Goal: Task Accomplishment & Management: Use online tool/utility

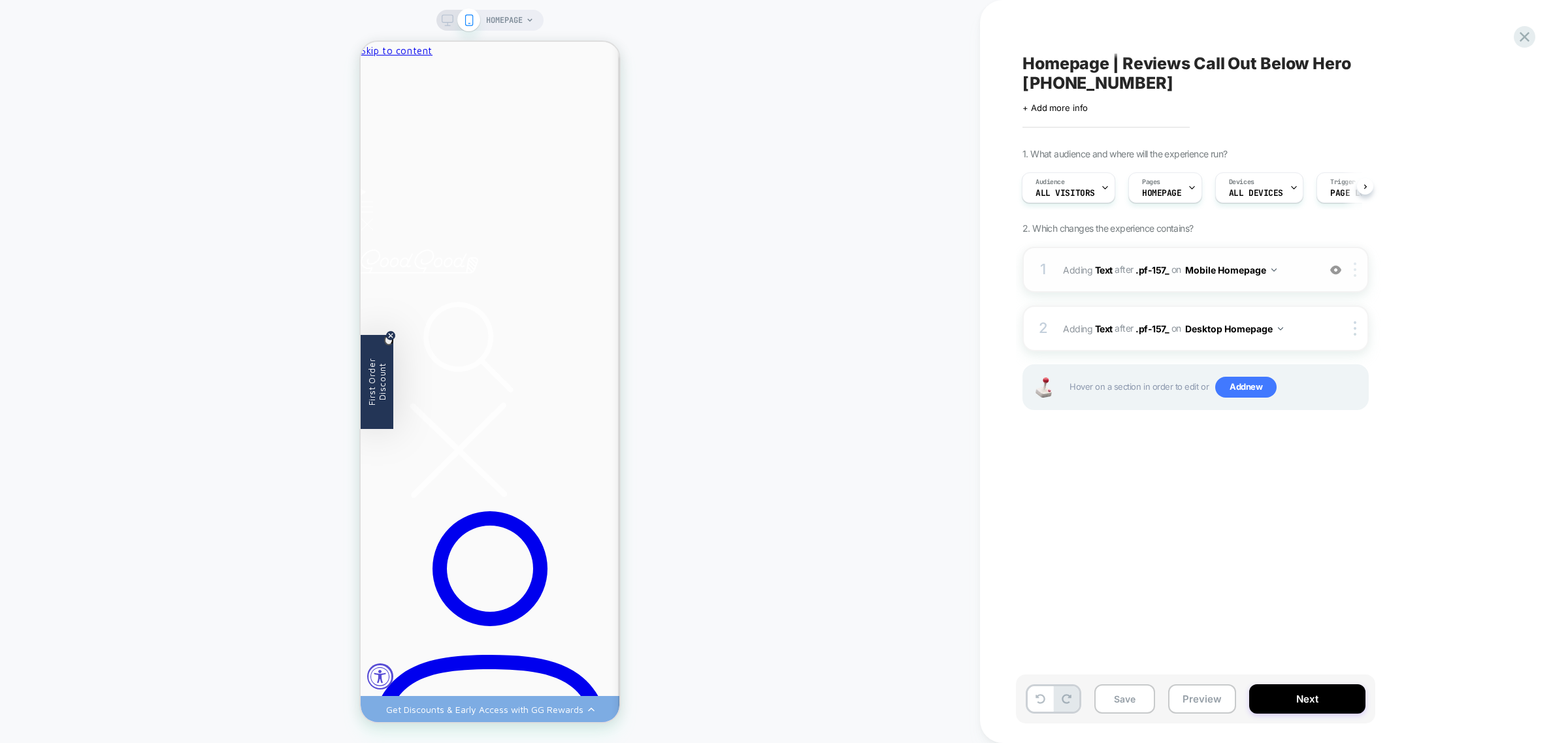
click at [1354, 262] on img at bounding box center [1354, 269] width 2 height 15
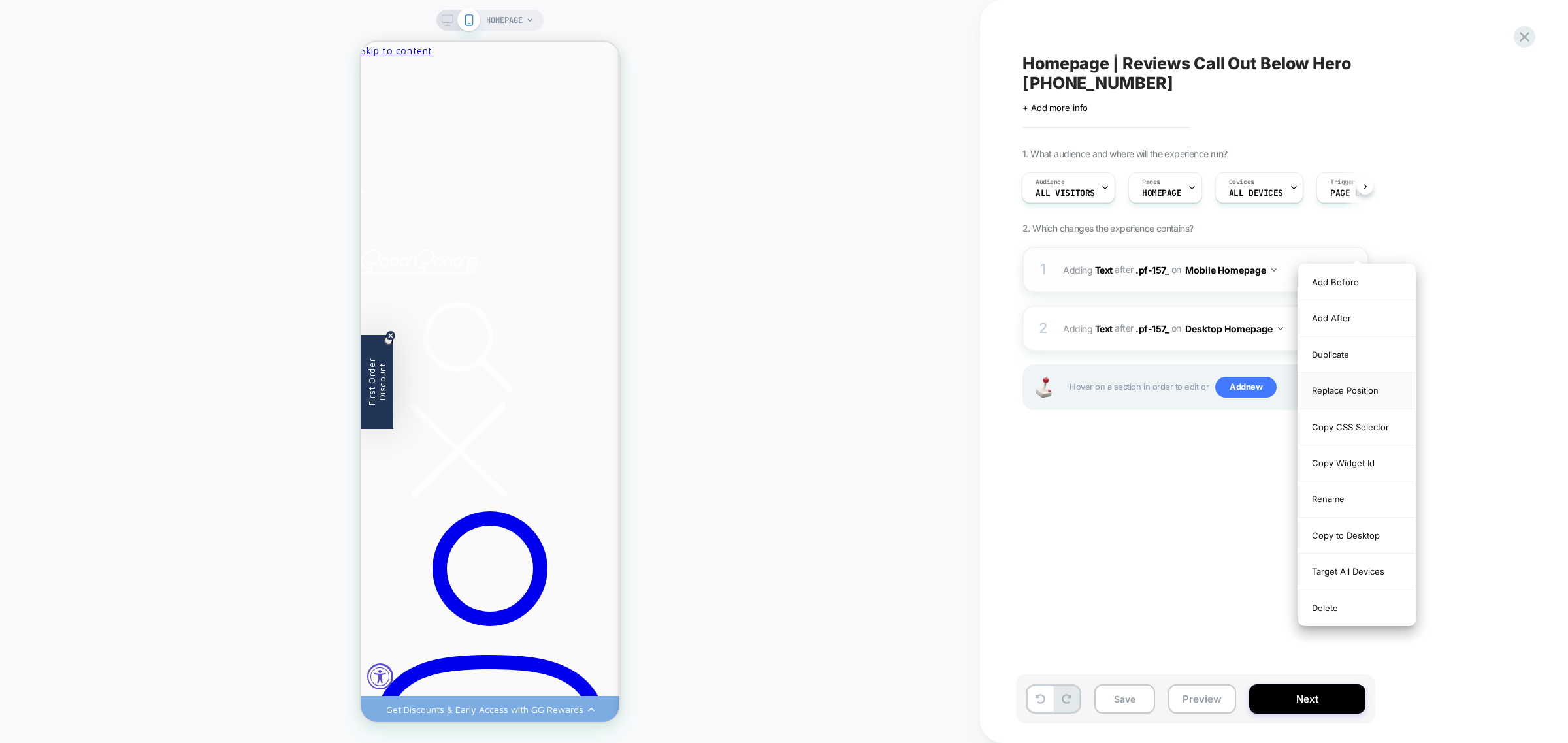
click at [1364, 389] on div "Replace Position" at bounding box center [1357, 390] width 116 height 36
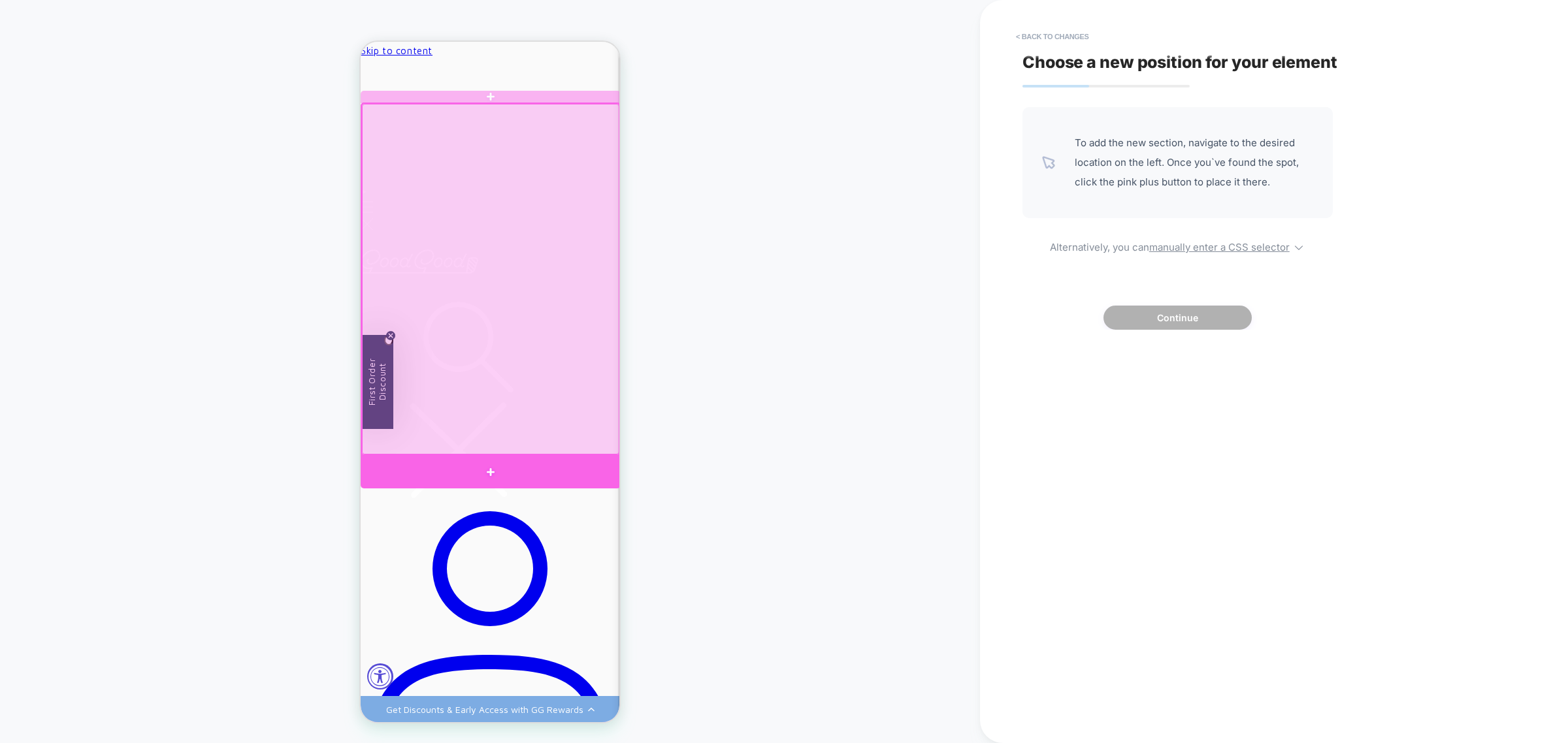
click at [599, 475] on div at bounding box center [491, 472] width 260 height 33
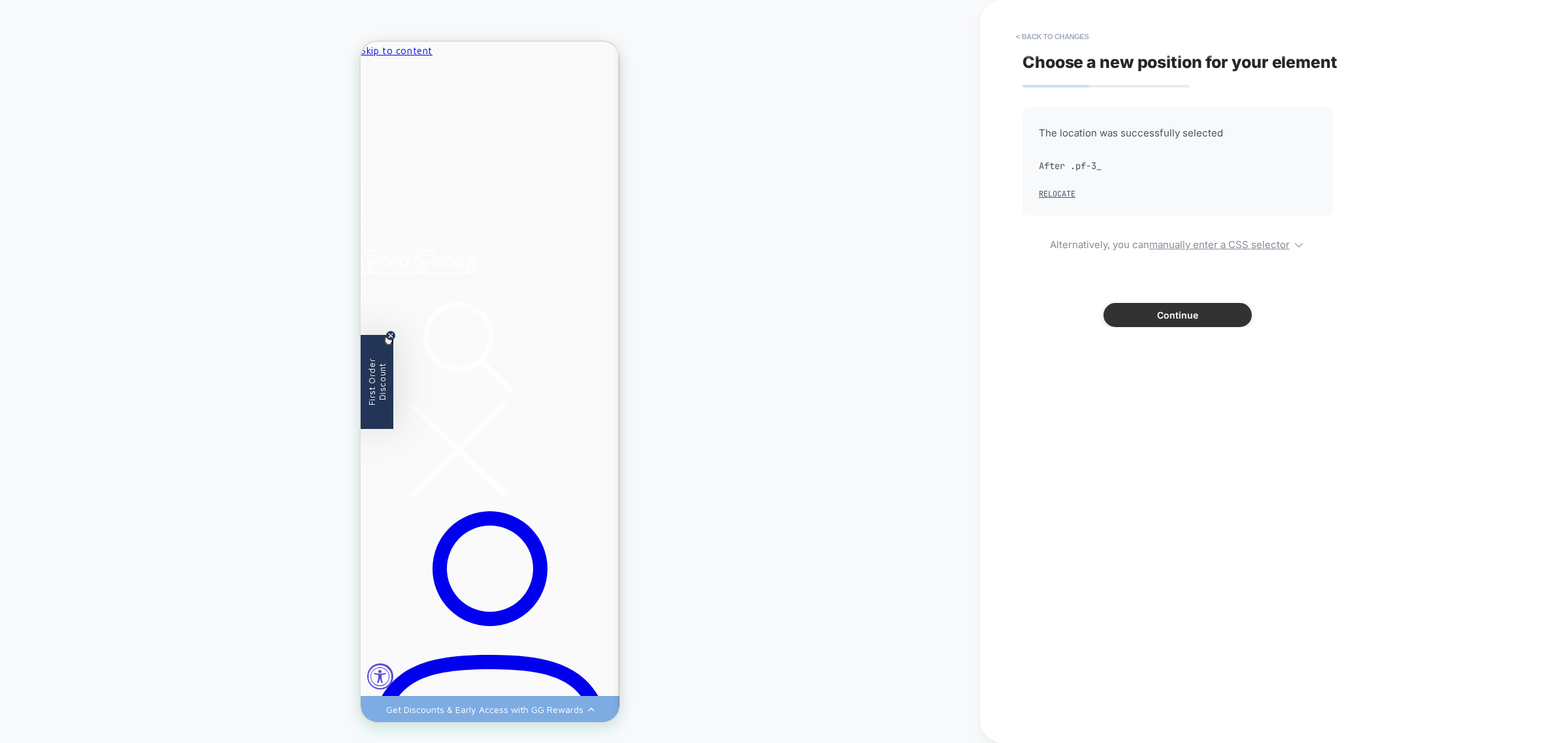
click at [1139, 319] on button "Continue" at bounding box center [1177, 315] width 148 height 24
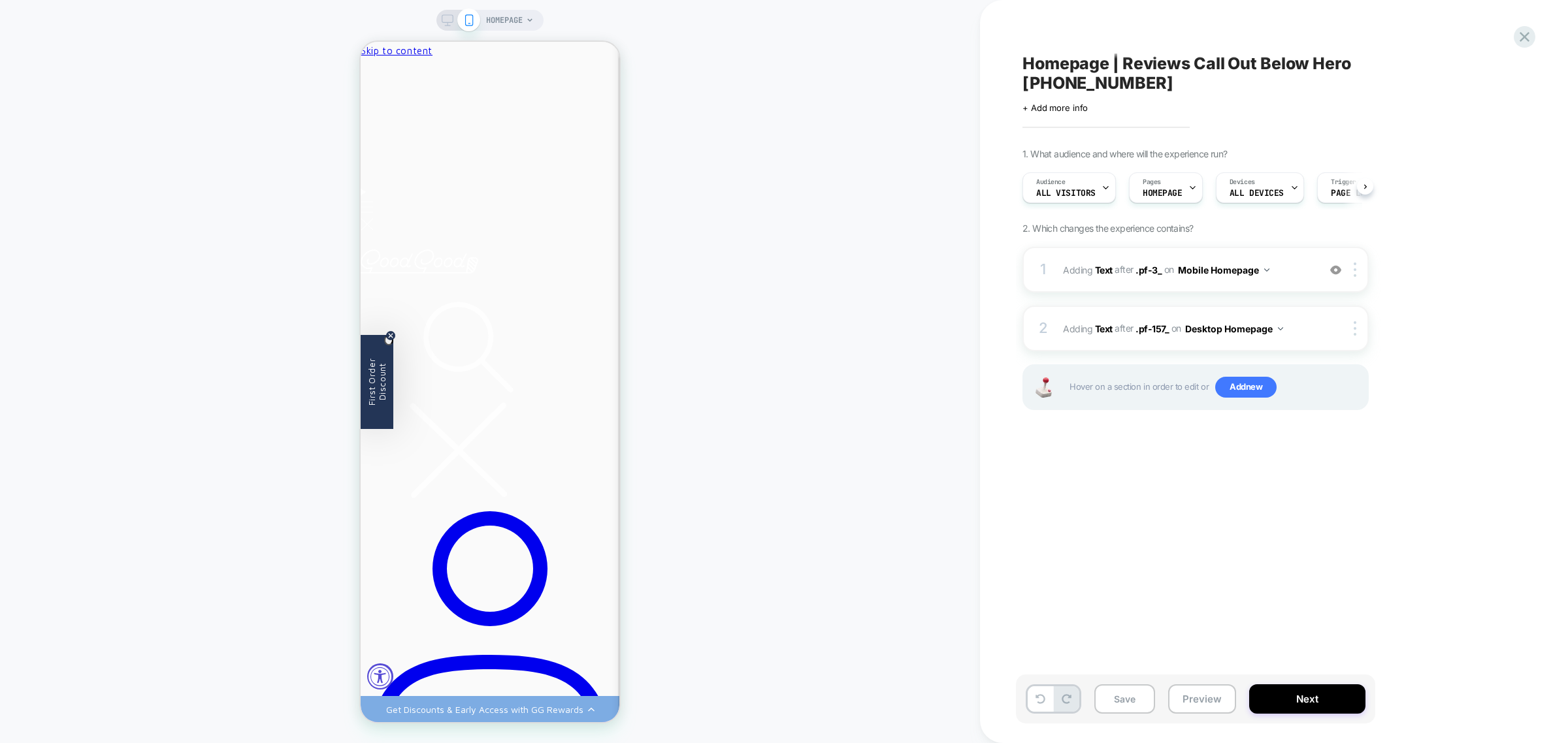
scroll to position [0, 1]
click at [449, 20] on icon at bounding box center [447, 20] width 12 height 12
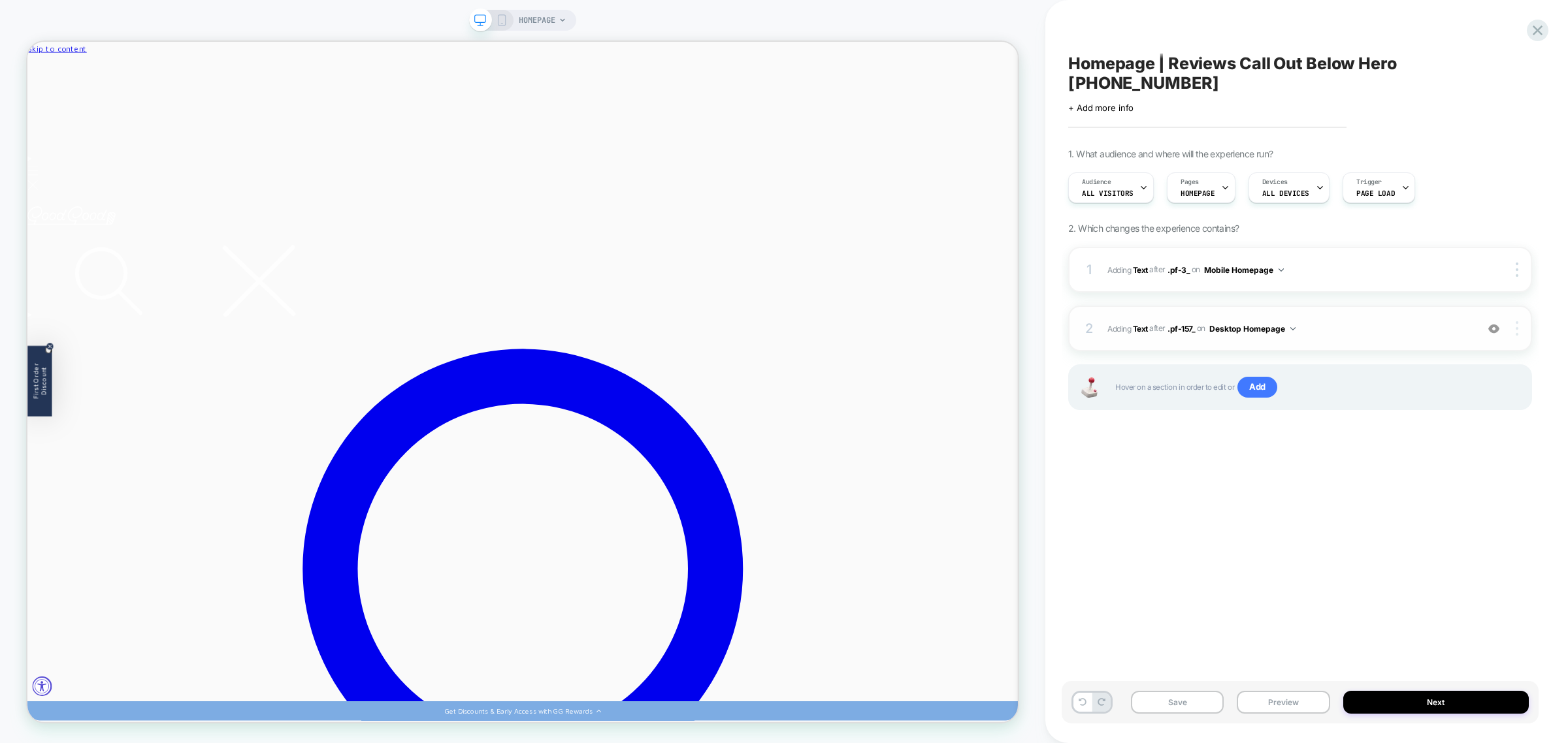
click at [1516, 321] on img at bounding box center [1516, 328] width 2 height 15
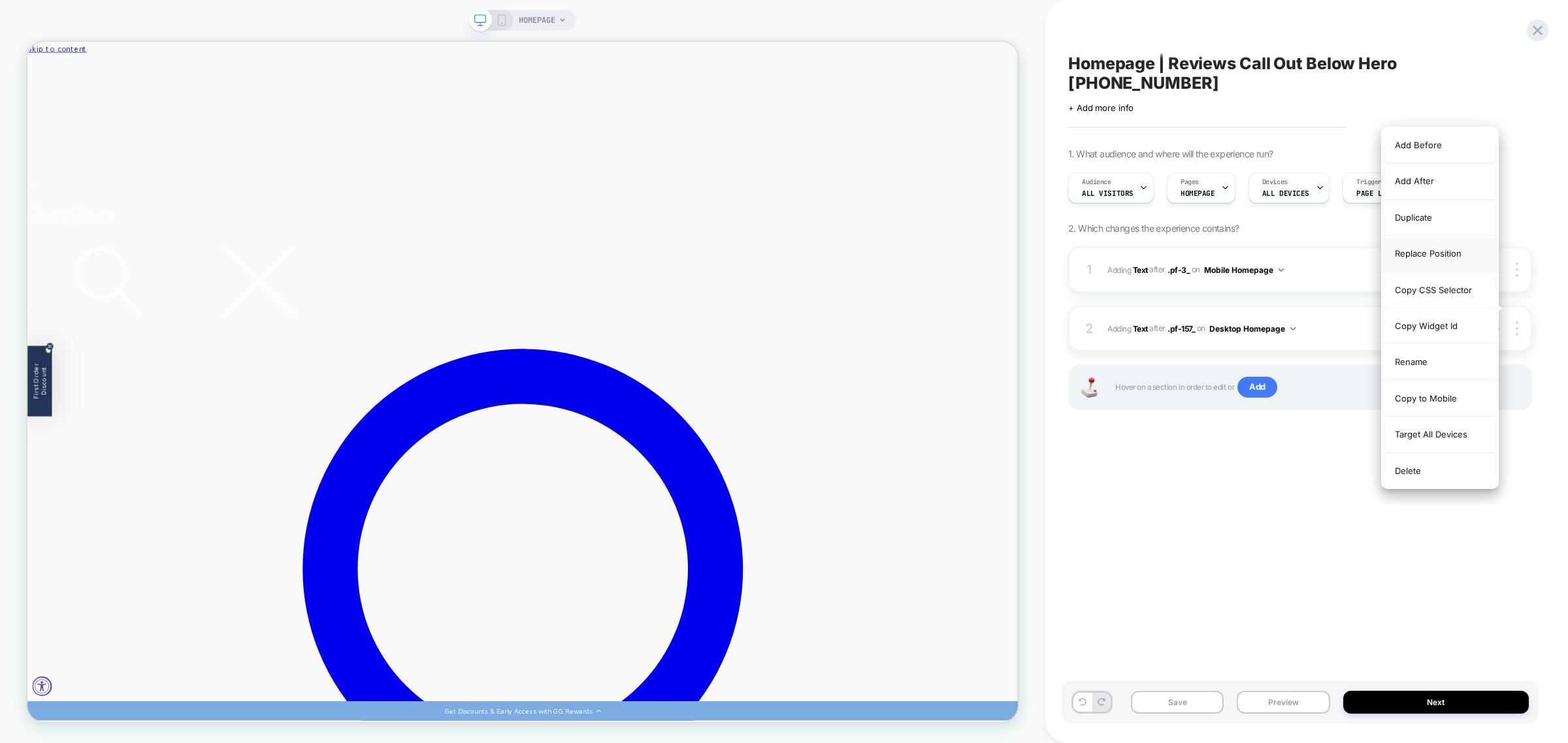
click at [1439, 261] on div "Replace Position" at bounding box center [1440, 253] width 116 height 36
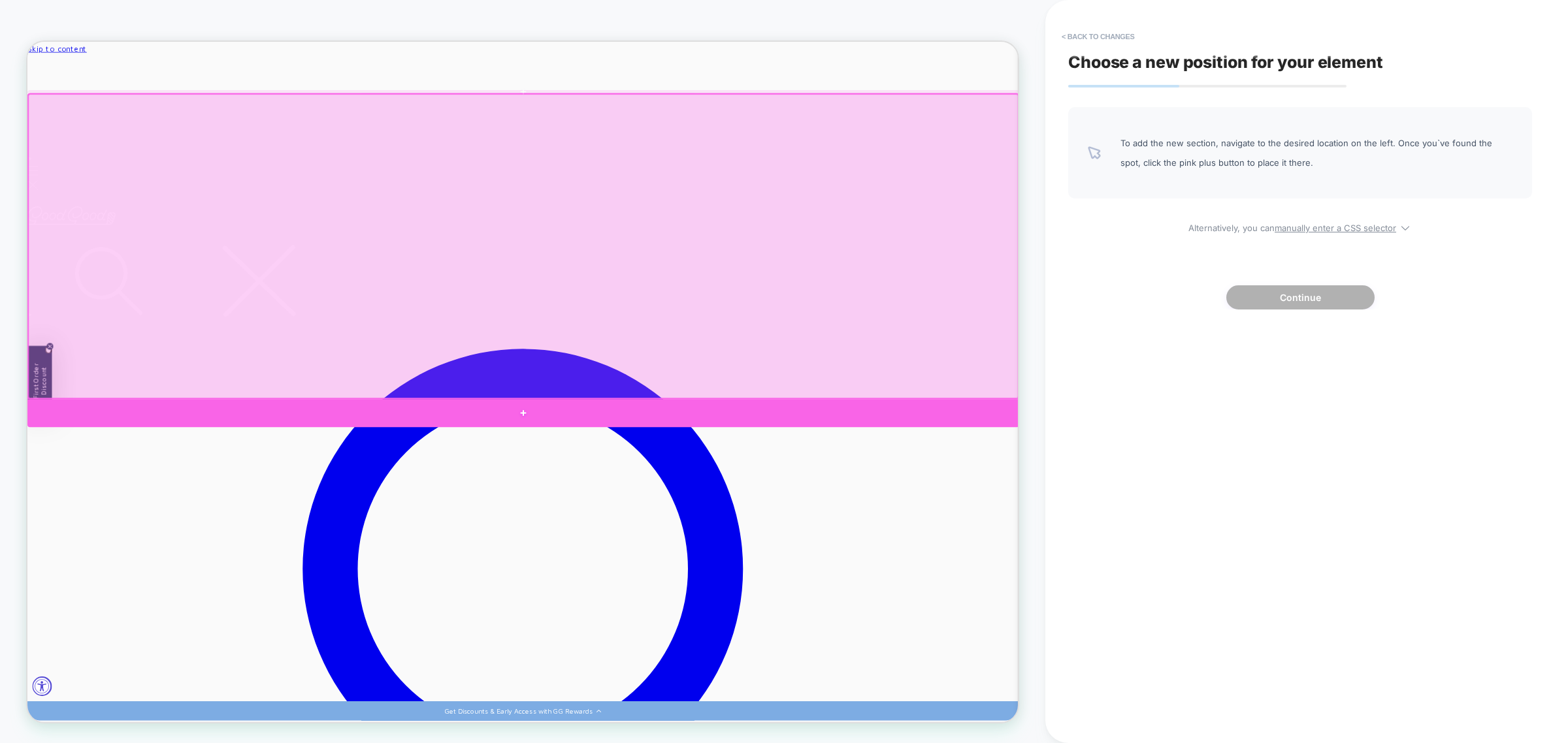
drag, startPoint x: 1252, startPoint y: 532, endPoint x: 1085, endPoint y: 435, distance: 193.1
click at [1252, 532] on div at bounding box center [688, 537] width 1322 height 37
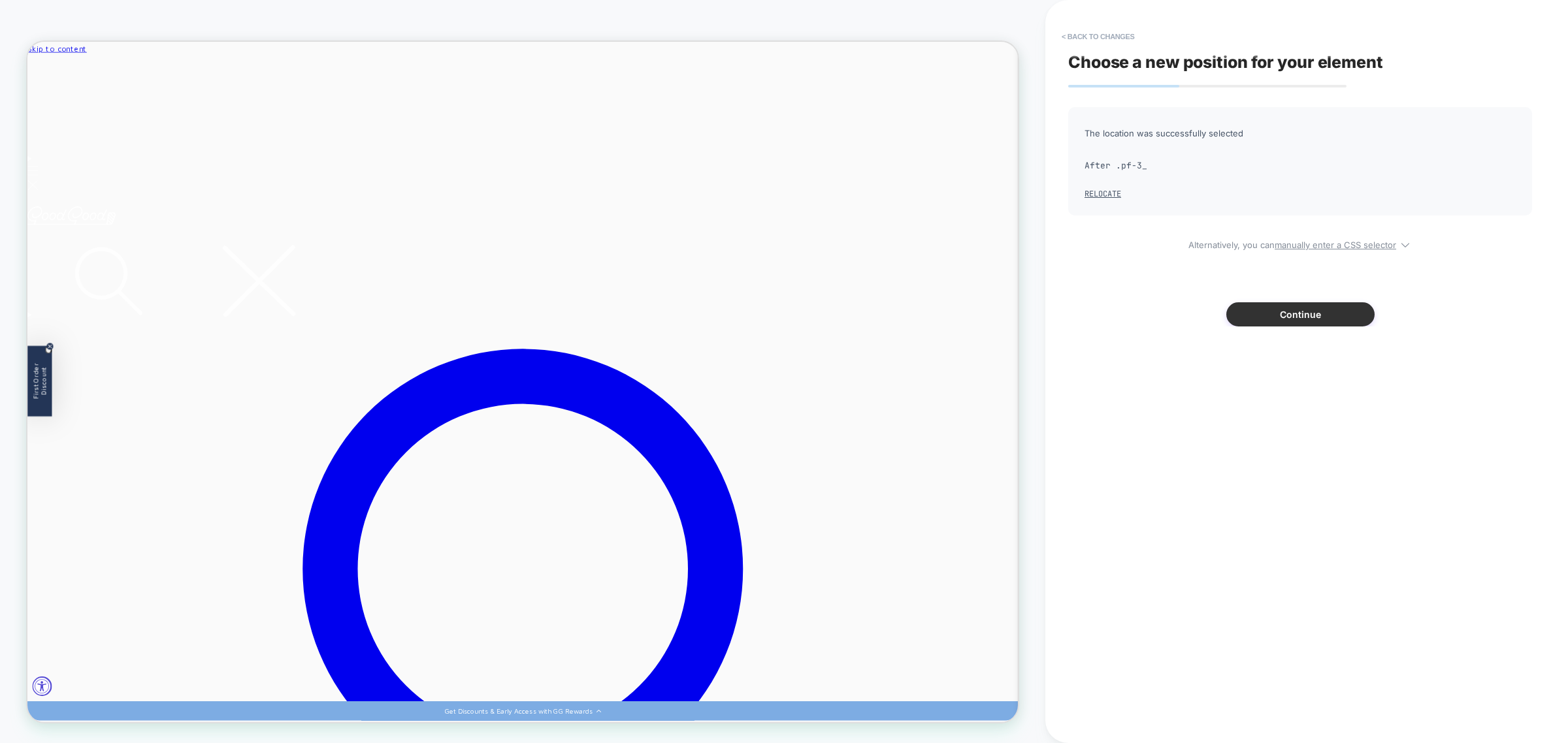
click at [1315, 317] on button "Continue" at bounding box center [1300, 315] width 148 height 24
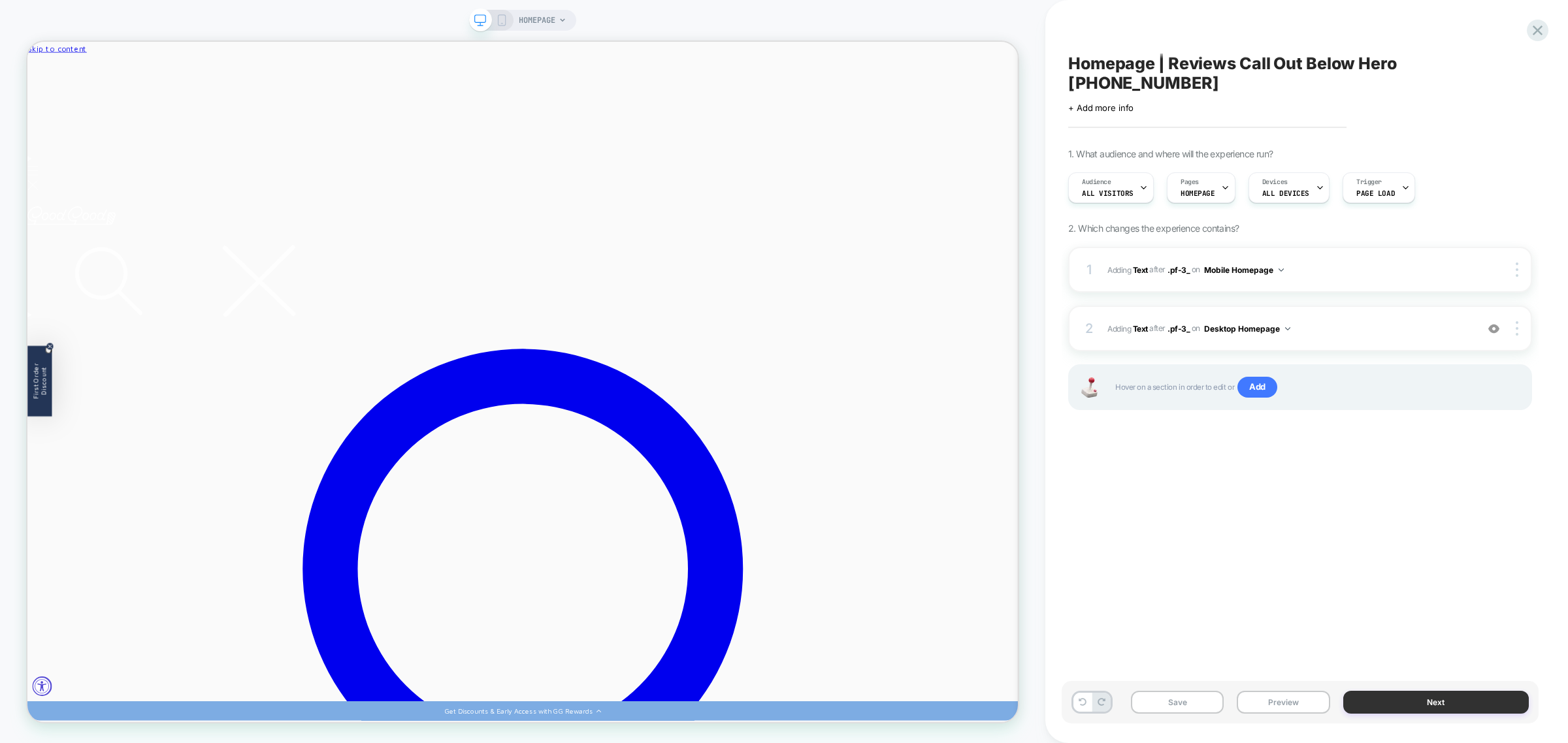
click at [1444, 708] on button "Next" at bounding box center [1436, 702] width 186 height 23
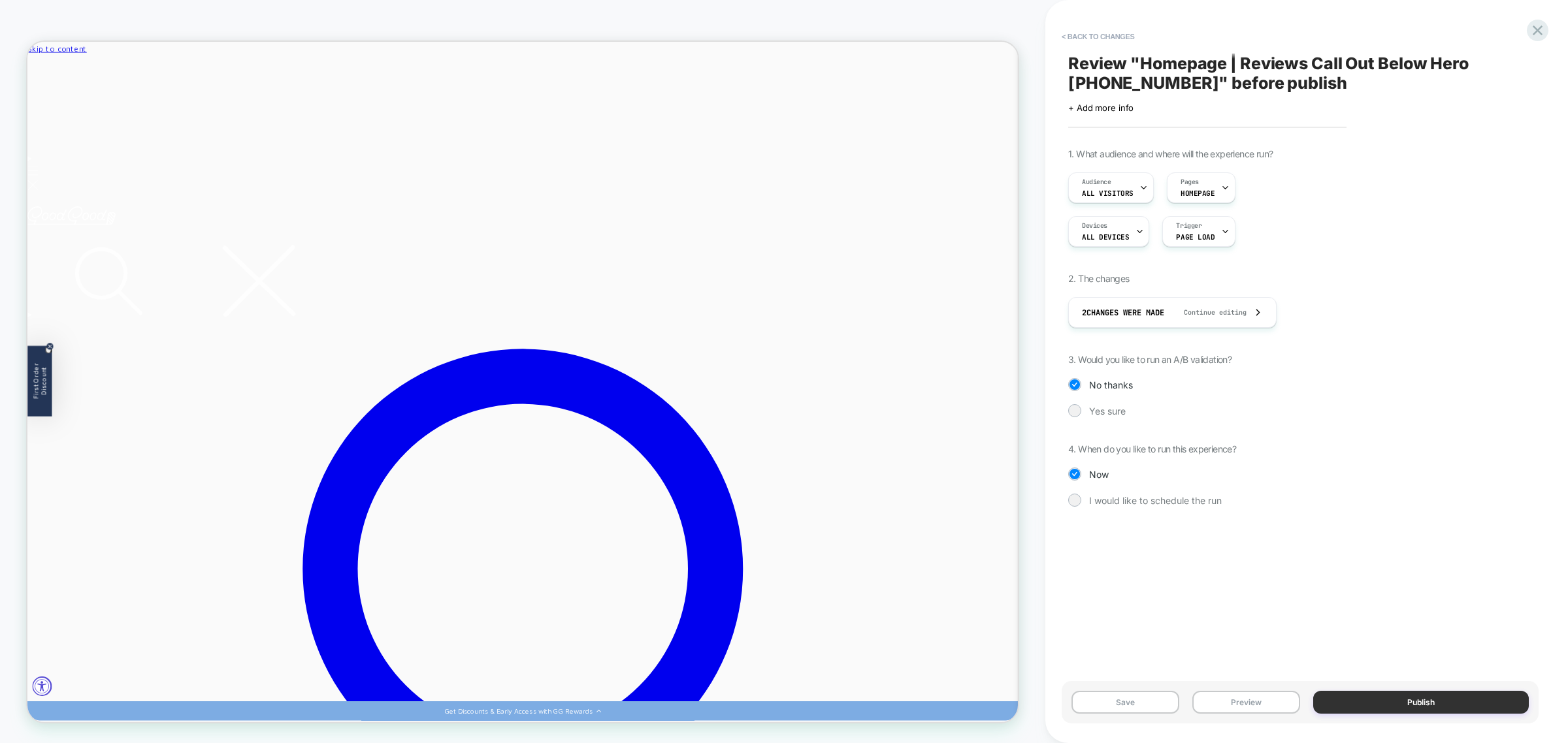
click at [1383, 696] on button "Publish" at bounding box center [1420, 702] width 215 height 23
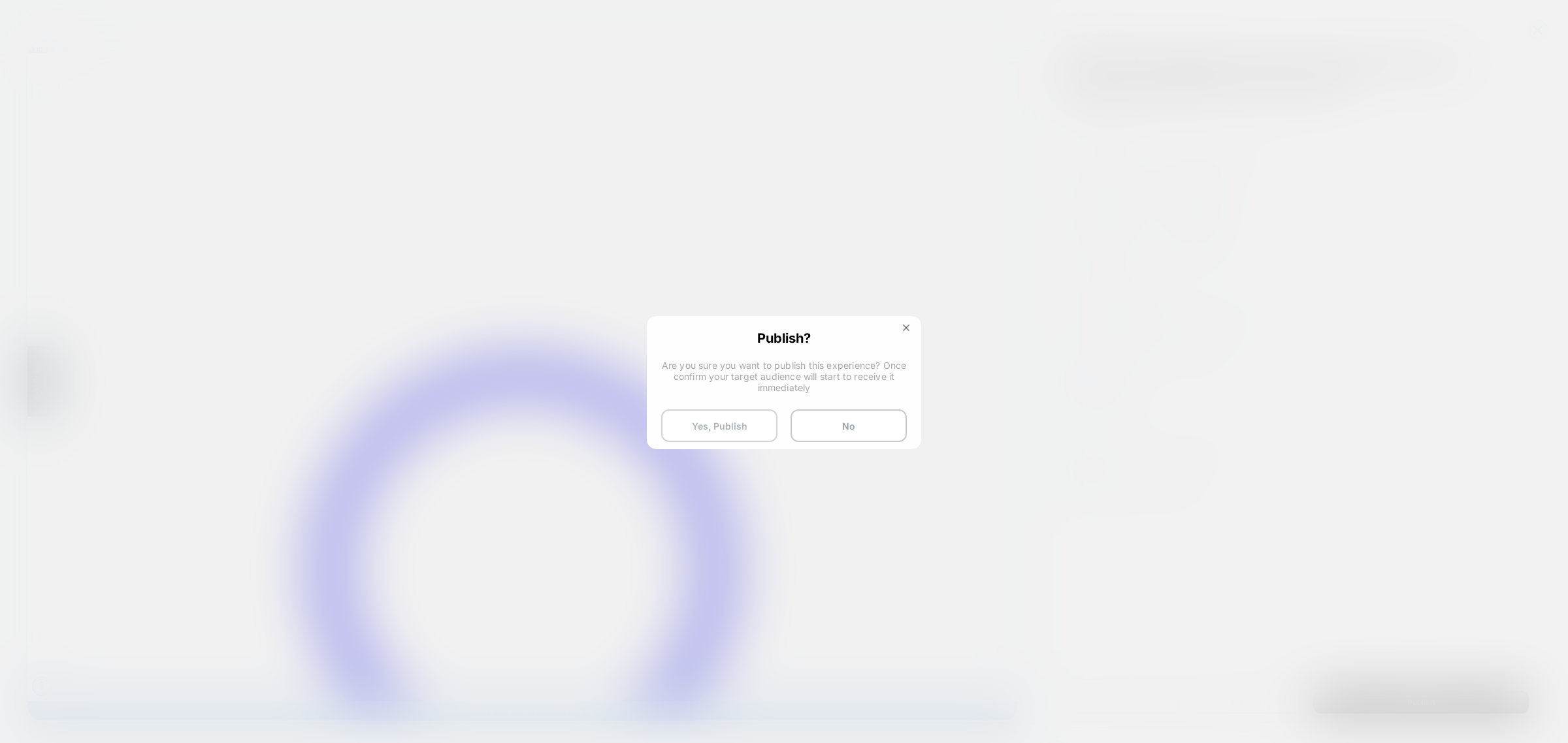
click at [750, 425] on button "Yes, Publish" at bounding box center [719, 426] width 116 height 32
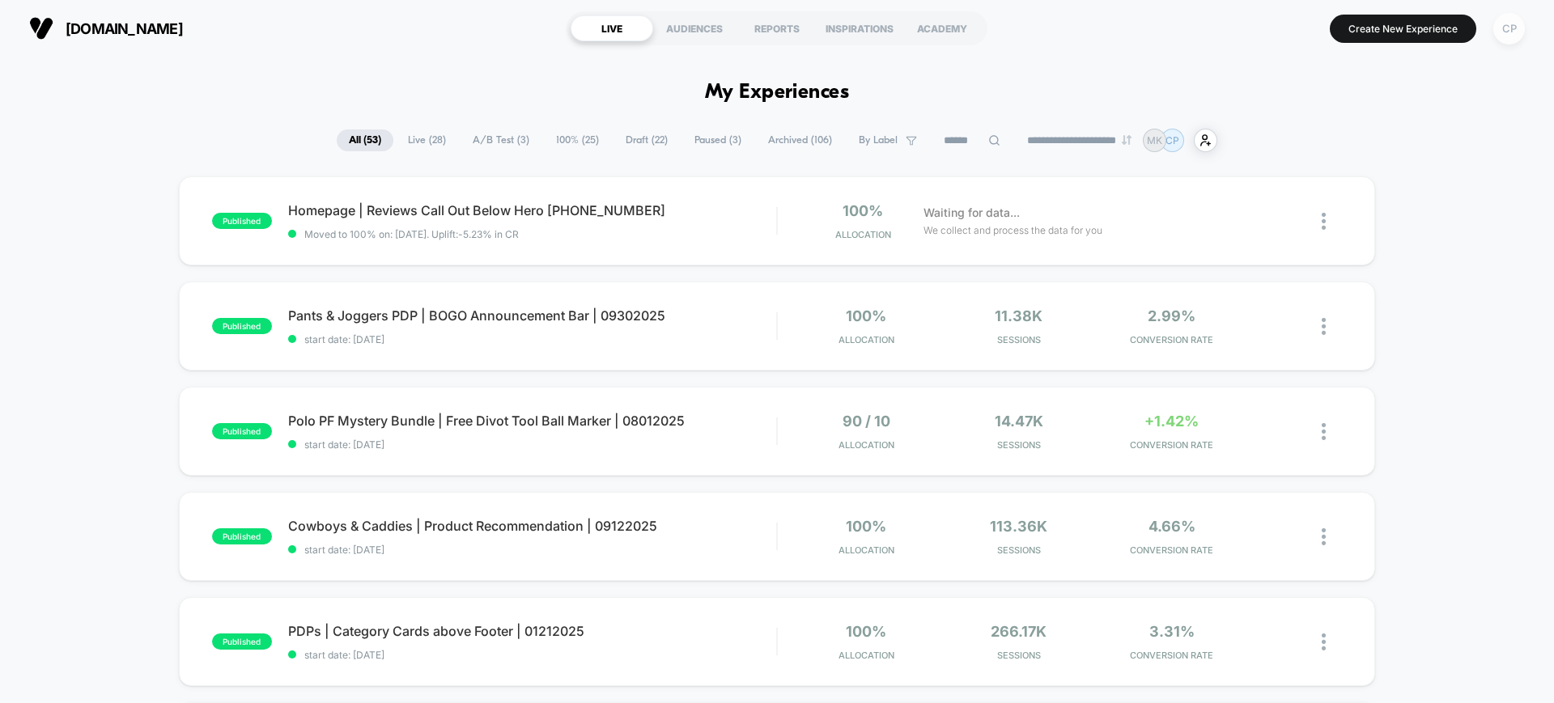
click at [1514, 30] on div "CP" at bounding box center [1509, 29] width 32 height 32
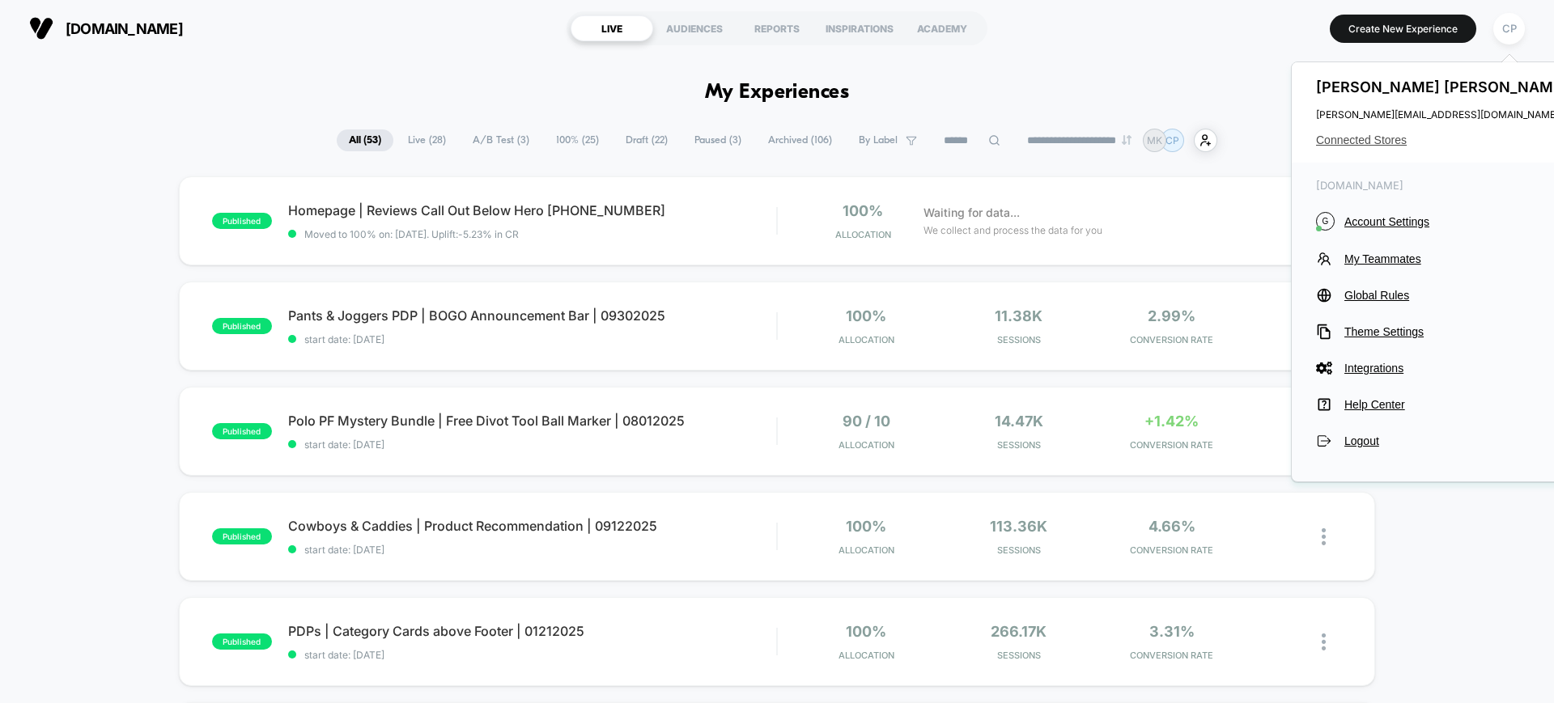
click at [1374, 139] on span "Connected Stores" at bounding box center [1444, 140] width 256 height 13
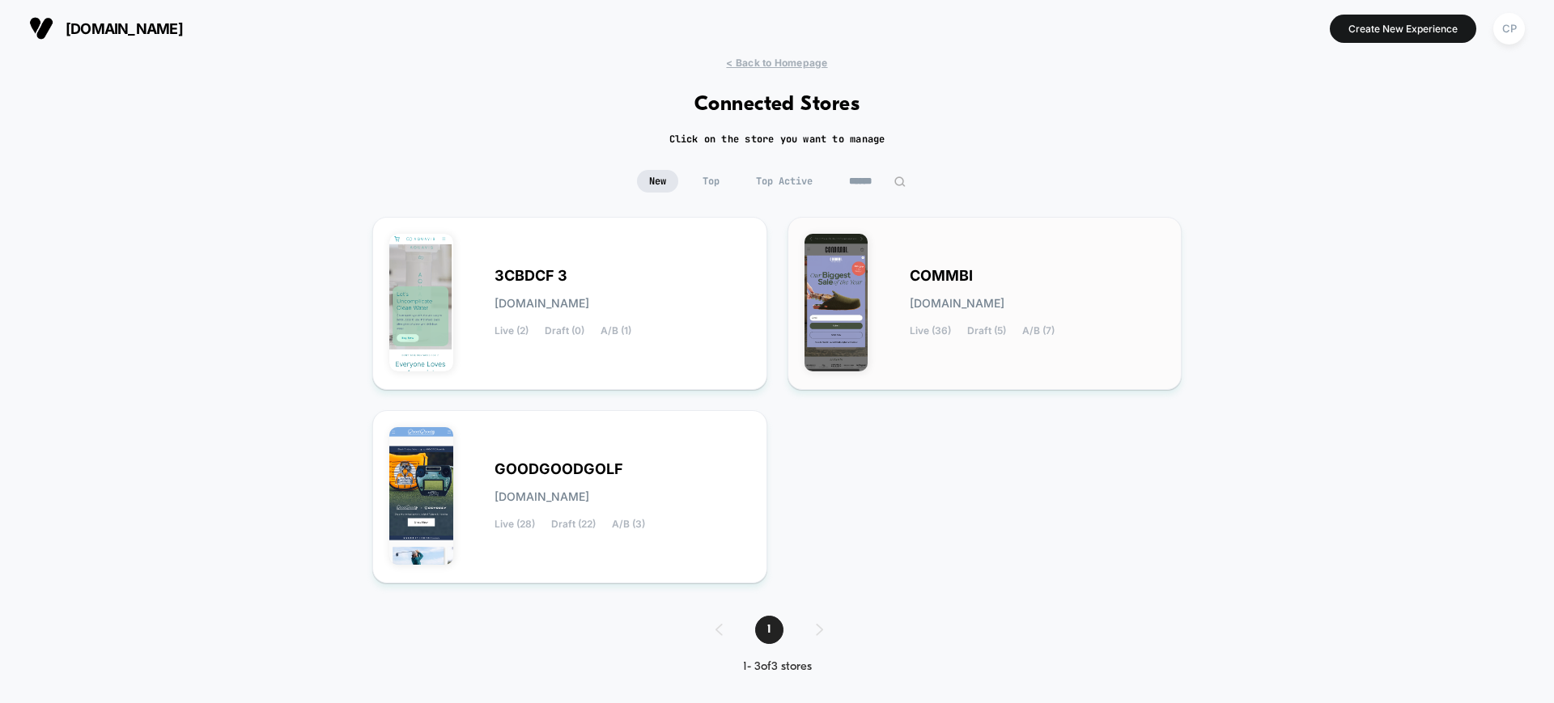
click at [1044, 296] on div "COMMBI [DOMAIN_NAME] Live (36) Draft (5) A/B (7)" at bounding box center [1038, 303] width 256 height 66
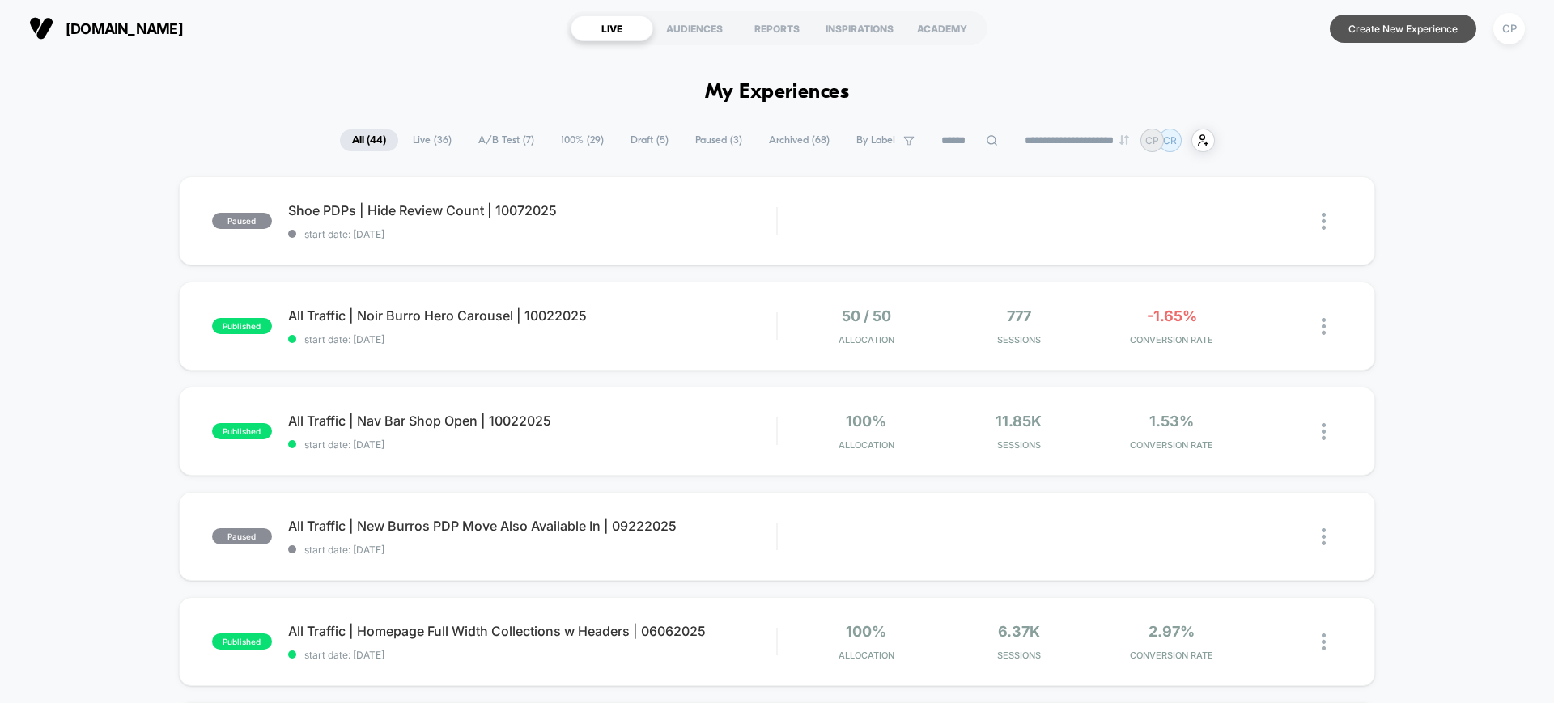
click at [1394, 32] on button "Create New Experience" at bounding box center [1403, 29] width 147 height 28
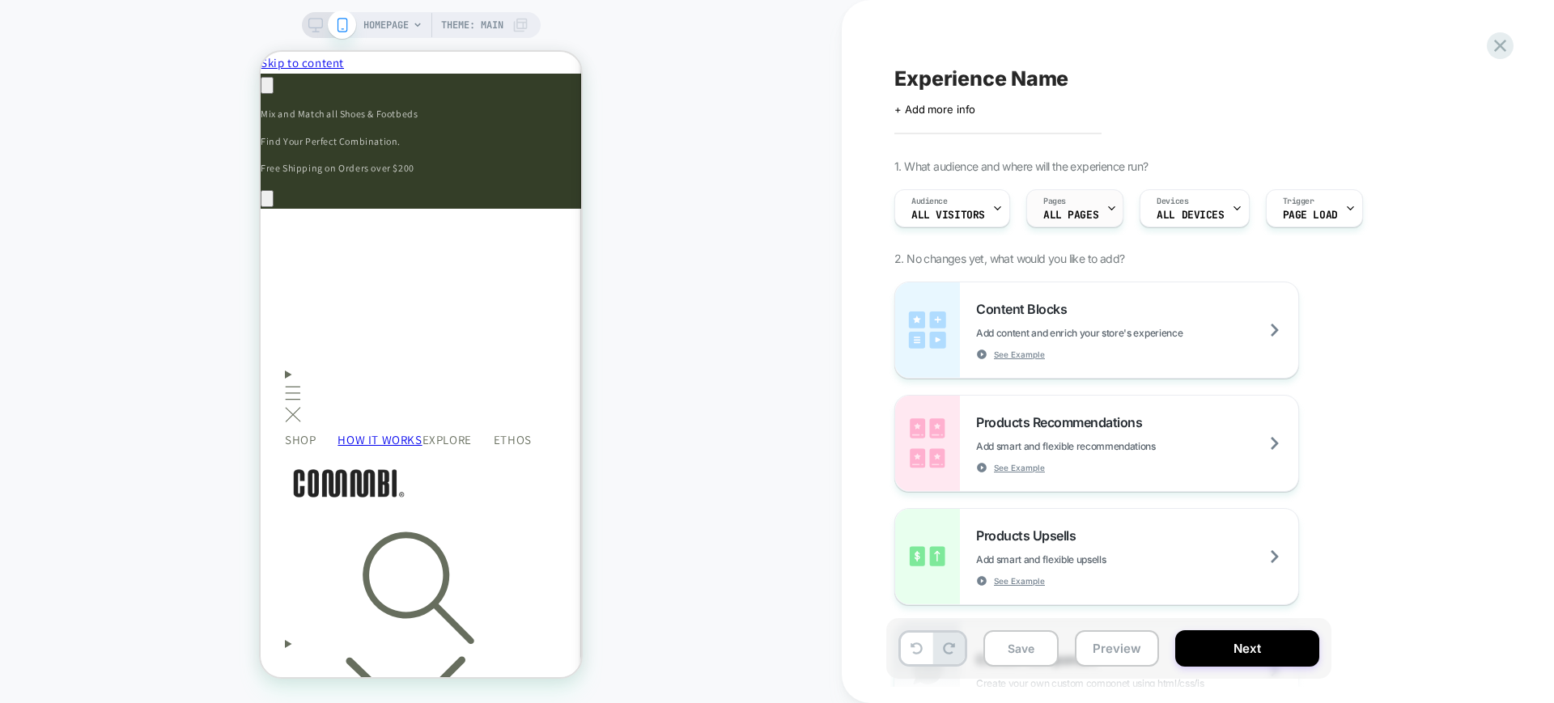
click at [1077, 210] on span "ALL PAGES" at bounding box center [1070, 215] width 55 height 11
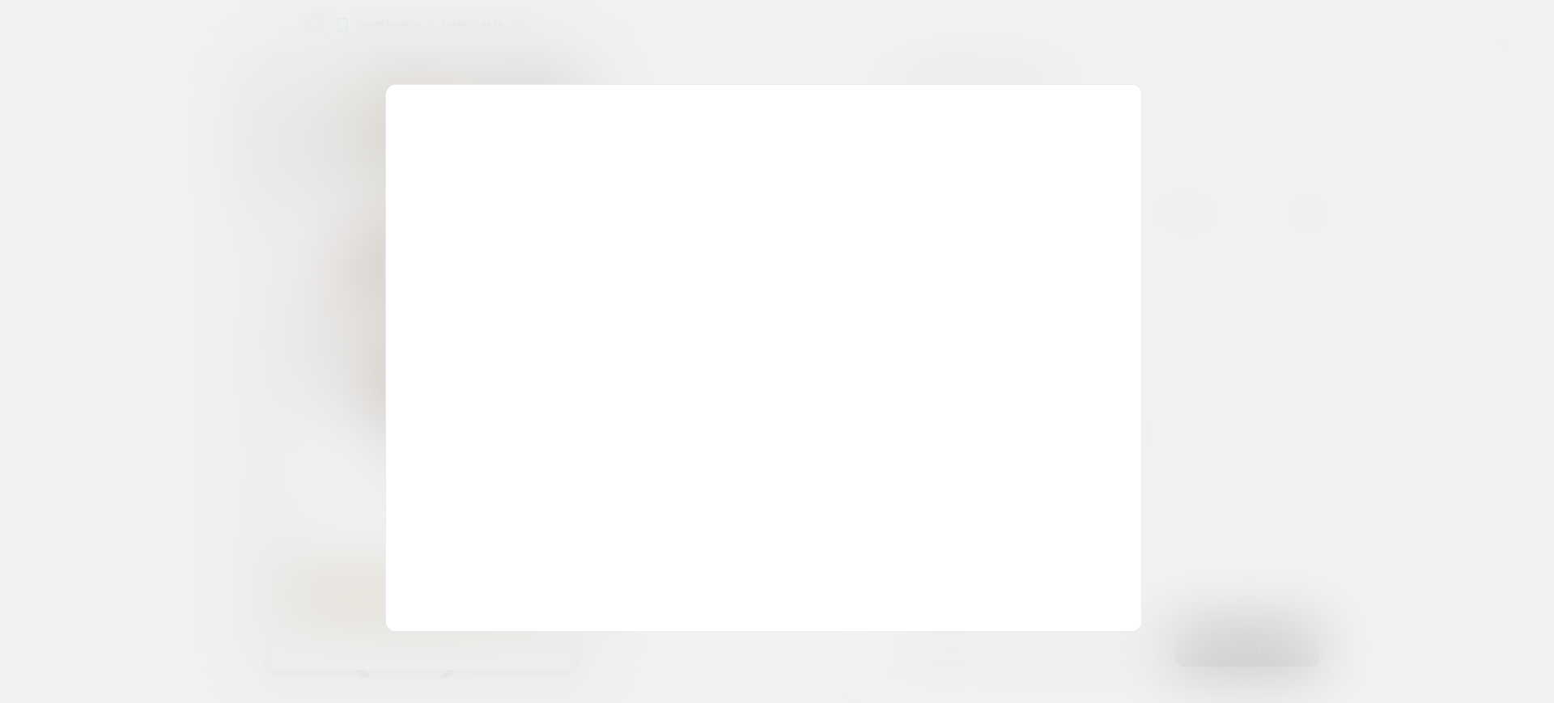
scroll to position [0, 473]
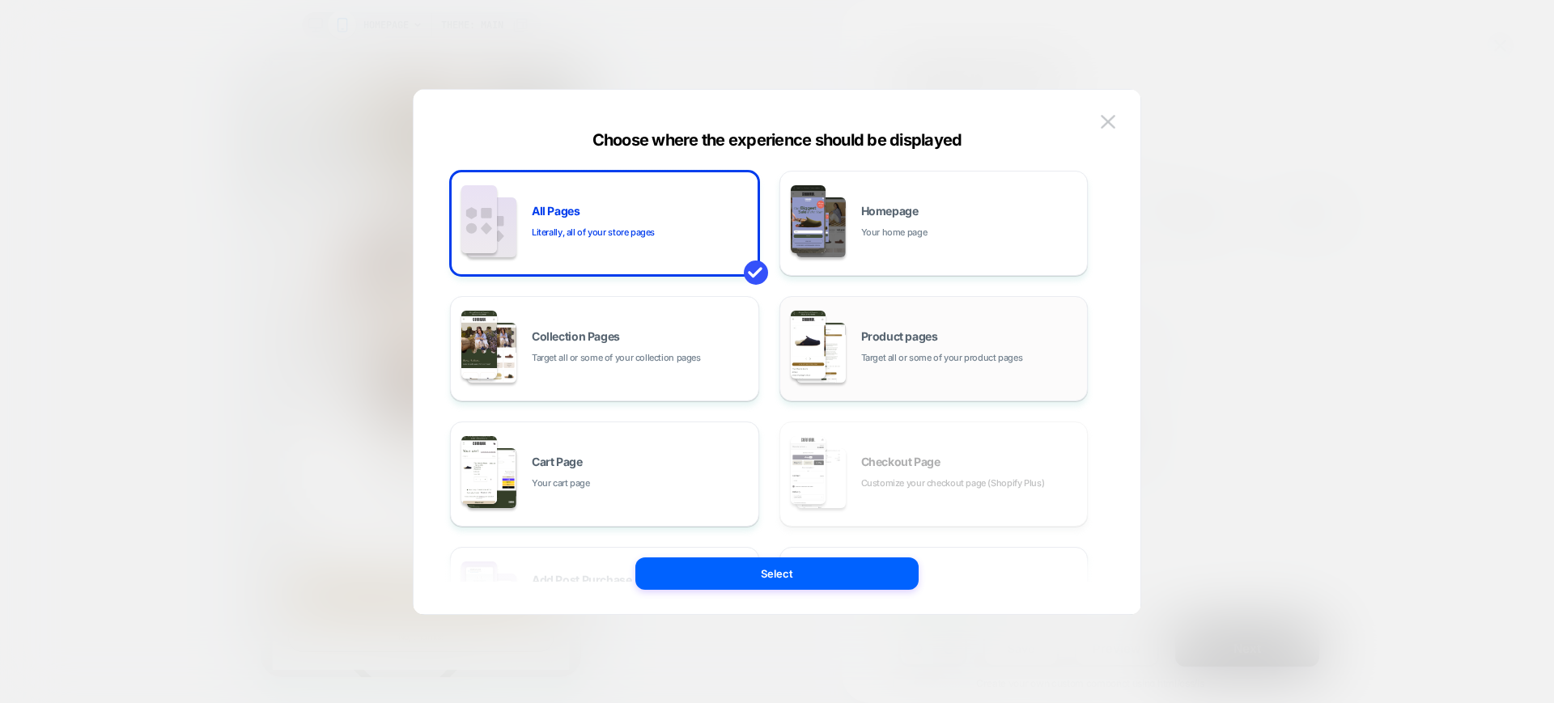
click at [937, 351] on span "Target all or some of your product pages" at bounding box center [942, 357] width 162 height 15
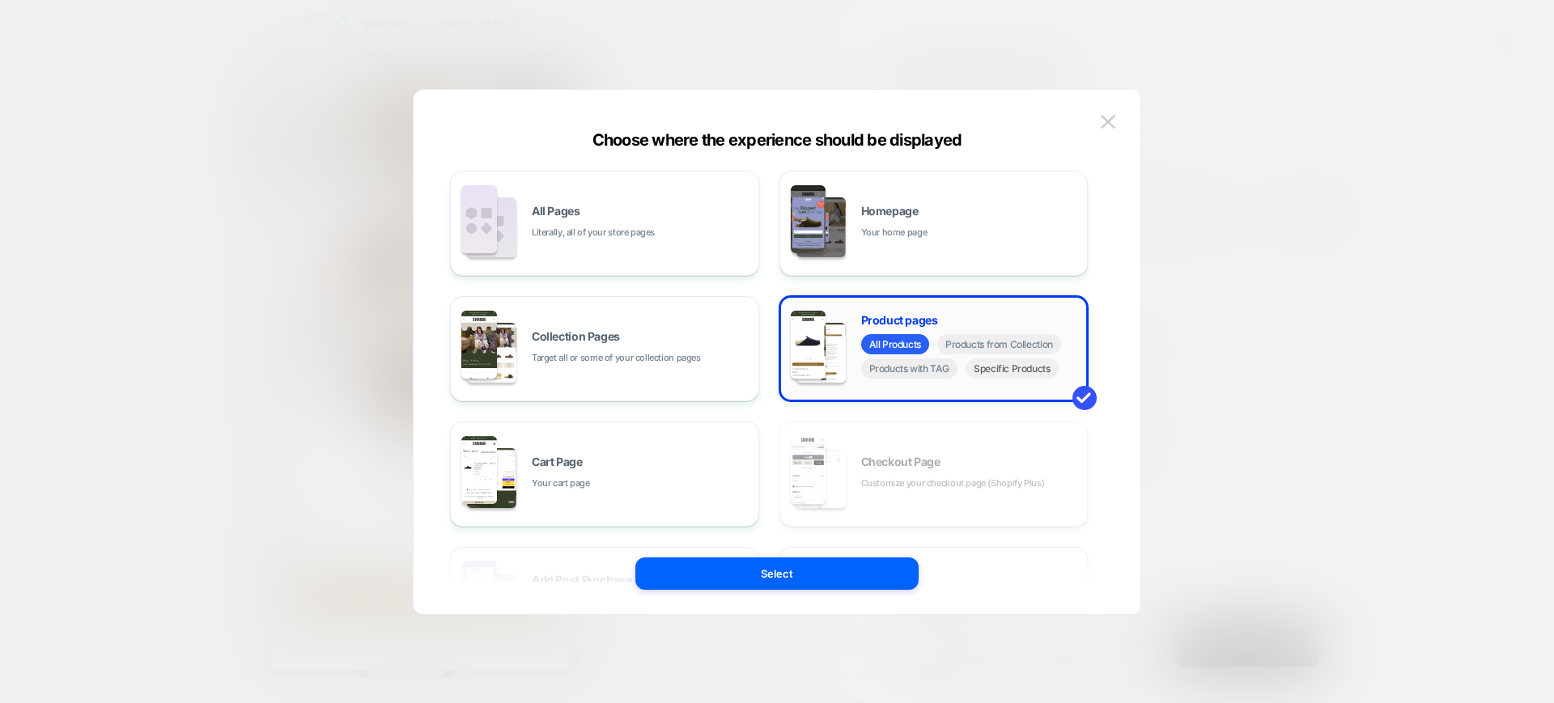
scroll to position [0, 0]
click at [919, 363] on span "Products with TAG" at bounding box center [909, 369] width 97 height 20
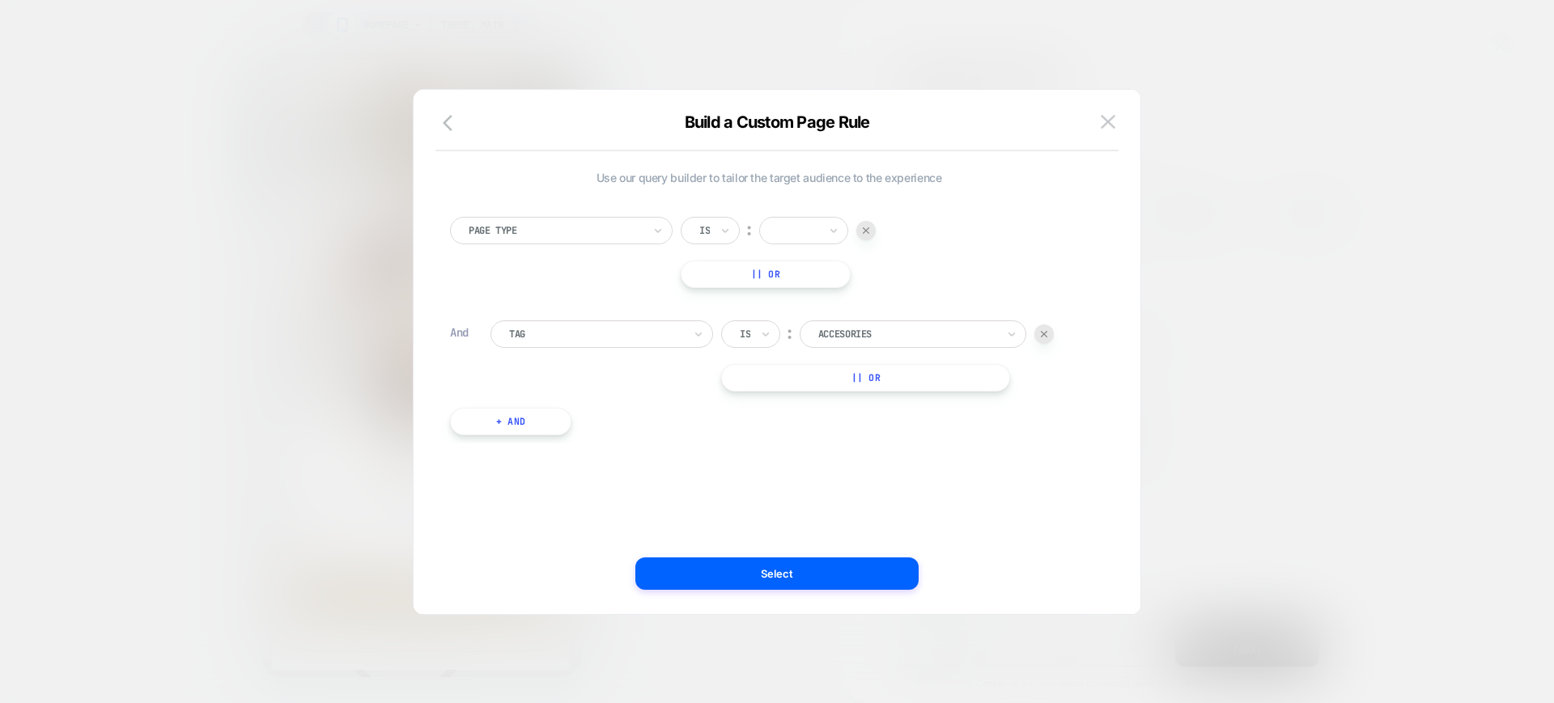
scroll to position [0, 236]
click at [873, 333] on div at bounding box center [907, 334] width 178 height 15
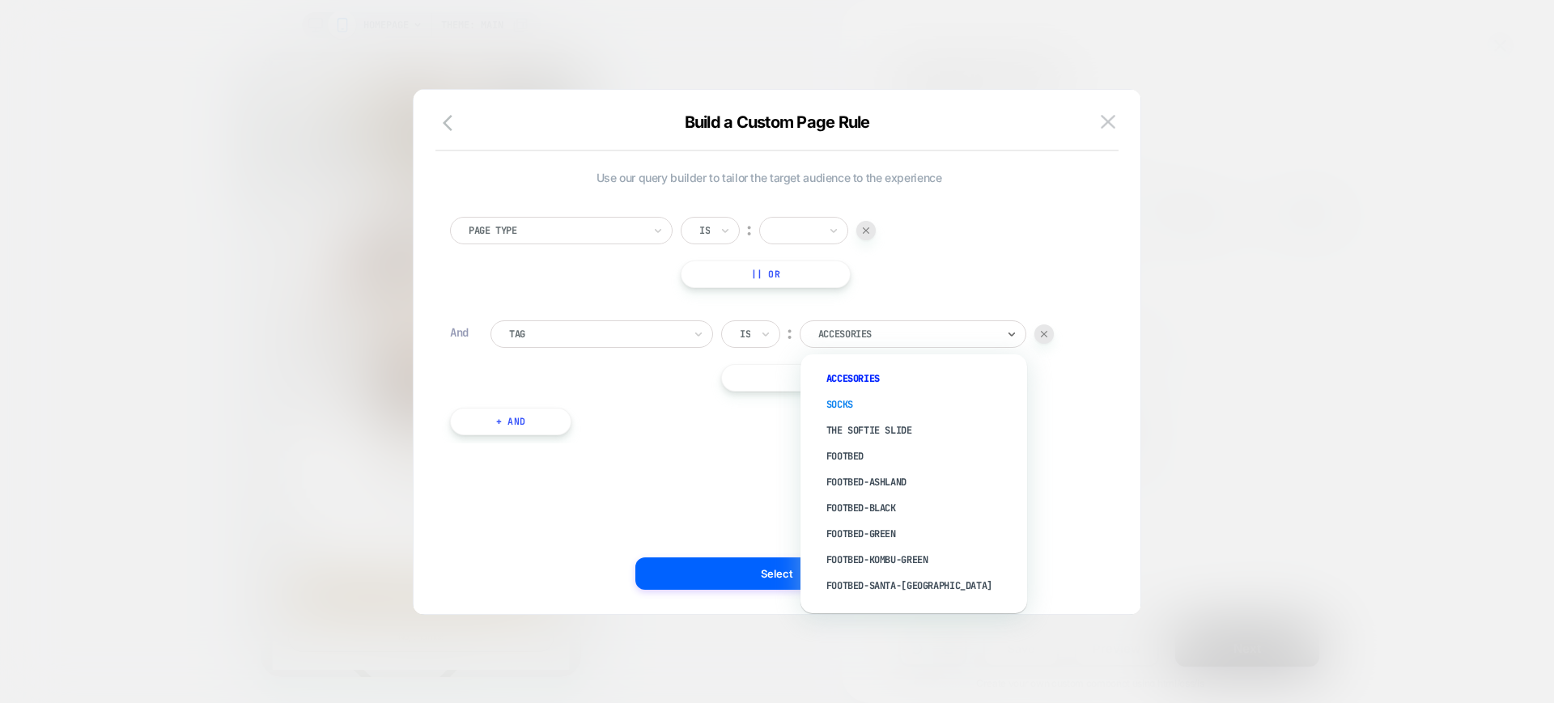
click at [839, 399] on div "Socks" at bounding box center [922, 405] width 210 height 26
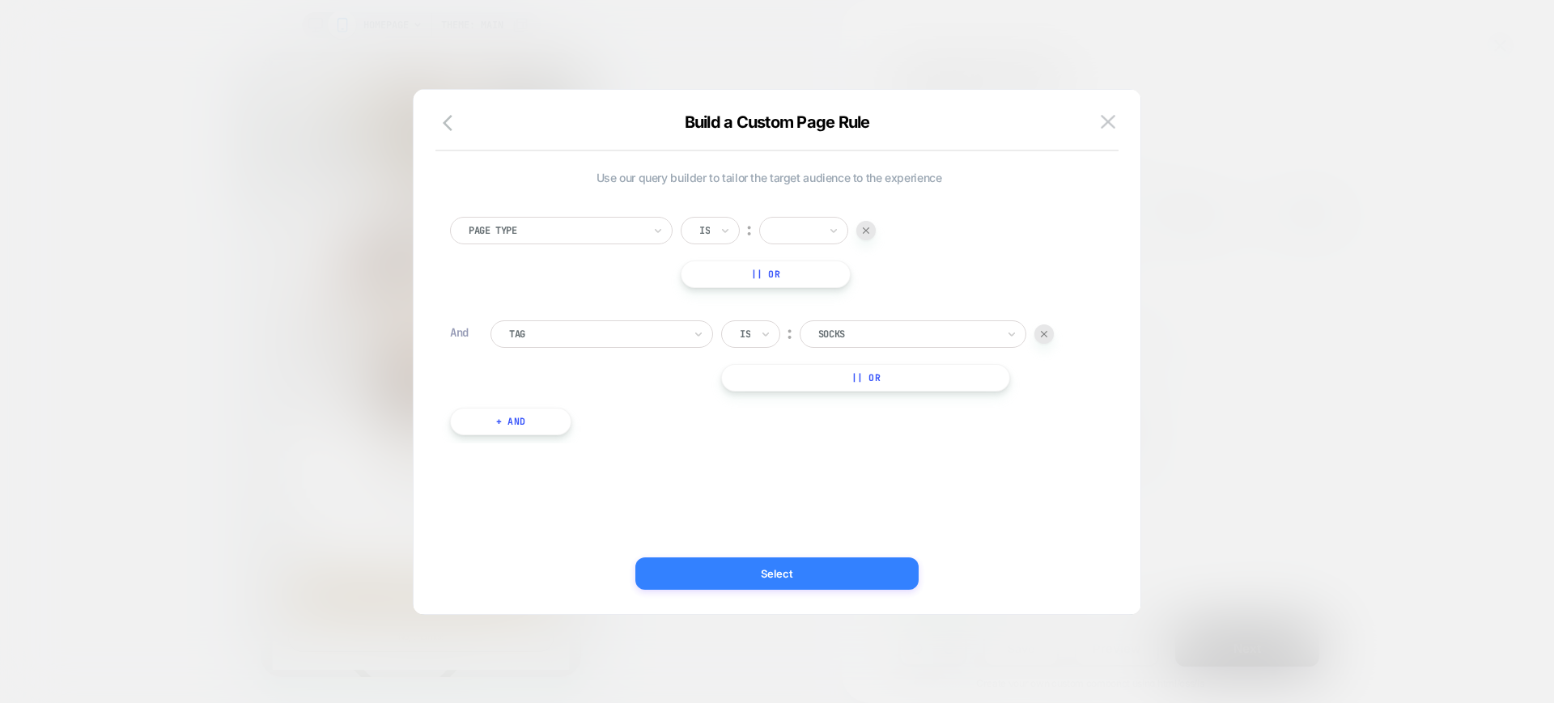
click at [805, 571] on button "Select" at bounding box center [776, 574] width 283 height 32
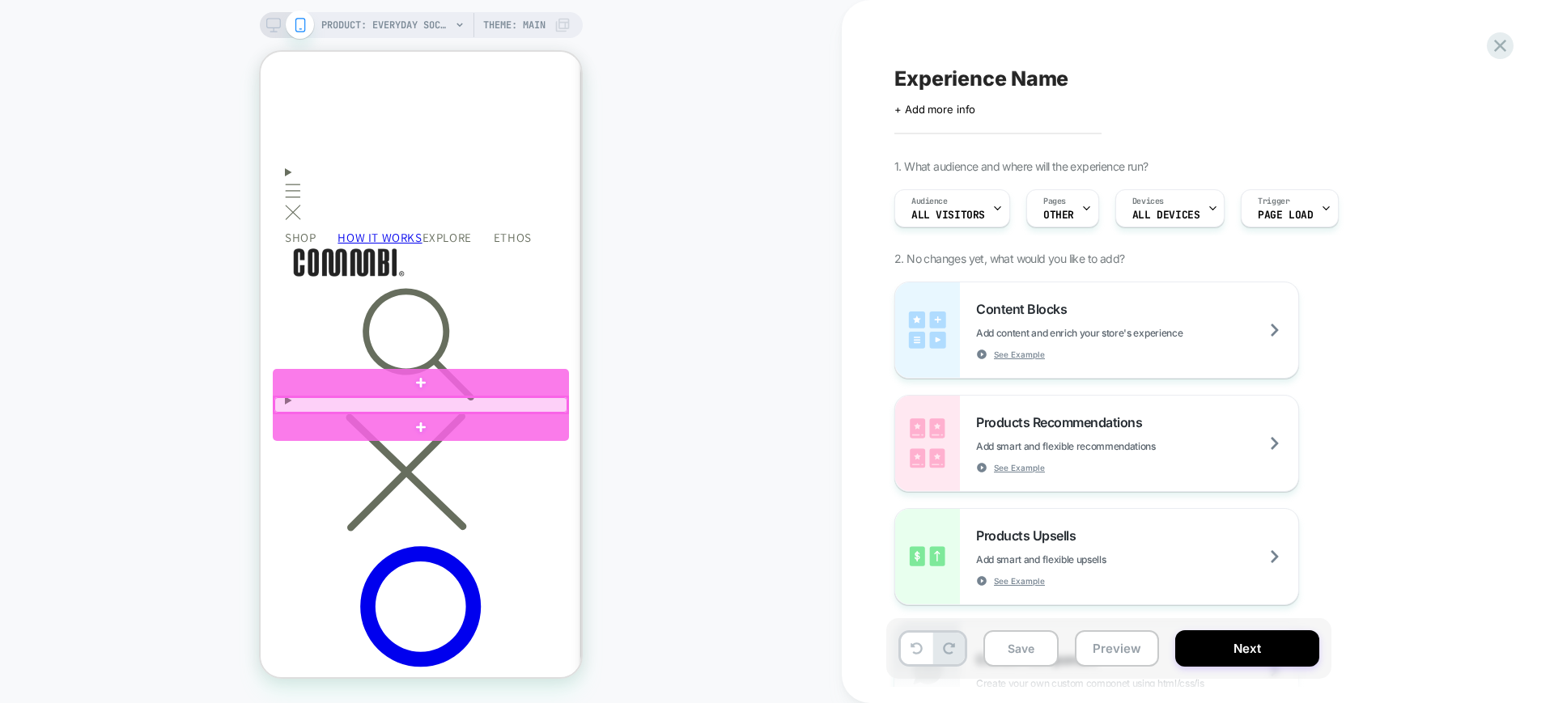
scroll to position [0, 473]
click at [364, 410] on div at bounding box center [420, 404] width 293 height 15
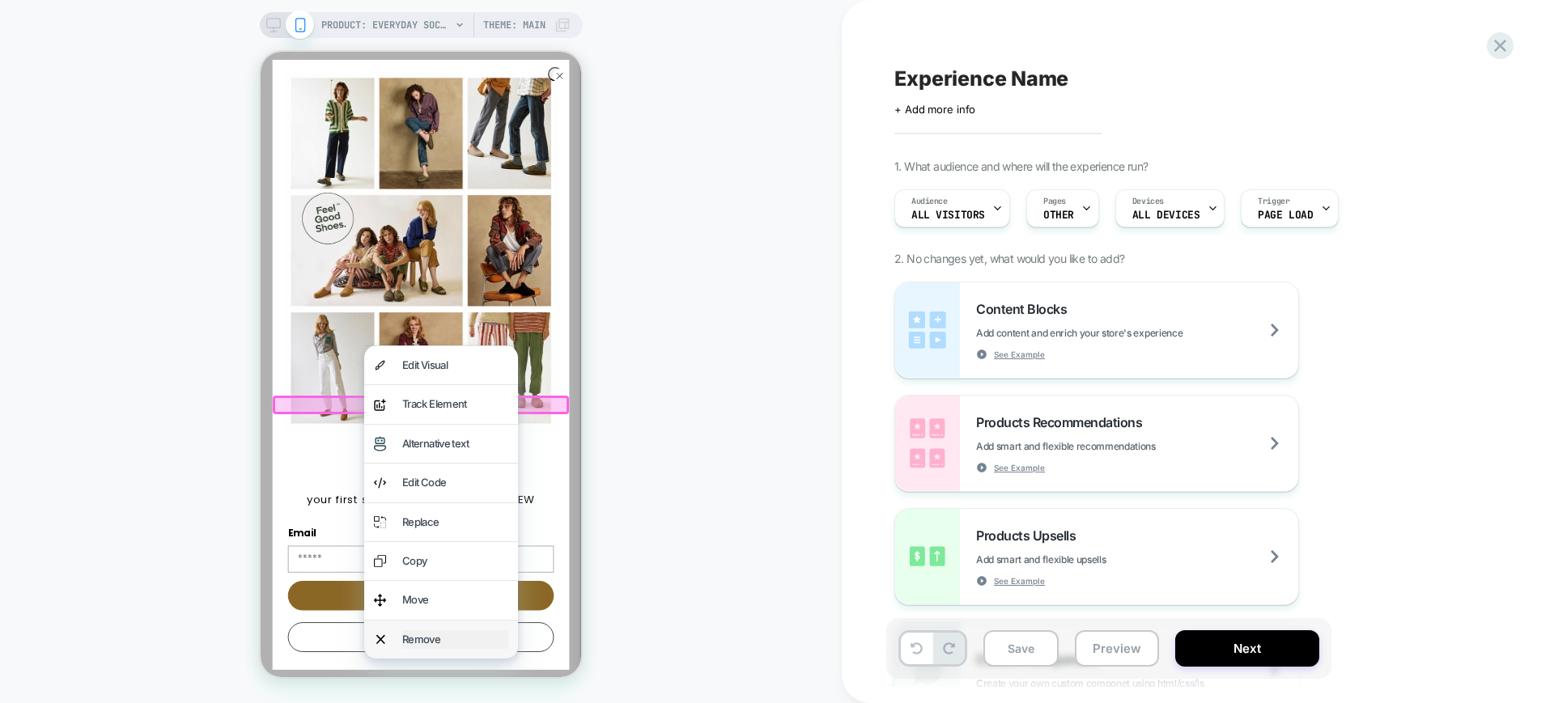
click at [465, 631] on div "Remove" at bounding box center [455, 640] width 106 height 19
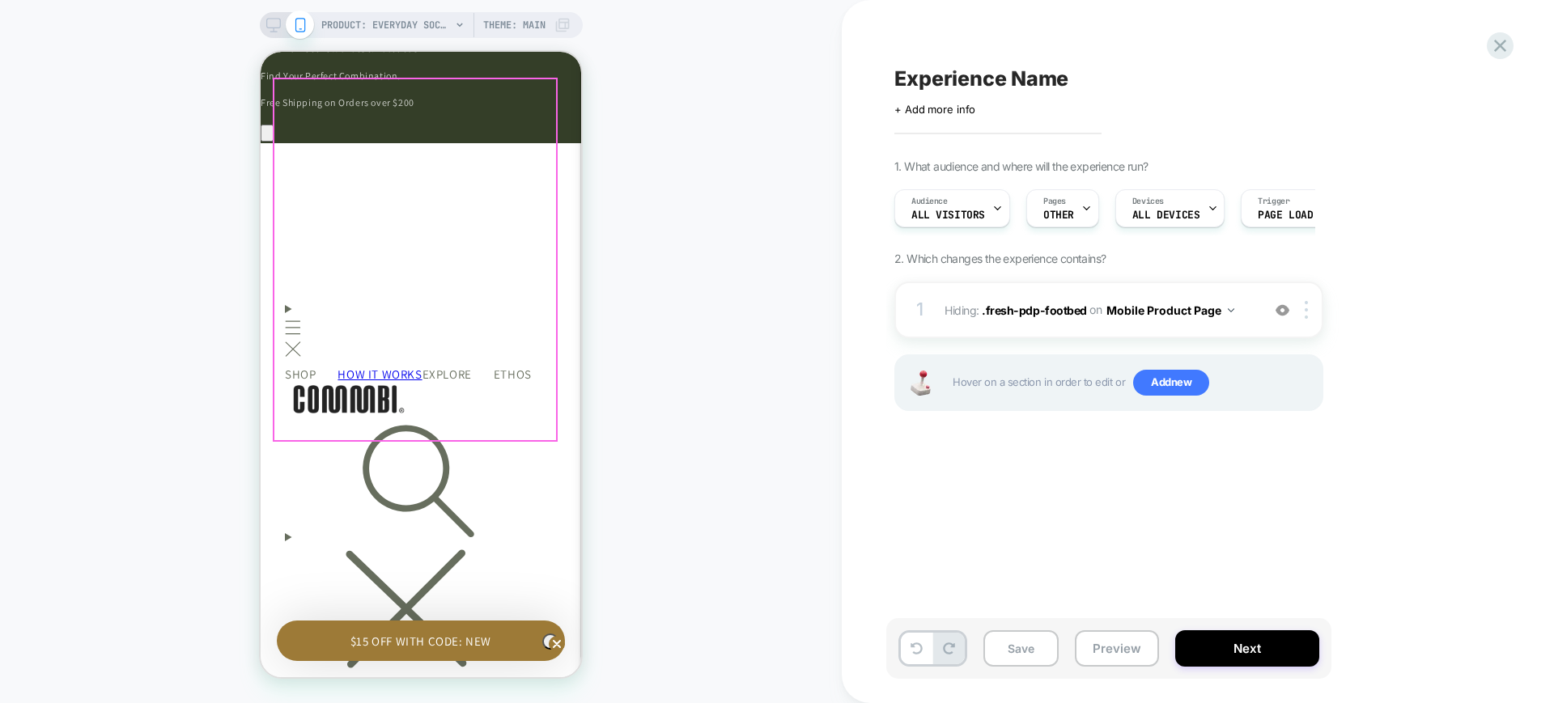
scroll to position [0, 0]
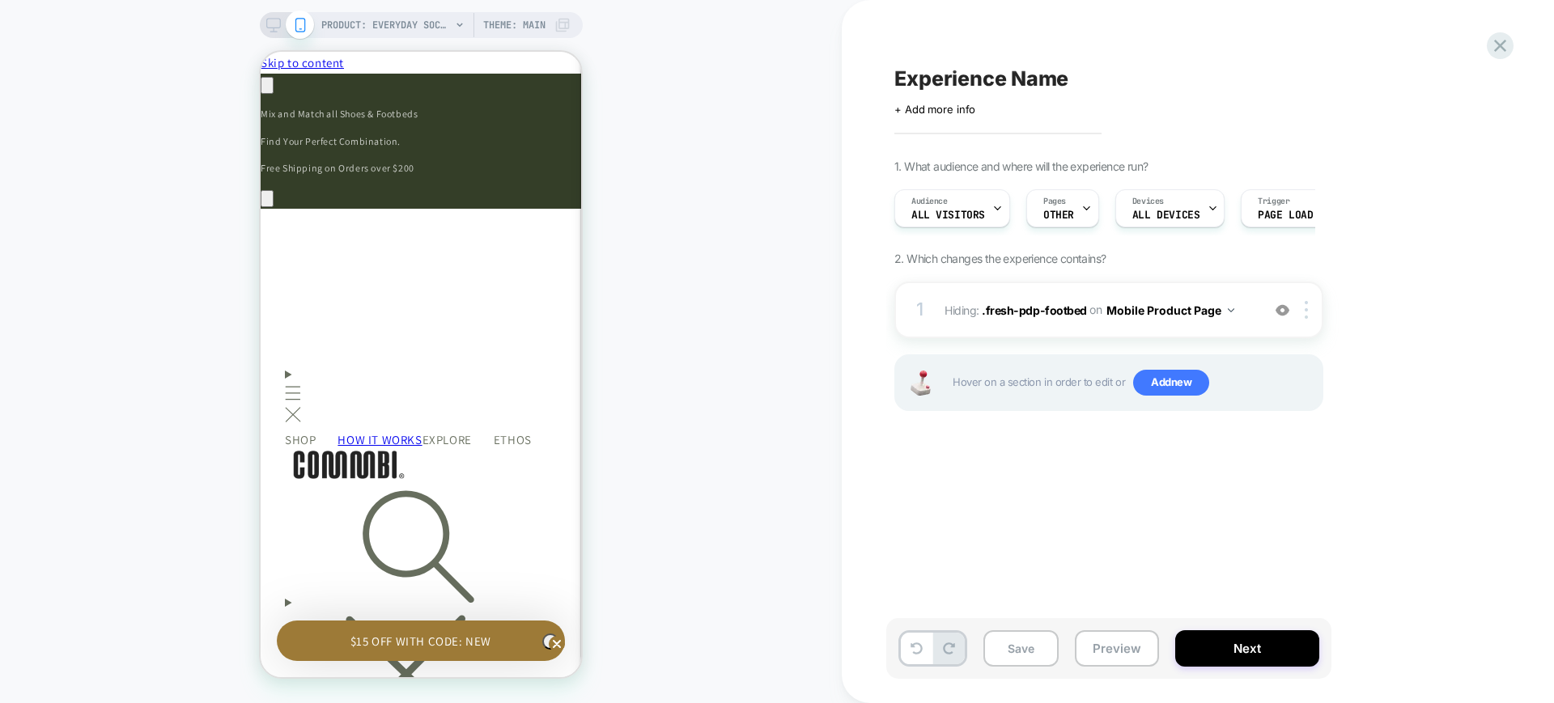
click at [280, 19] on div at bounding box center [286, 25] width 41 height 15
click at [266, 24] on icon at bounding box center [273, 25] width 15 height 15
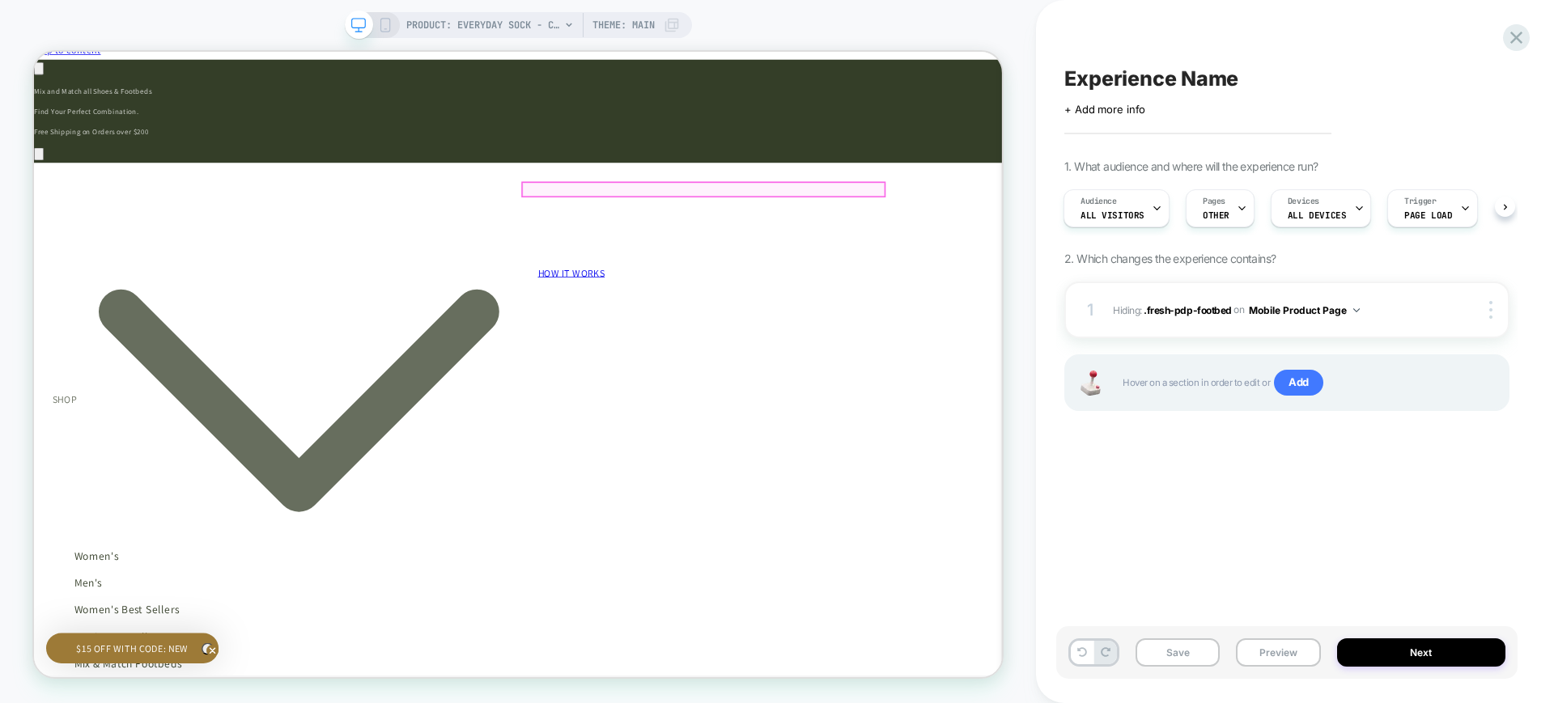
scroll to position [0, 1186]
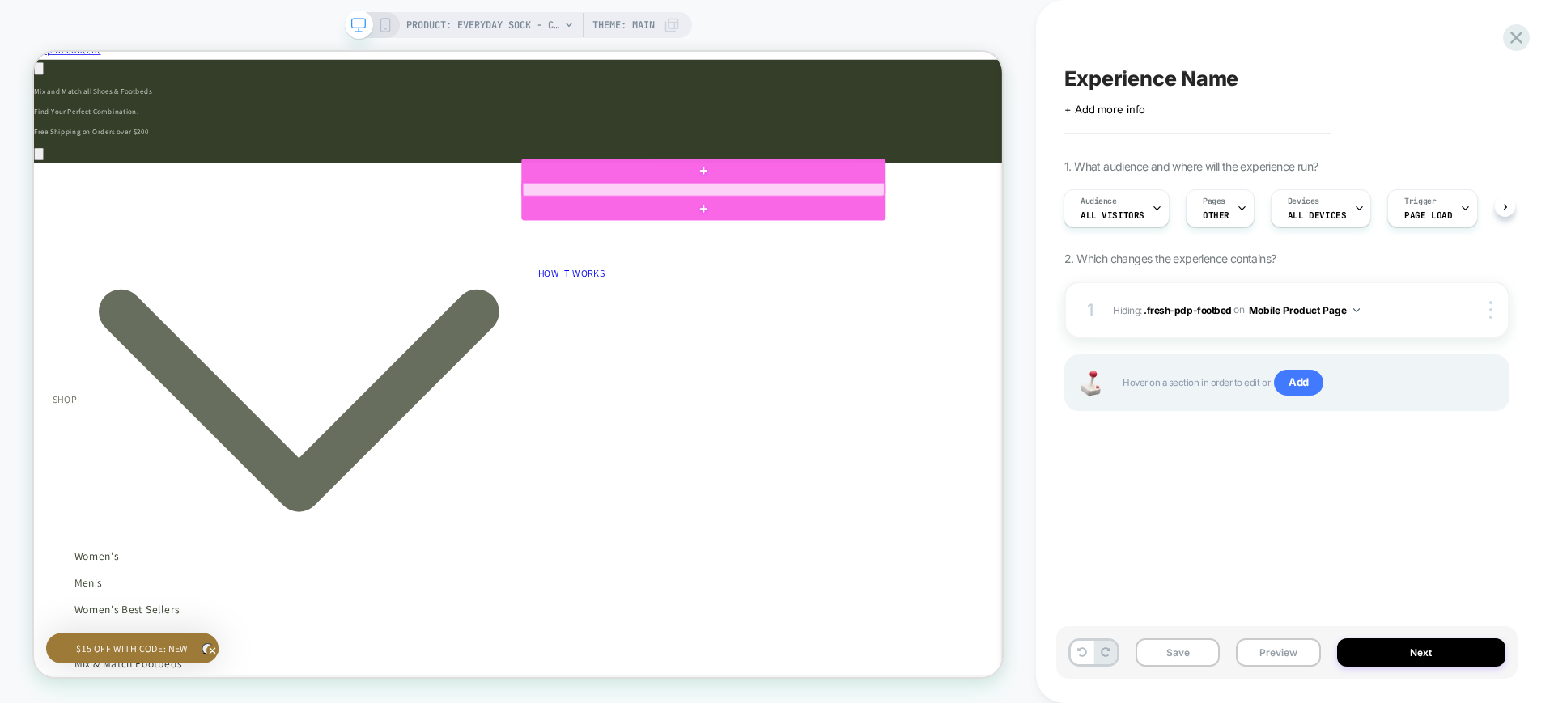
click at [803, 234] on div at bounding box center [927, 236] width 482 height 18
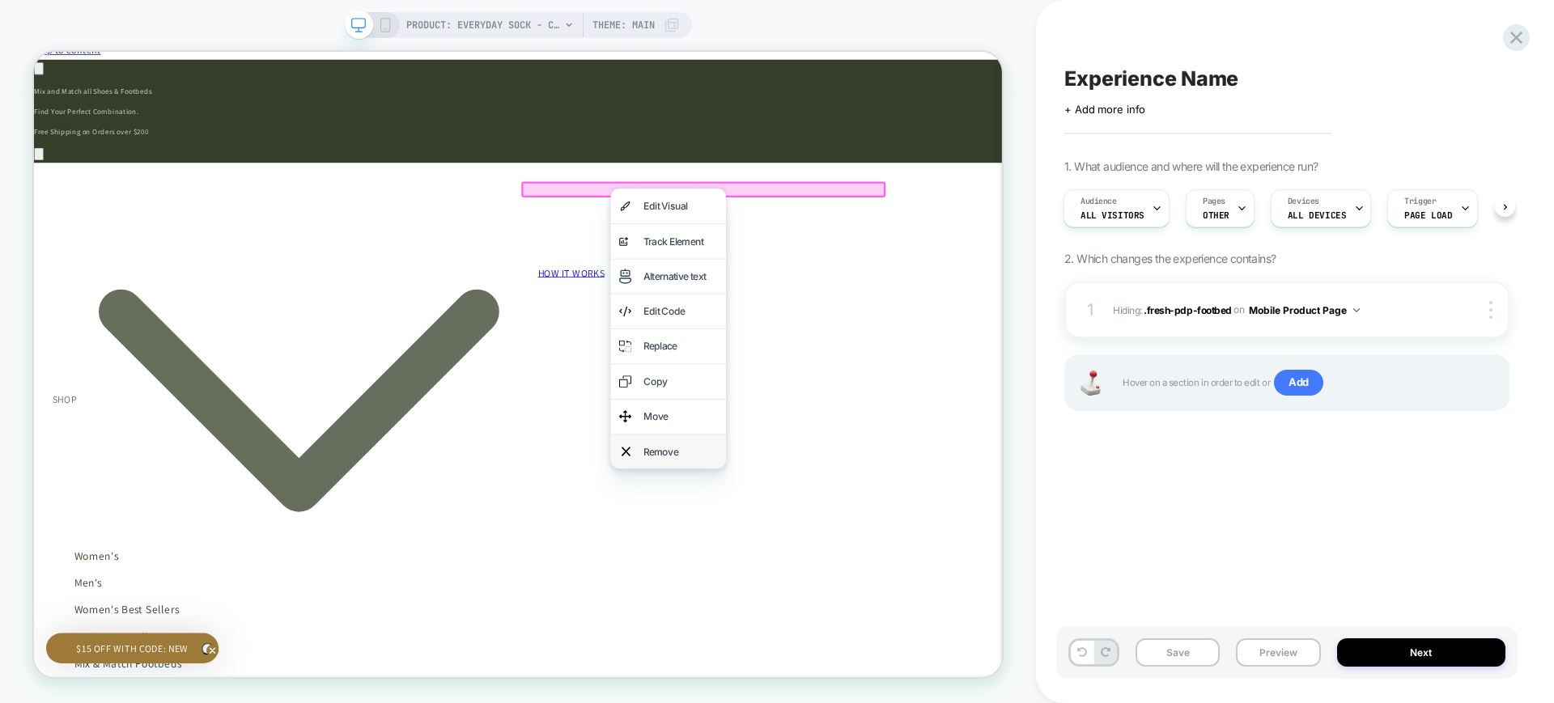
click at [899, 563] on div "Remove" at bounding box center [880, 586] width 154 height 46
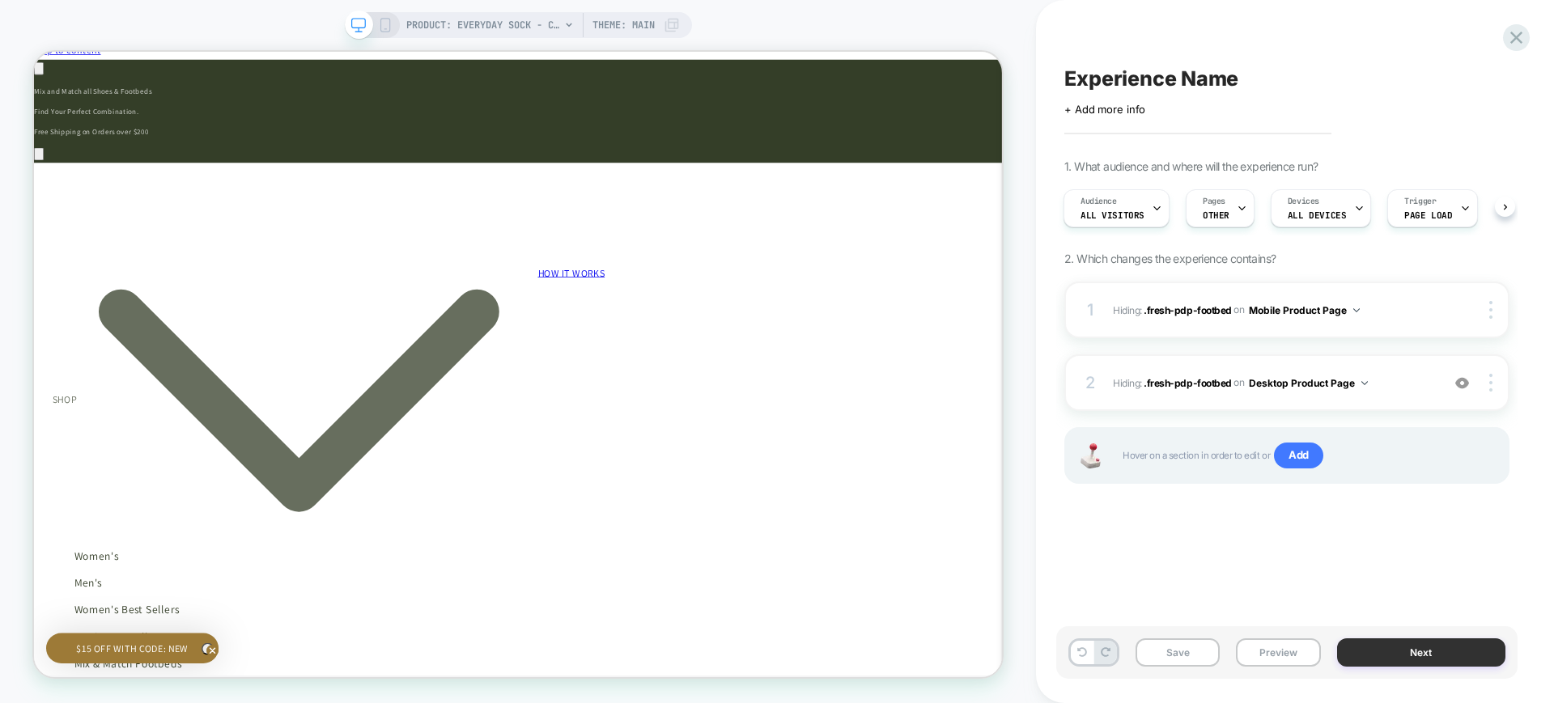
click at [1452, 655] on button "Next" at bounding box center [1421, 653] width 169 height 28
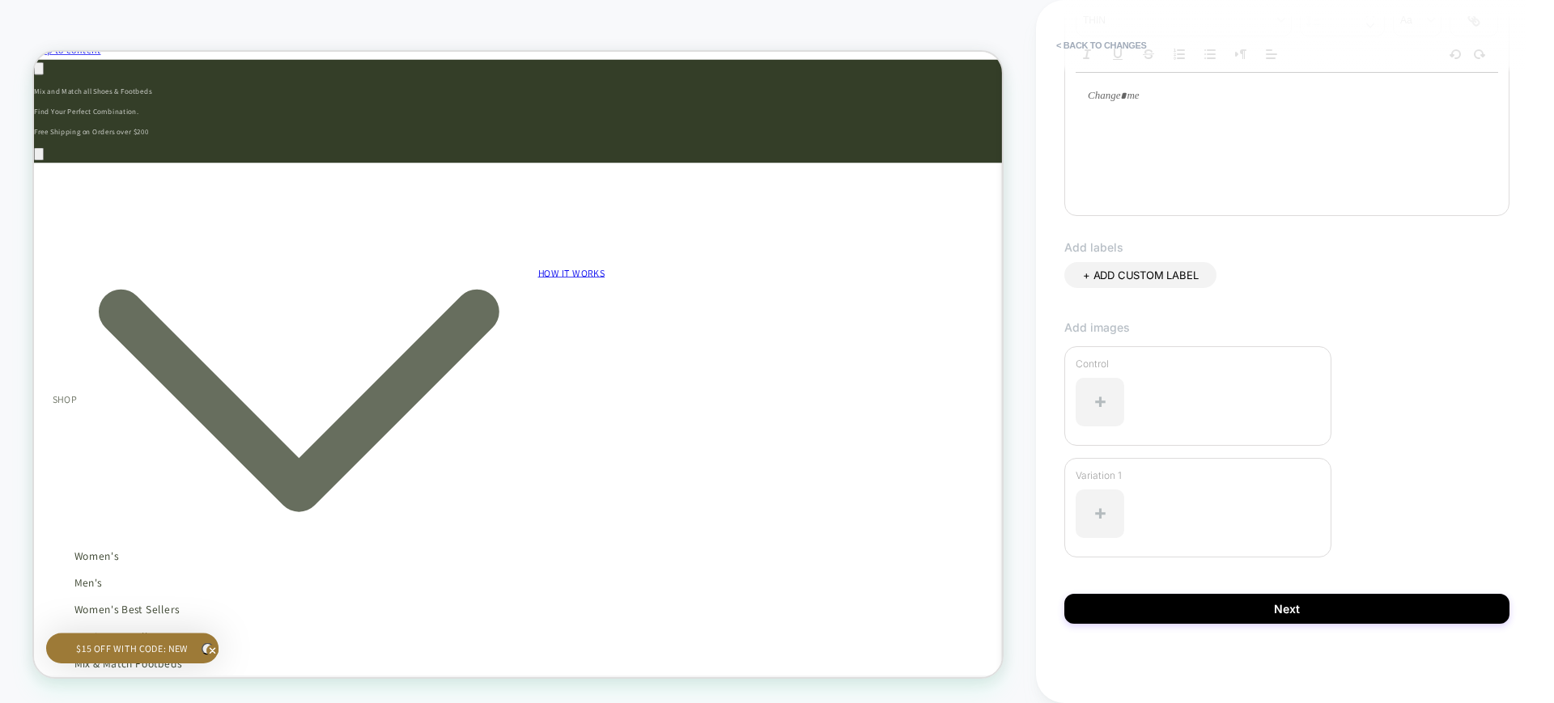
scroll to position [309, 0]
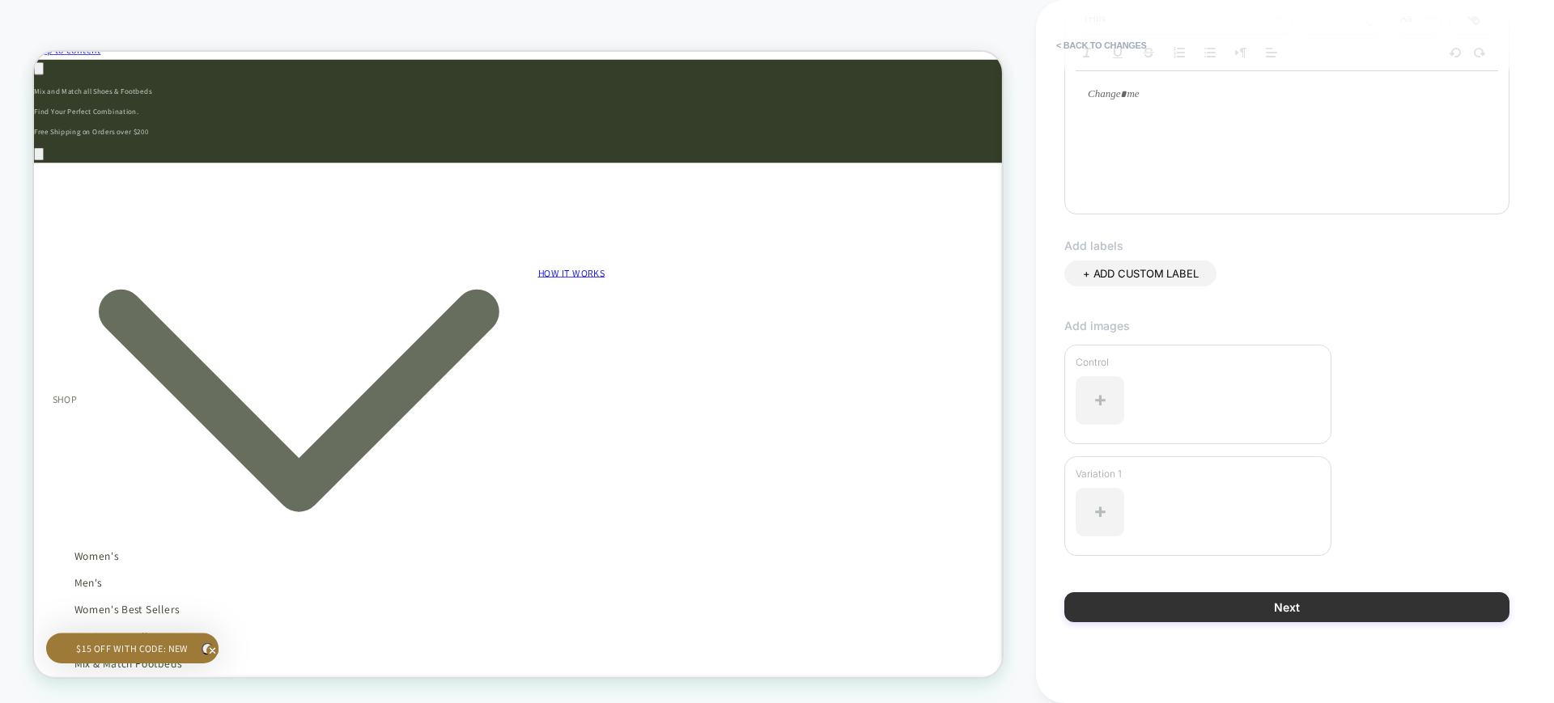
type input "**********"
click at [1170, 605] on button "Next" at bounding box center [1286, 608] width 445 height 30
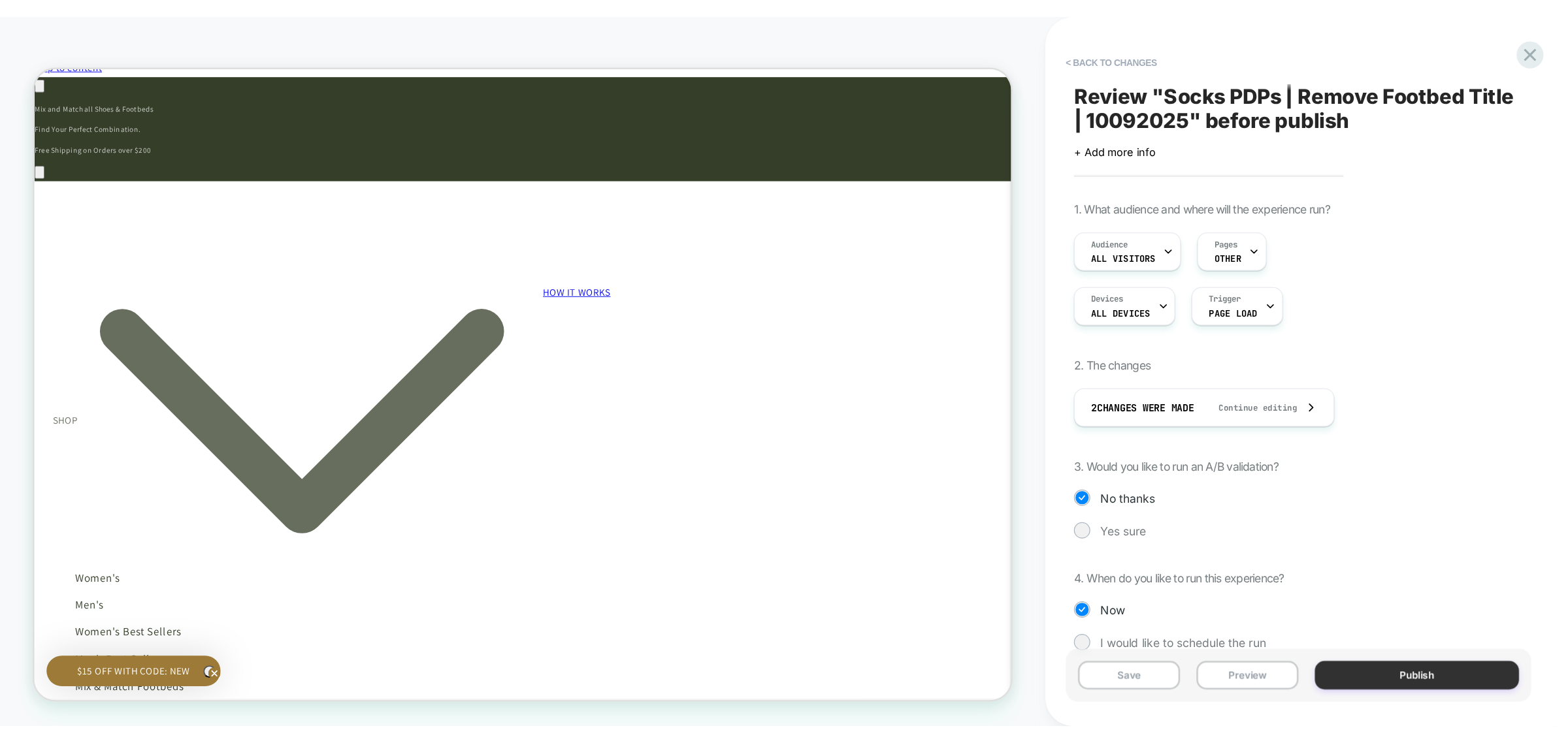
scroll to position [0, 0]
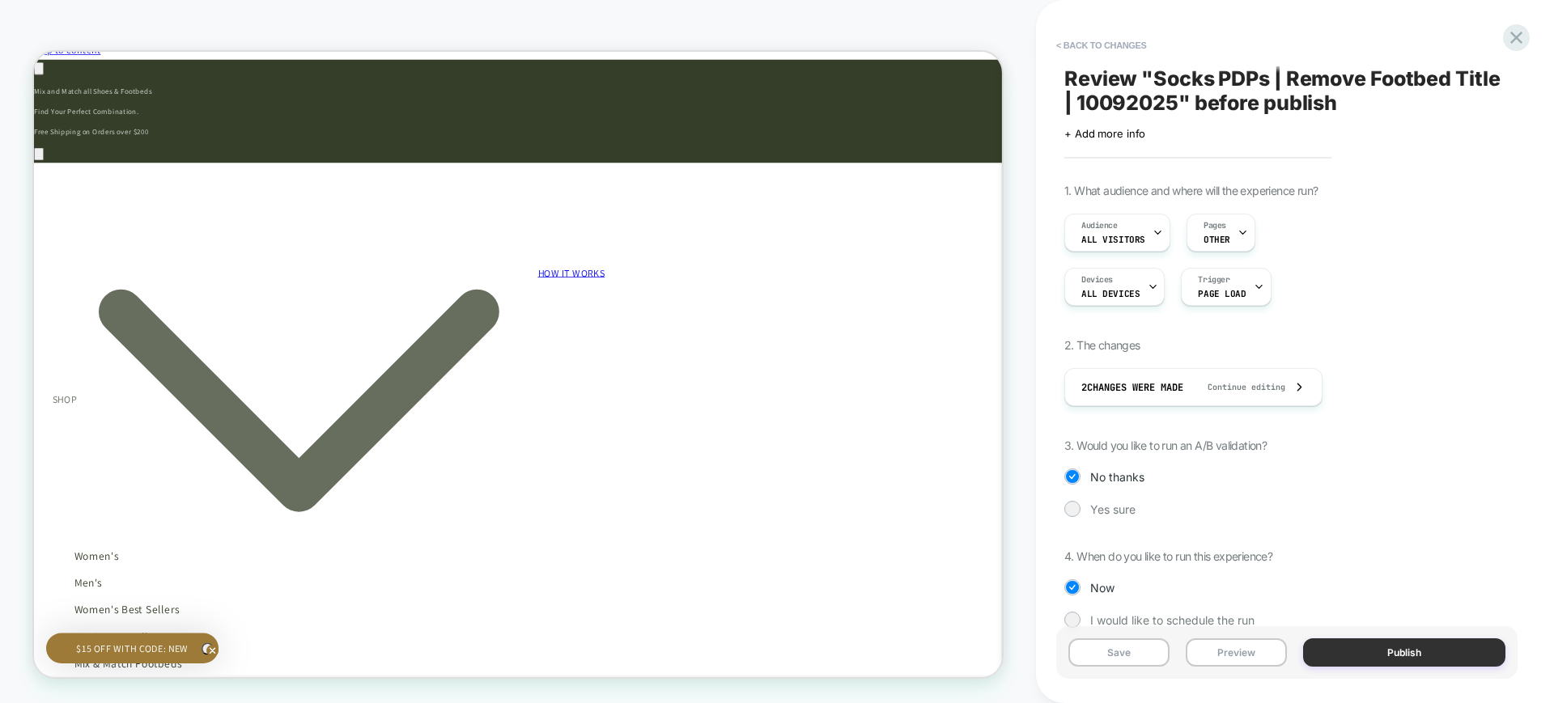
click at [1377, 657] on button "Publish" at bounding box center [1404, 653] width 202 height 28
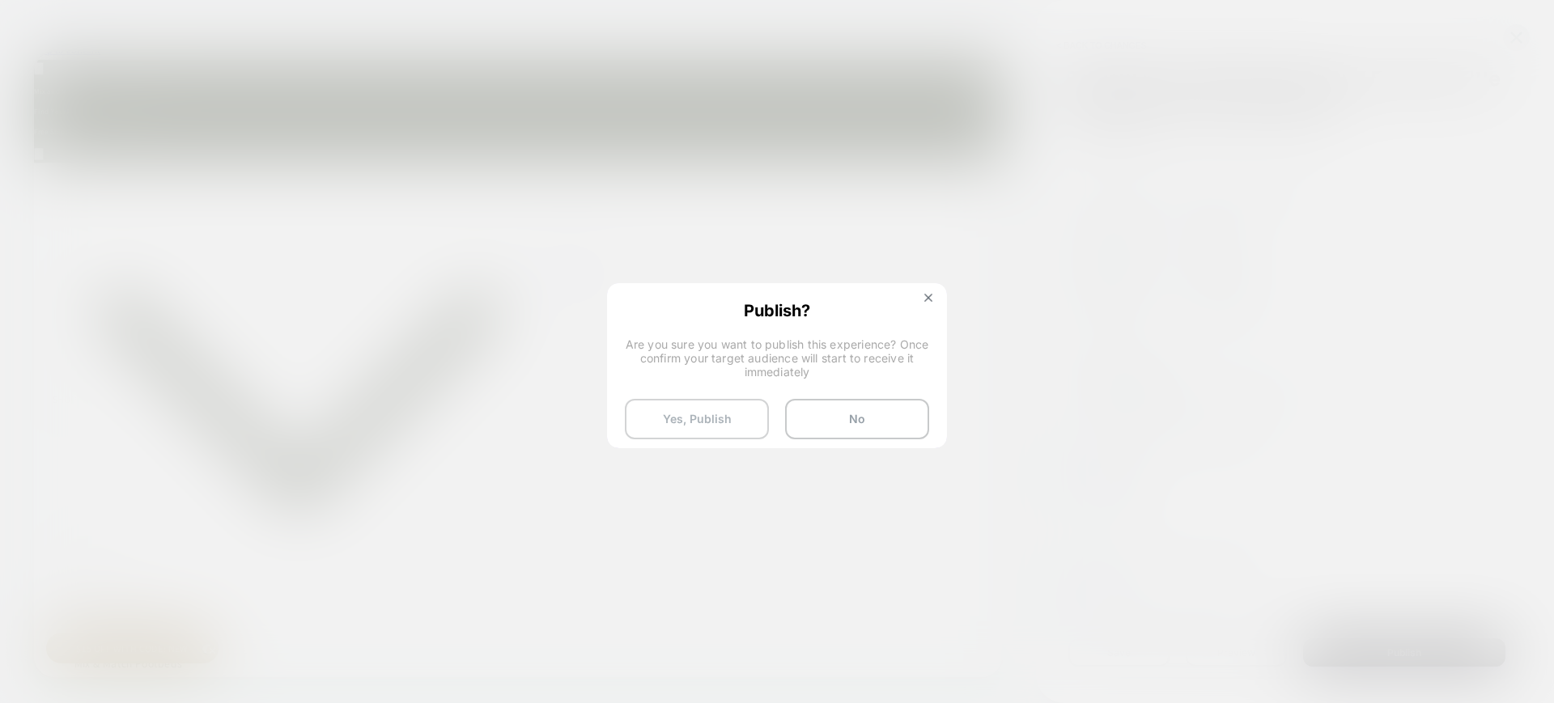
click at [717, 427] on button "Yes, Publish" at bounding box center [697, 419] width 144 height 40
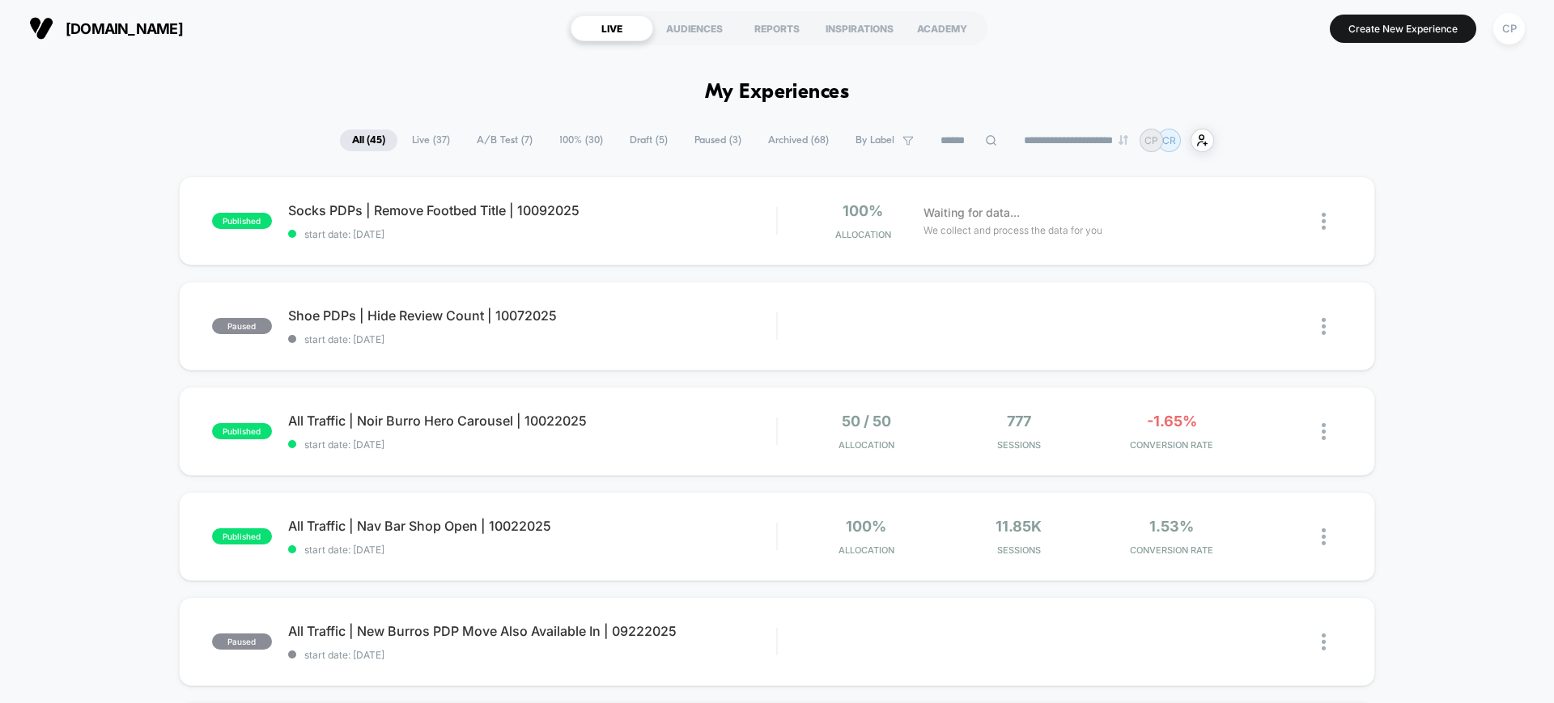
click at [1412, 30] on div "Published Successfully" at bounding box center [1410, 48] width 259 height 66
click at [1393, 26] on button "Create New Experience" at bounding box center [1403, 29] width 147 height 28
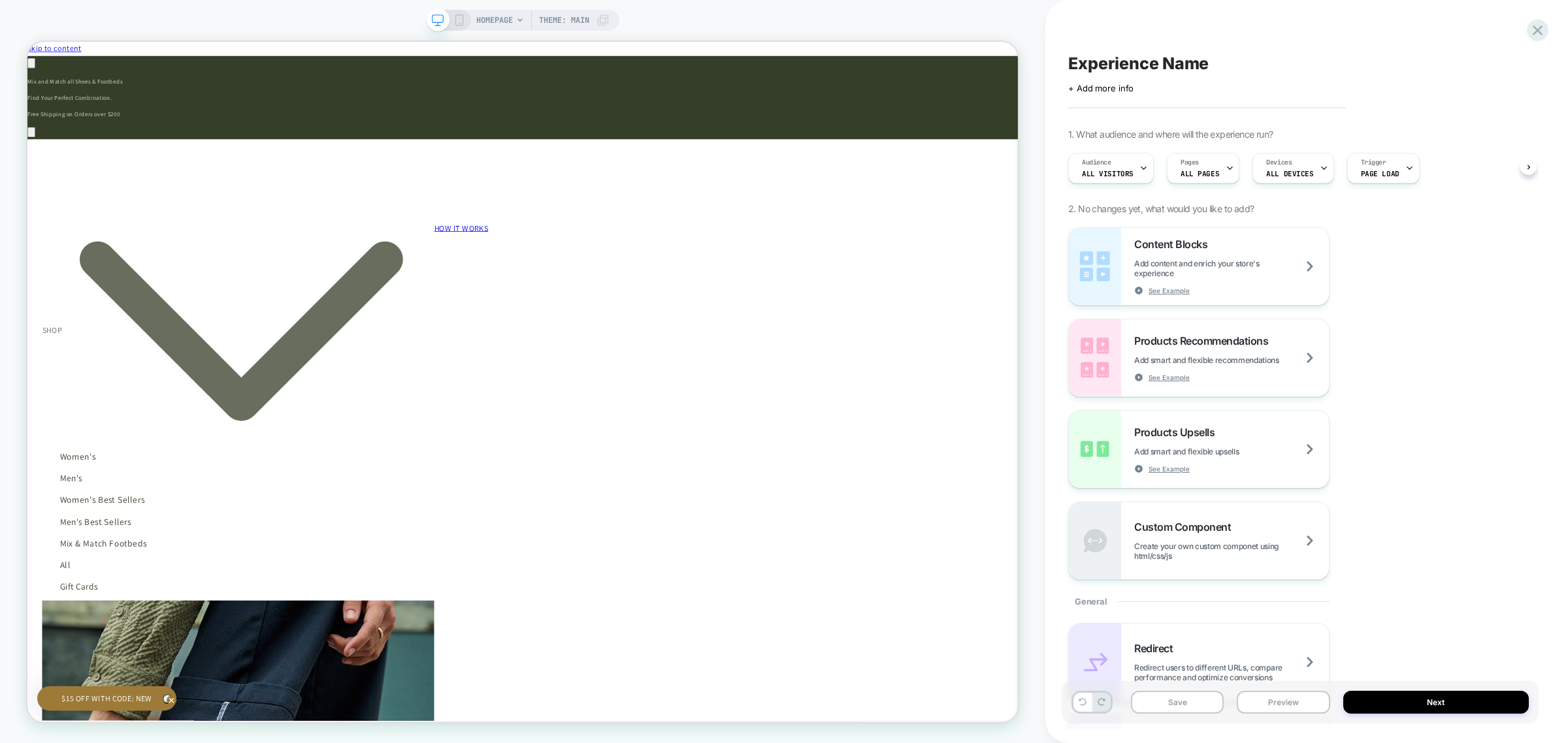
click at [1204, 171] on span "ALL PAGES" at bounding box center [1200, 173] width 39 height 9
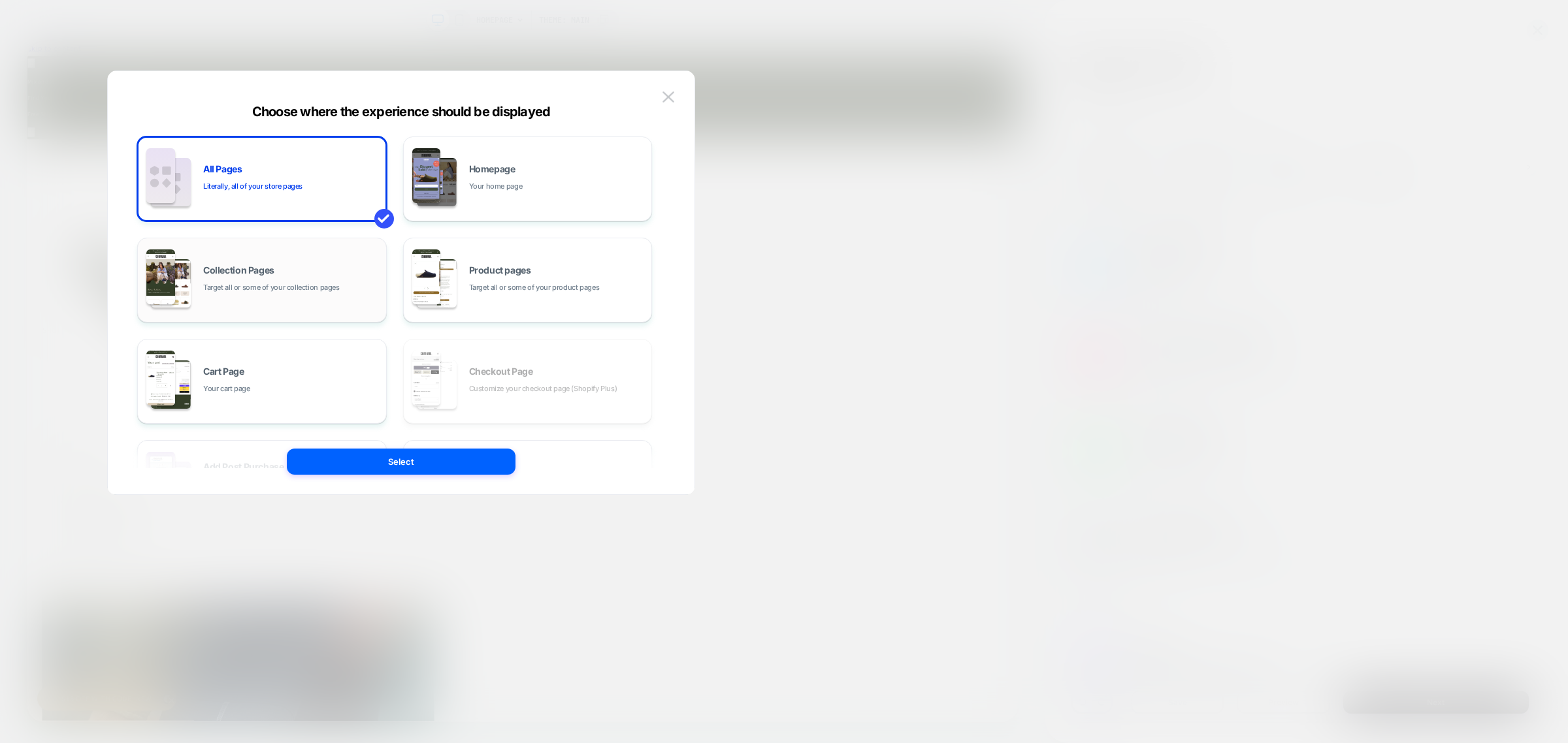
scroll to position [0, 1169]
click at [241, 273] on span "Collection Pages" at bounding box center [239, 269] width 71 height 9
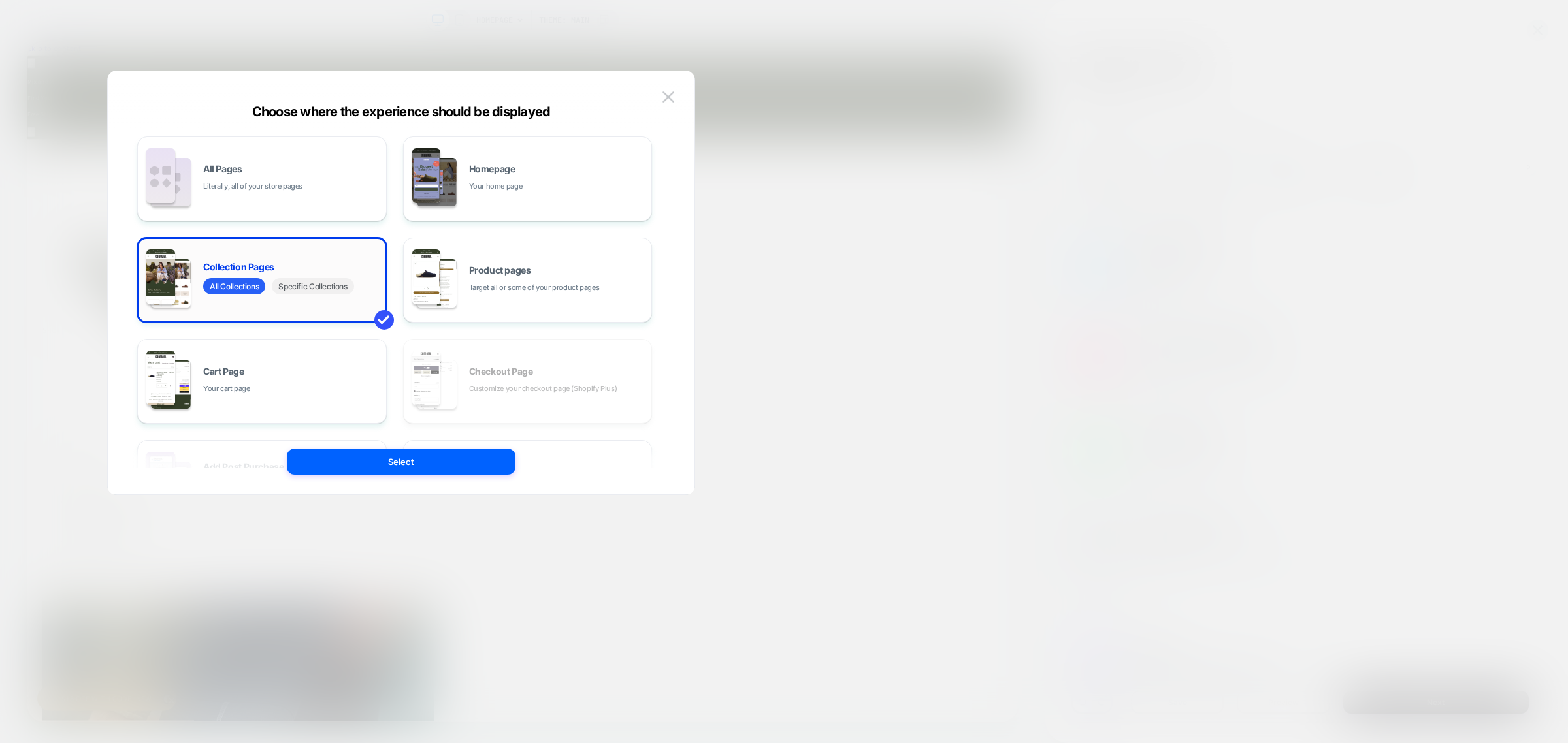
click at [317, 279] on span "Specific Collections" at bounding box center [312, 286] width 82 height 16
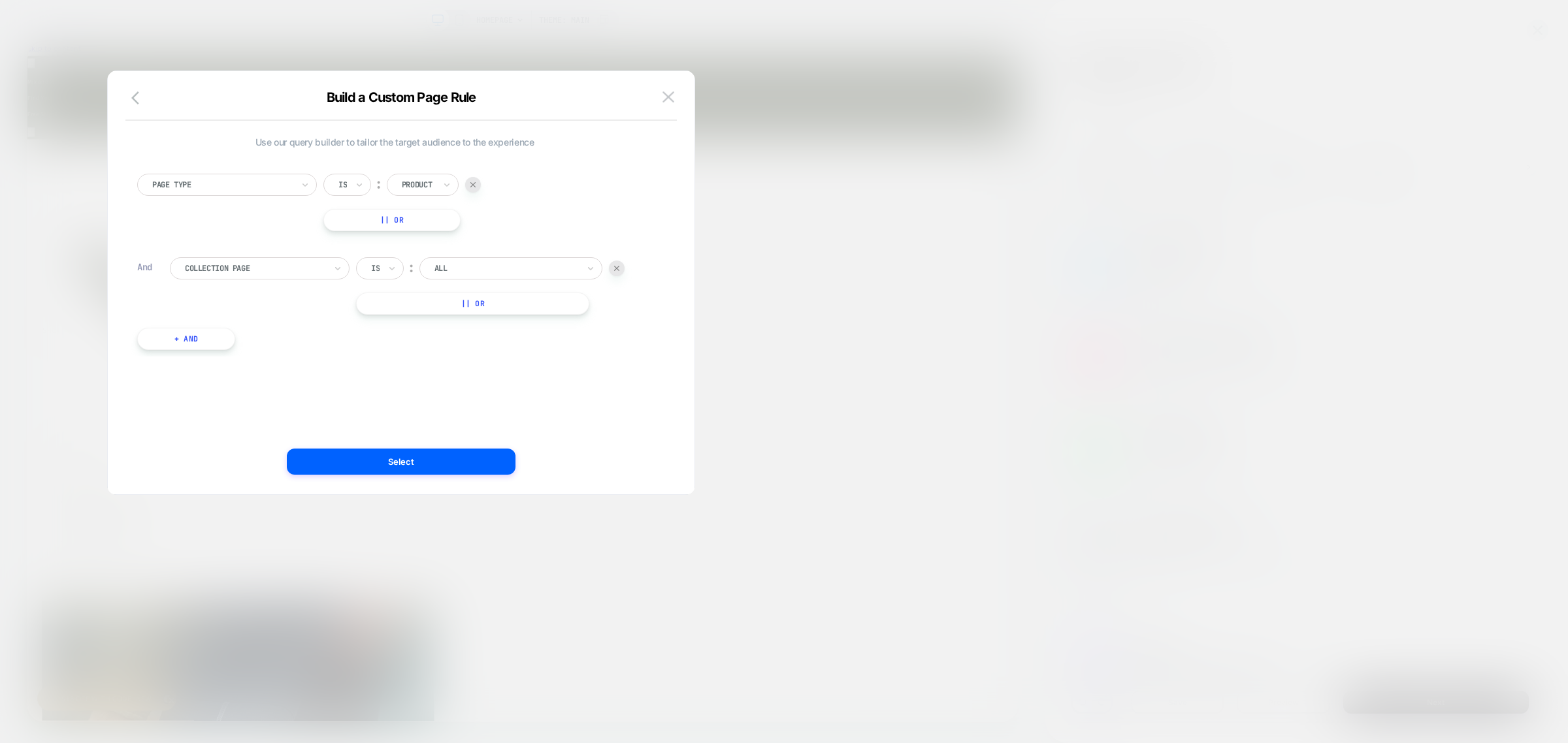
click at [492, 265] on div at bounding box center [506, 268] width 144 height 12
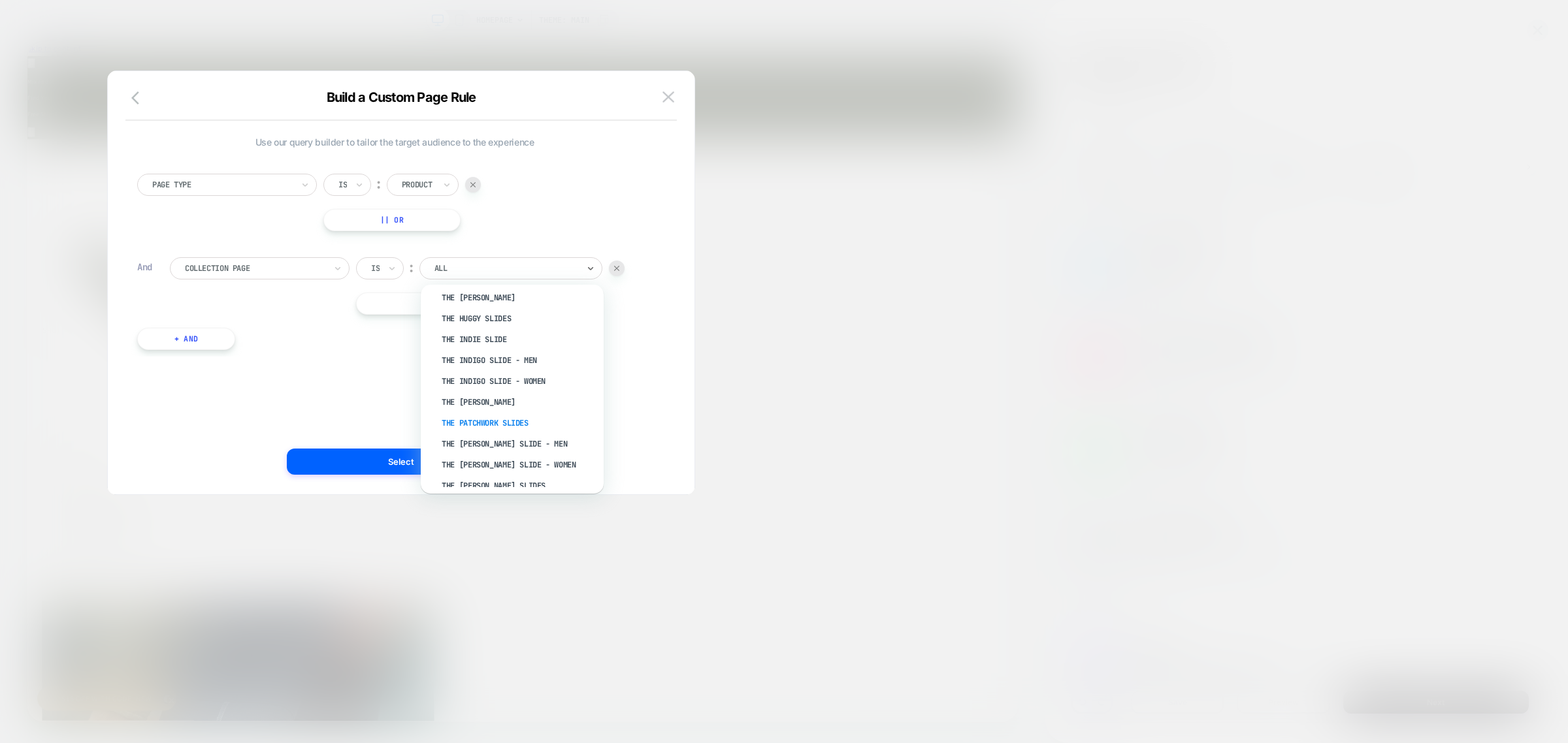
scroll to position [301, 0]
click at [465, 348] on div "Socks" at bounding box center [518, 358] width 169 height 21
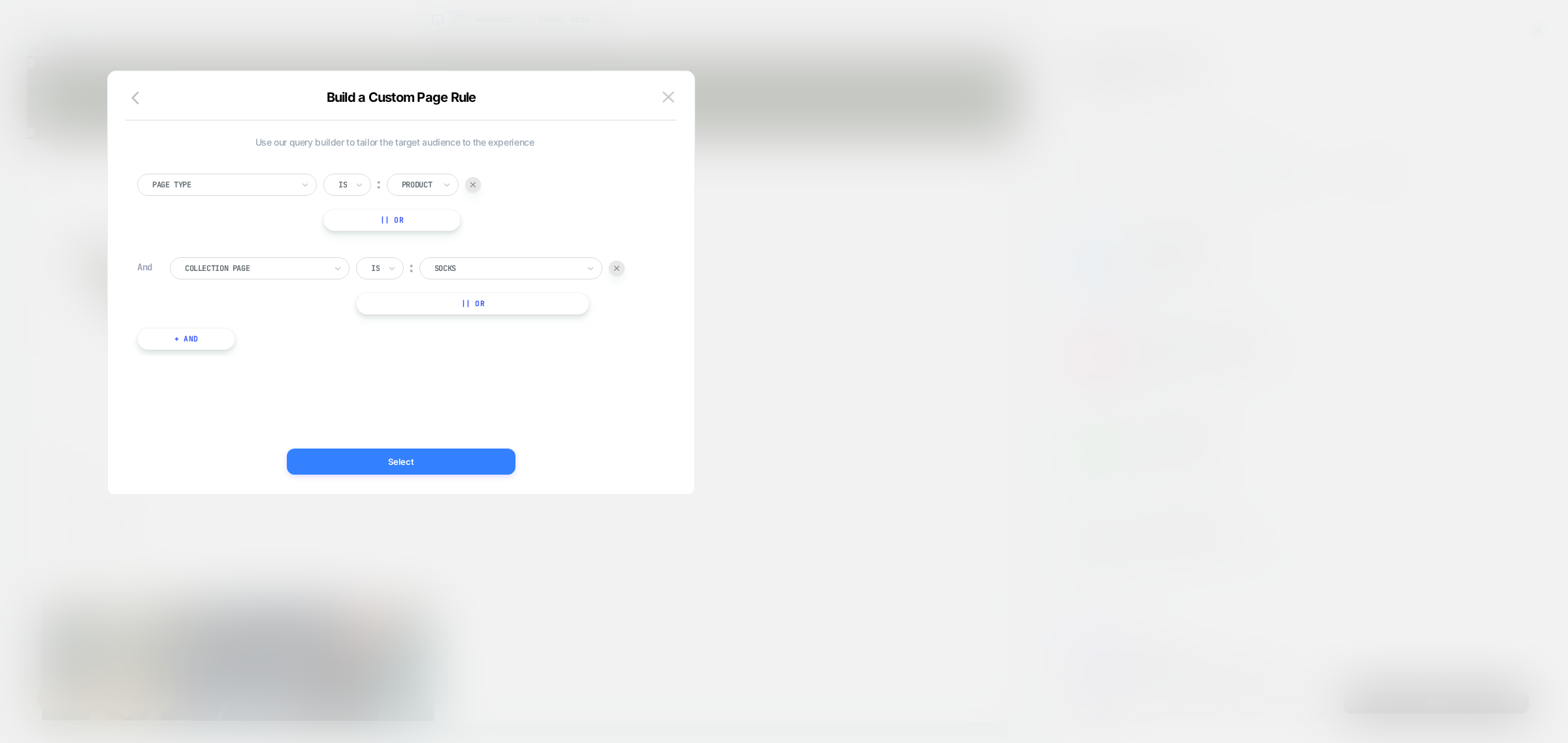
click at [394, 462] on button "Select" at bounding box center [400, 461] width 228 height 26
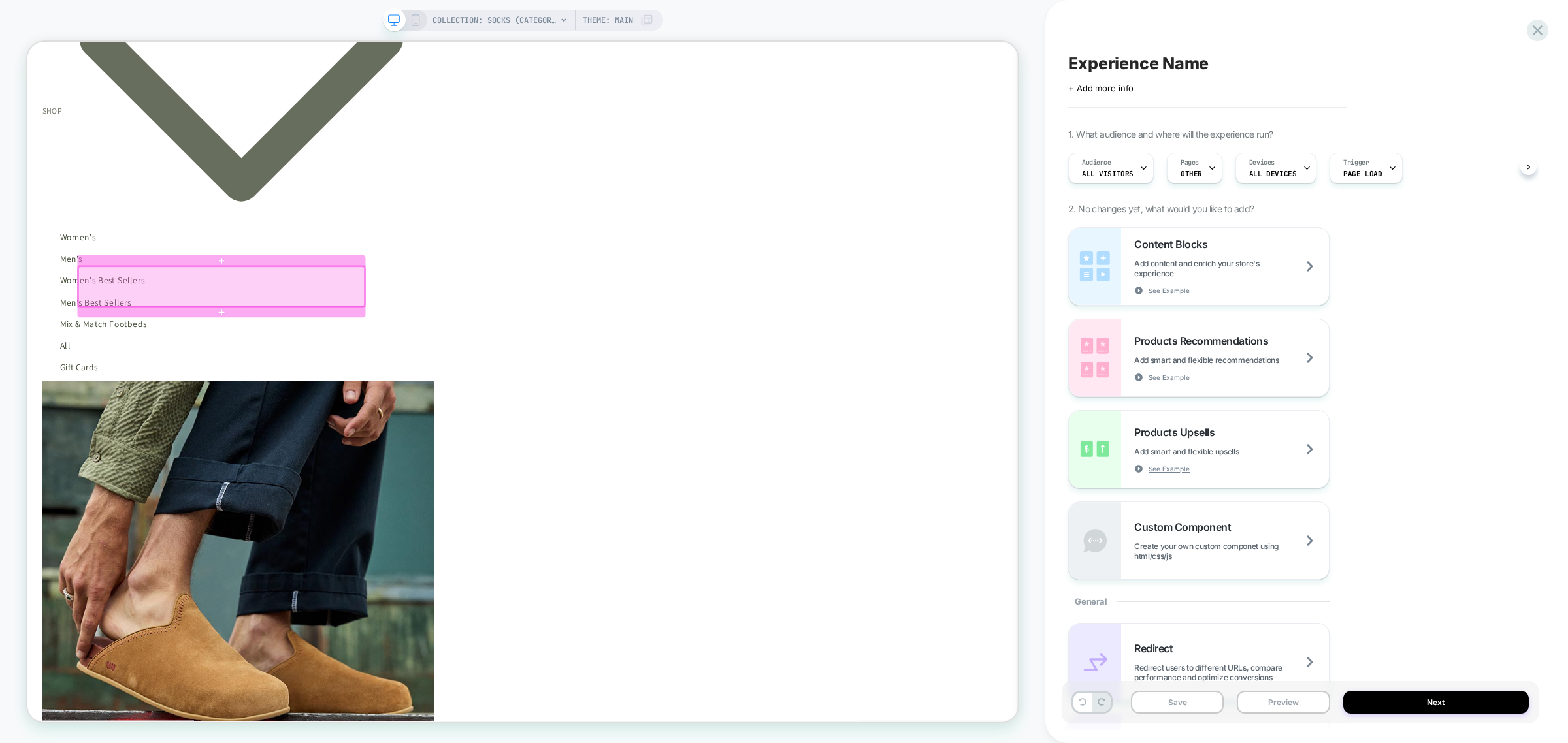
scroll to position [0, 2339]
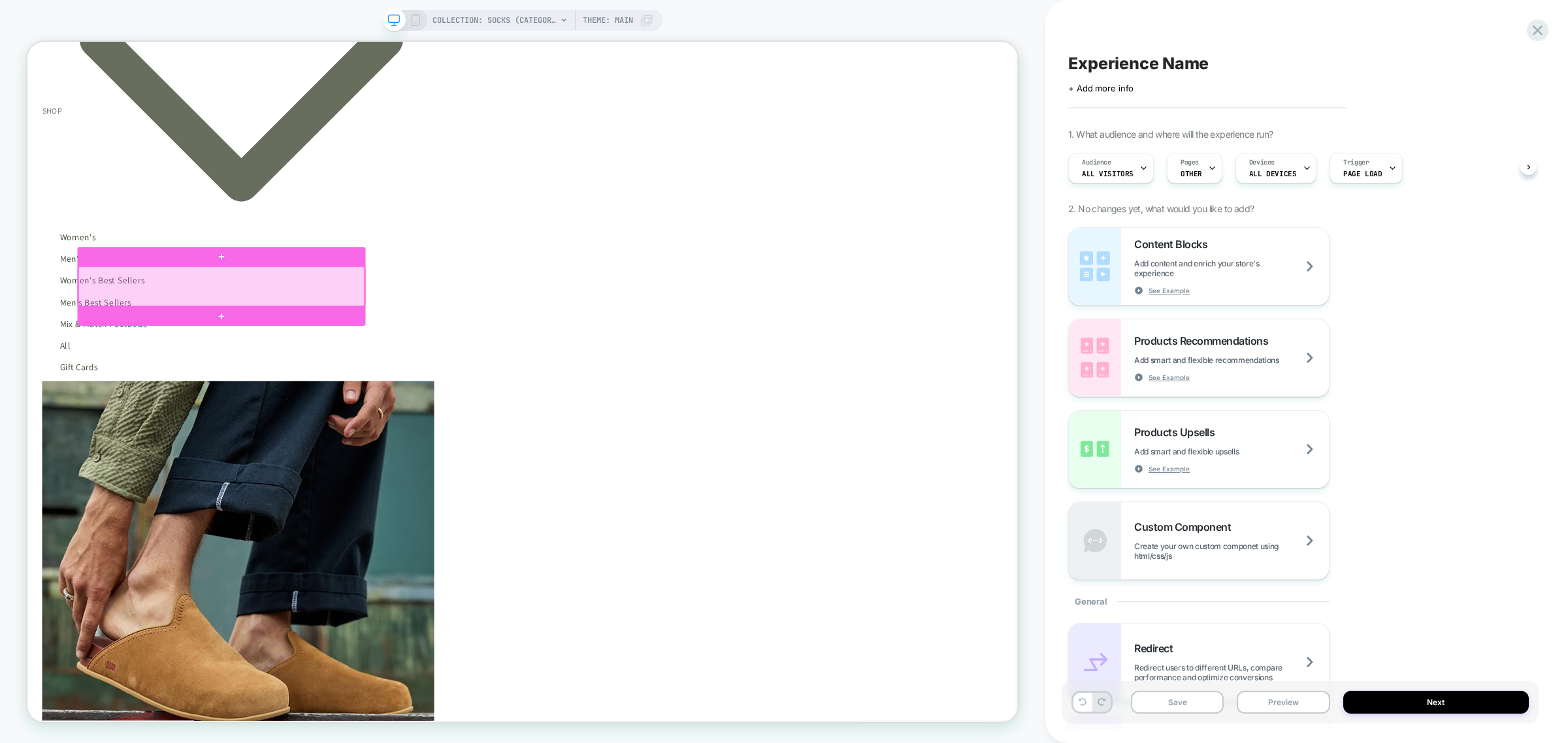
click at [334, 388] on div at bounding box center [286, 368] width 382 height 53
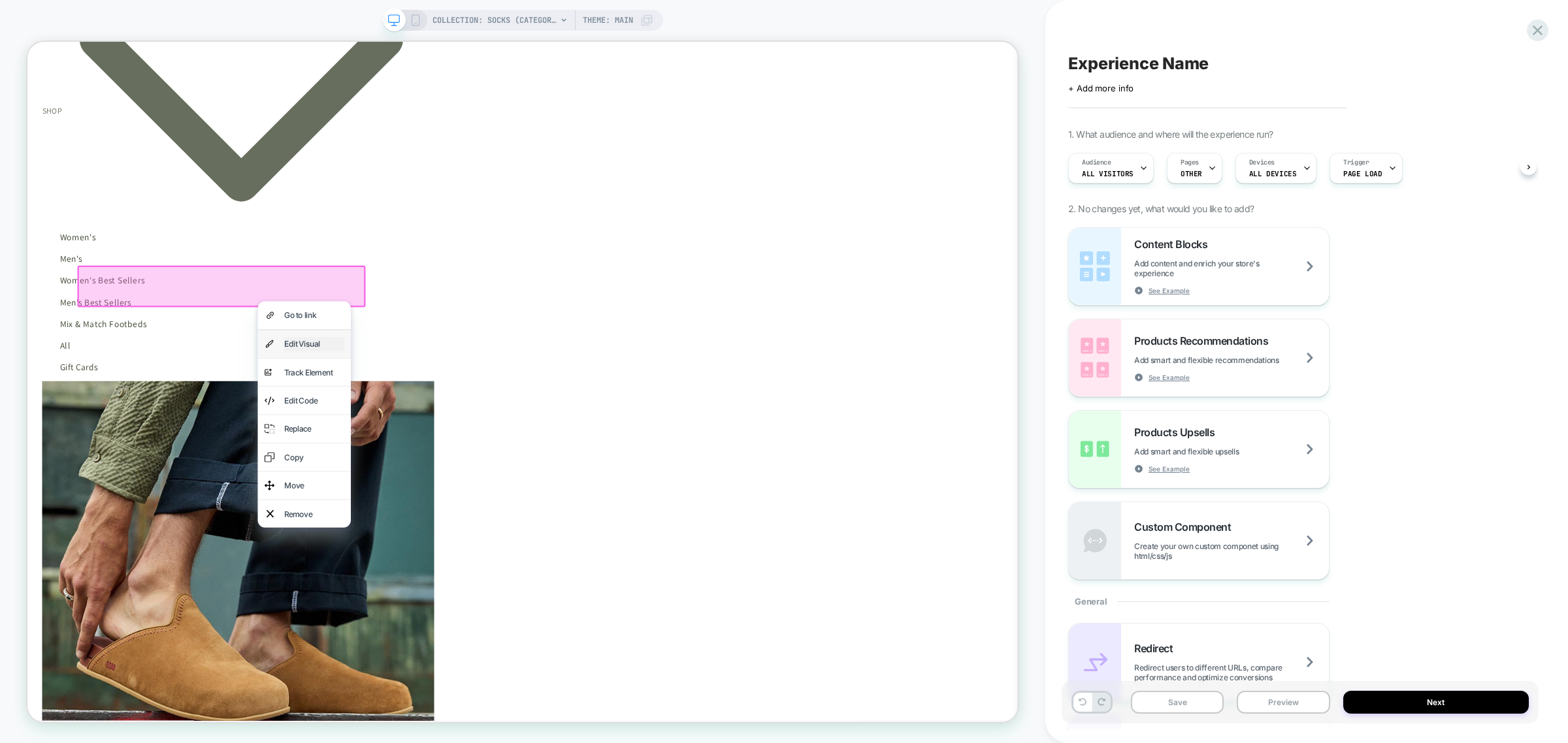
click at [383, 440] on div "Edit Visual" at bounding box center [409, 445] width 80 height 19
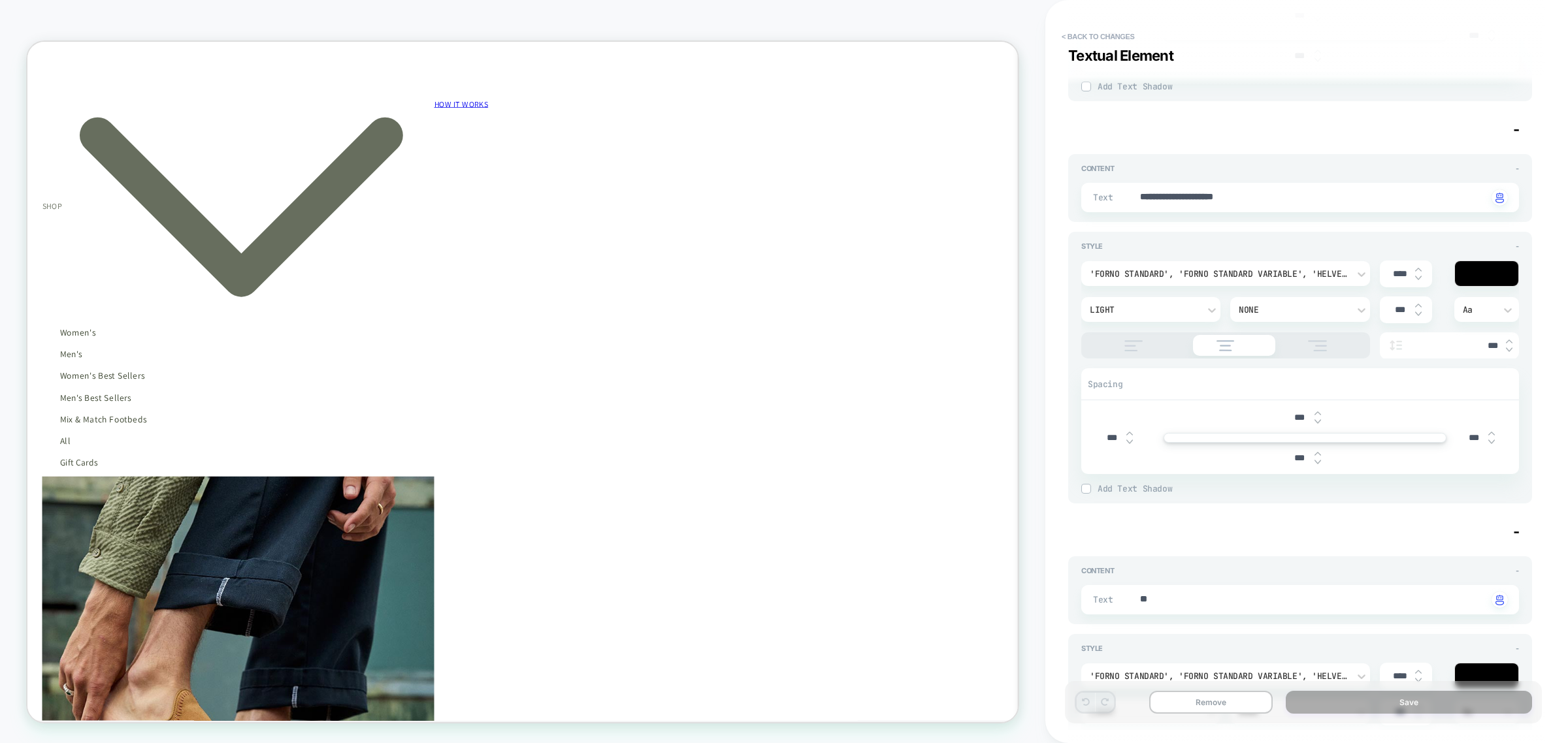
scroll to position [979, 0]
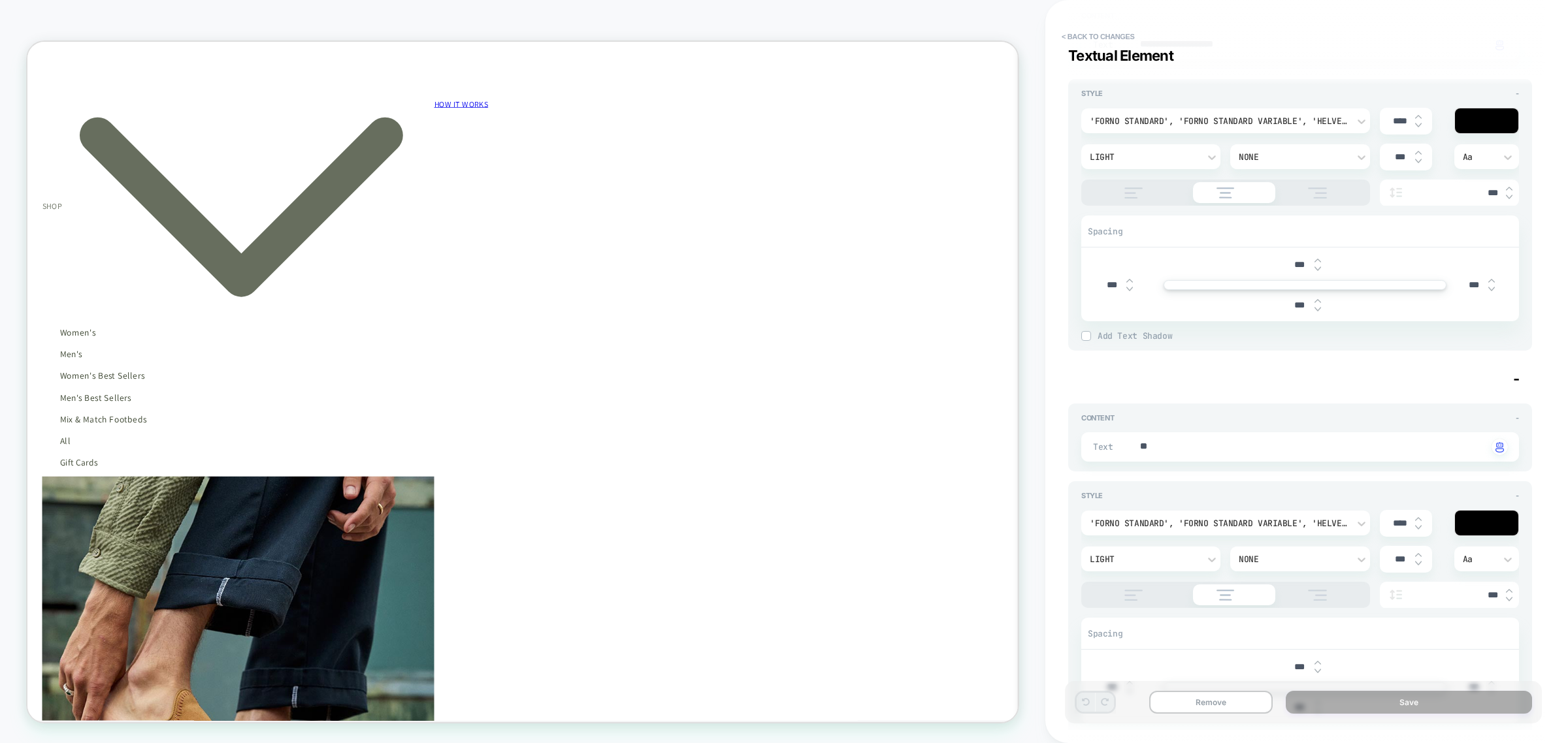
type textarea "*"
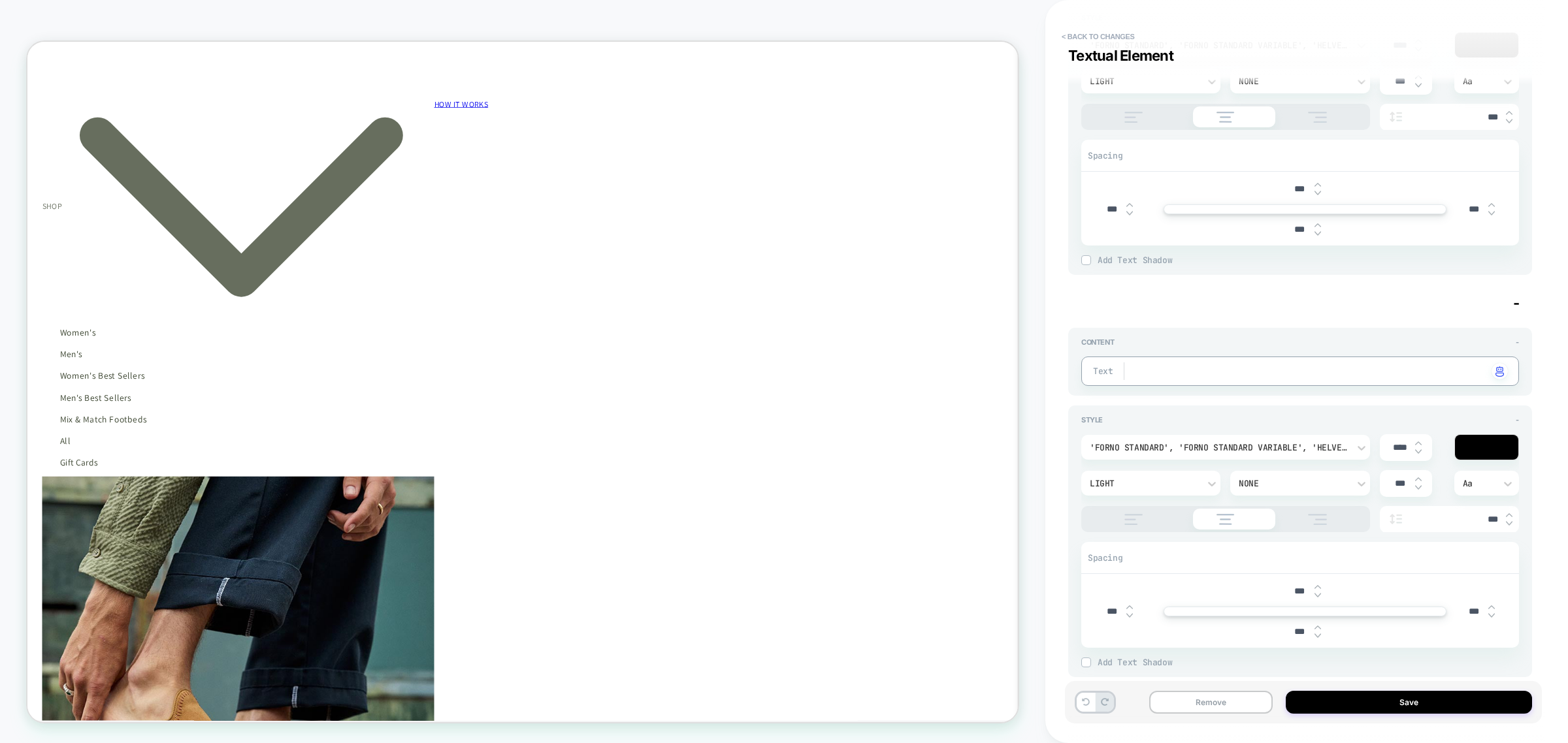
type textarea "*"
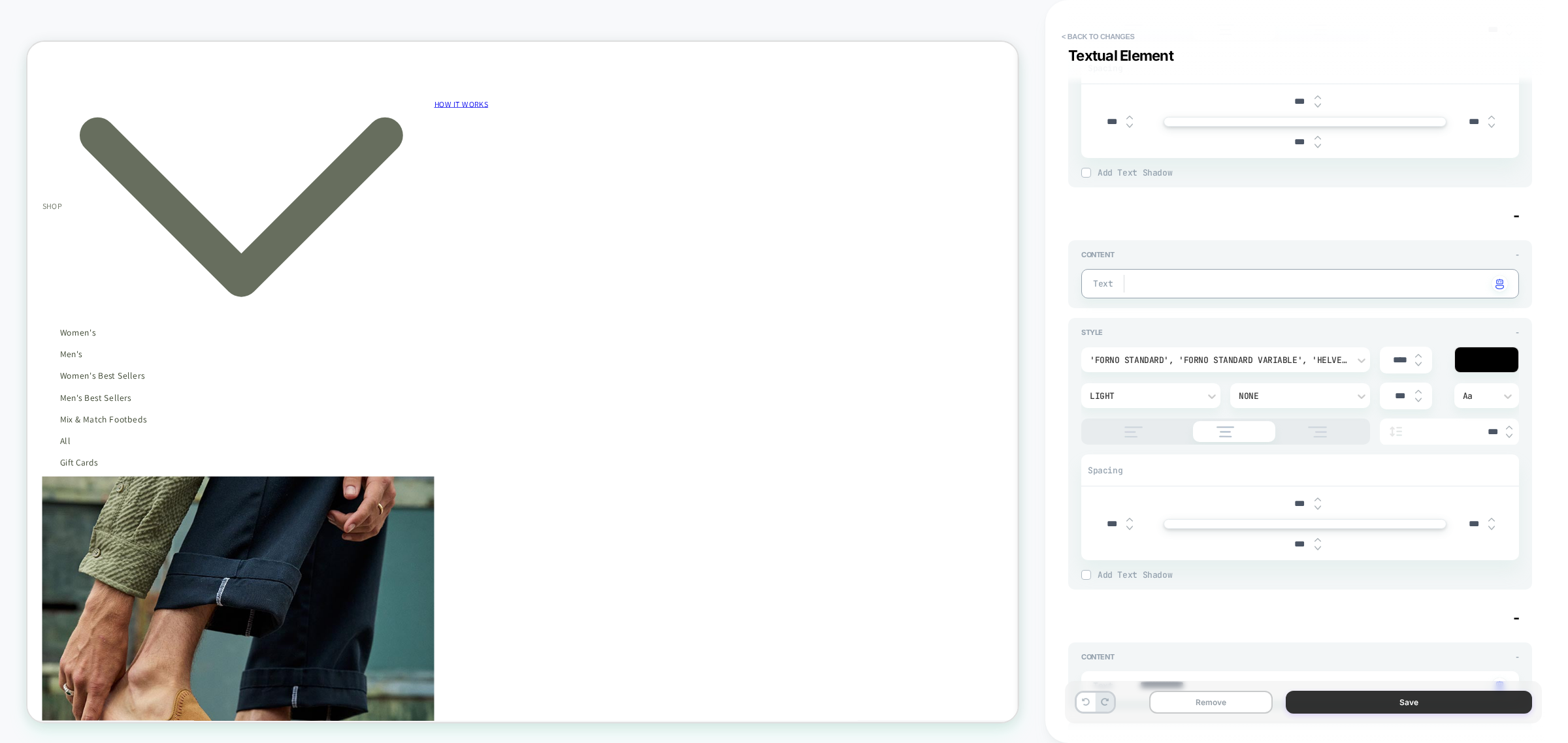
scroll to position [0, 1169]
click at [1253, 567] on button "Save" at bounding box center [1408, 702] width 246 height 23
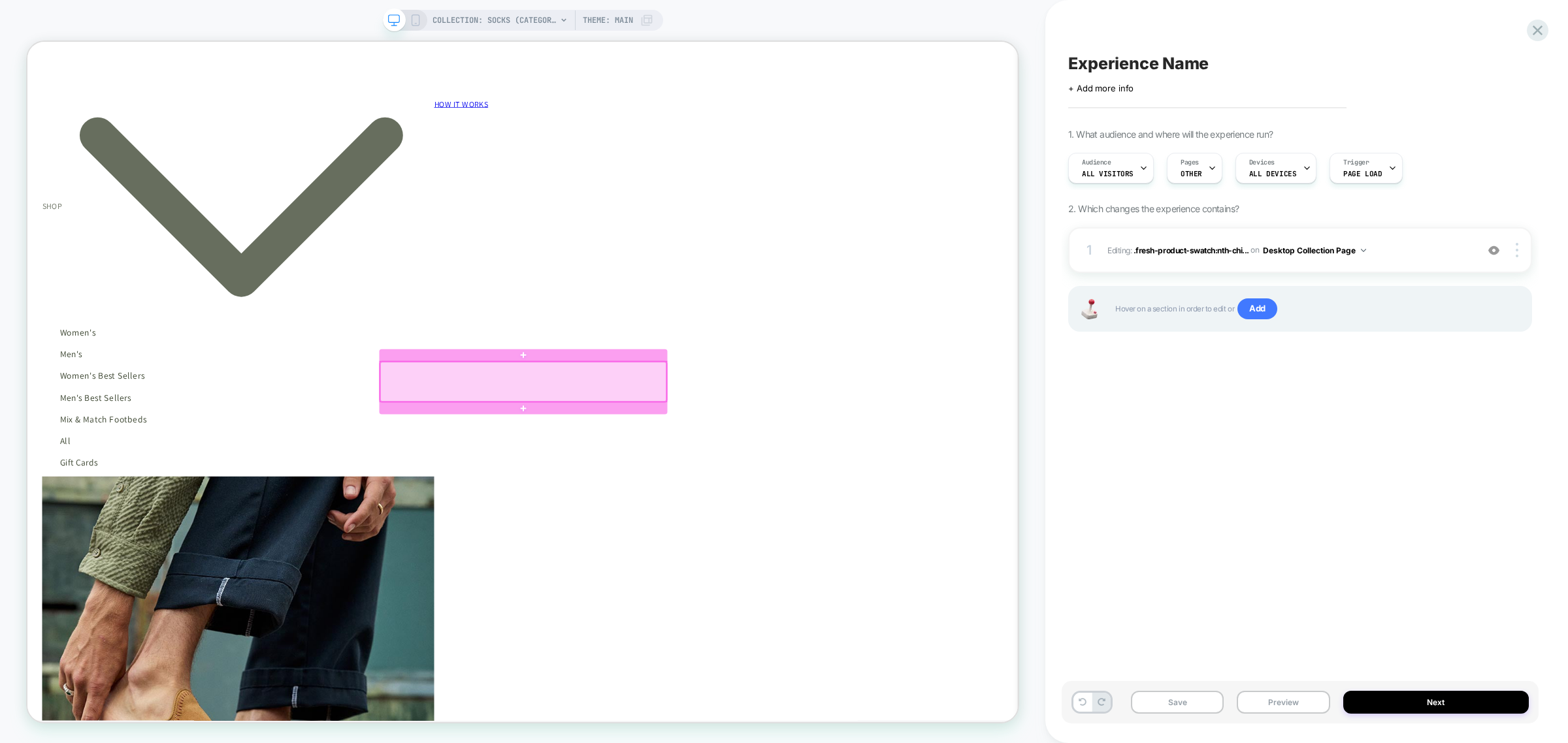
scroll to position [0, 2339]
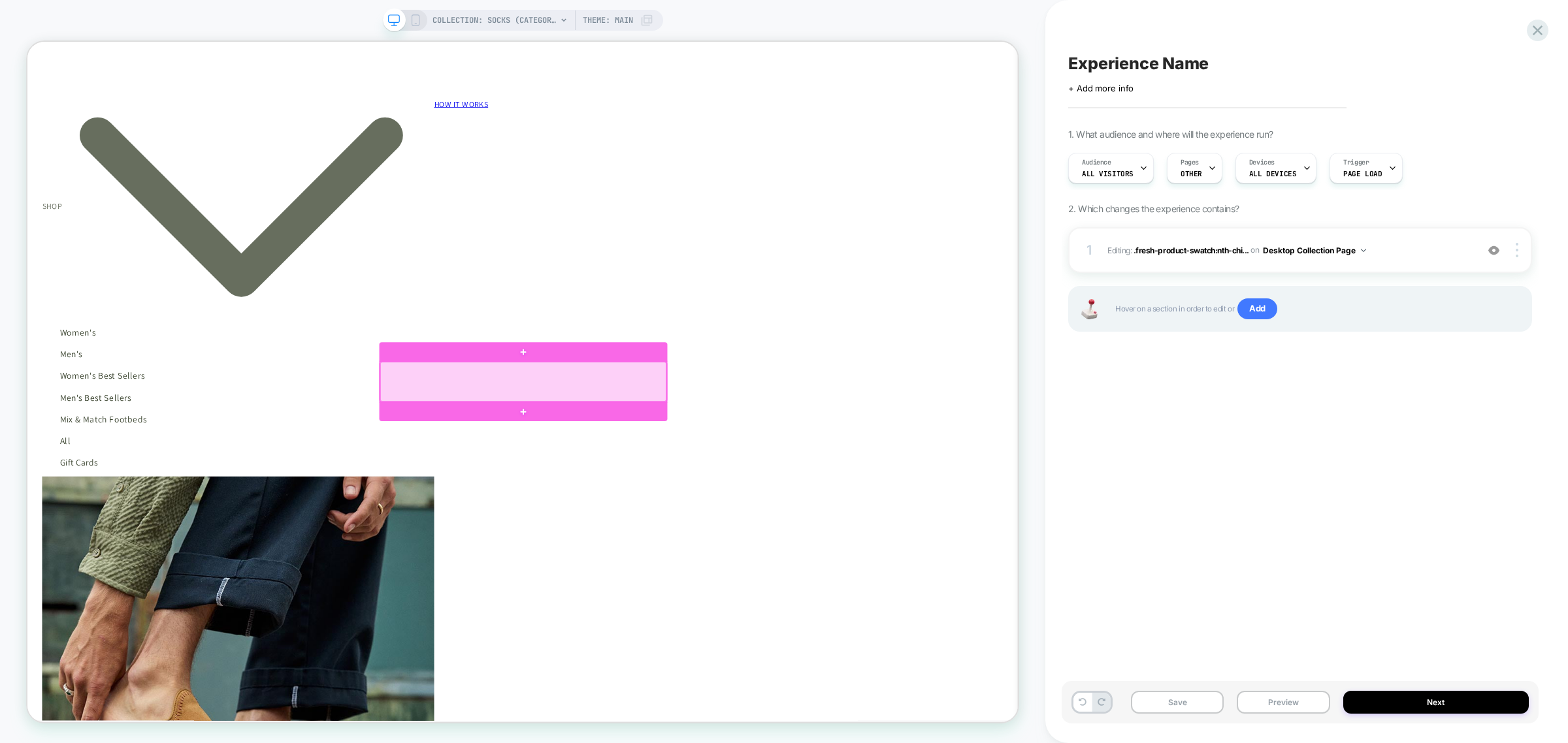
click at [684, 514] on div at bounding box center [688, 495] width 382 height 53
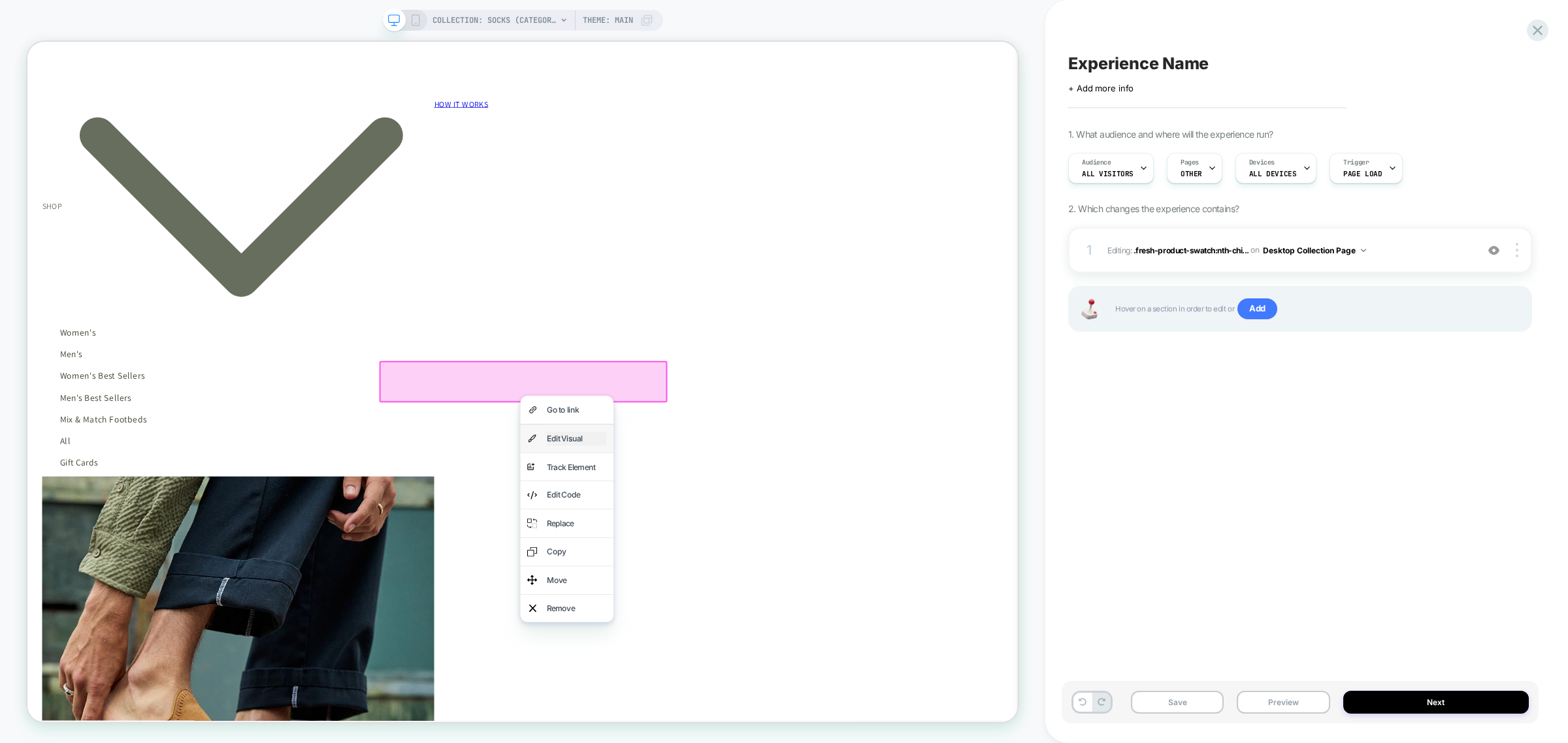
click at [767, 567] on div "Edit Visual" at bounding box center [759, 570] width 80 height 19
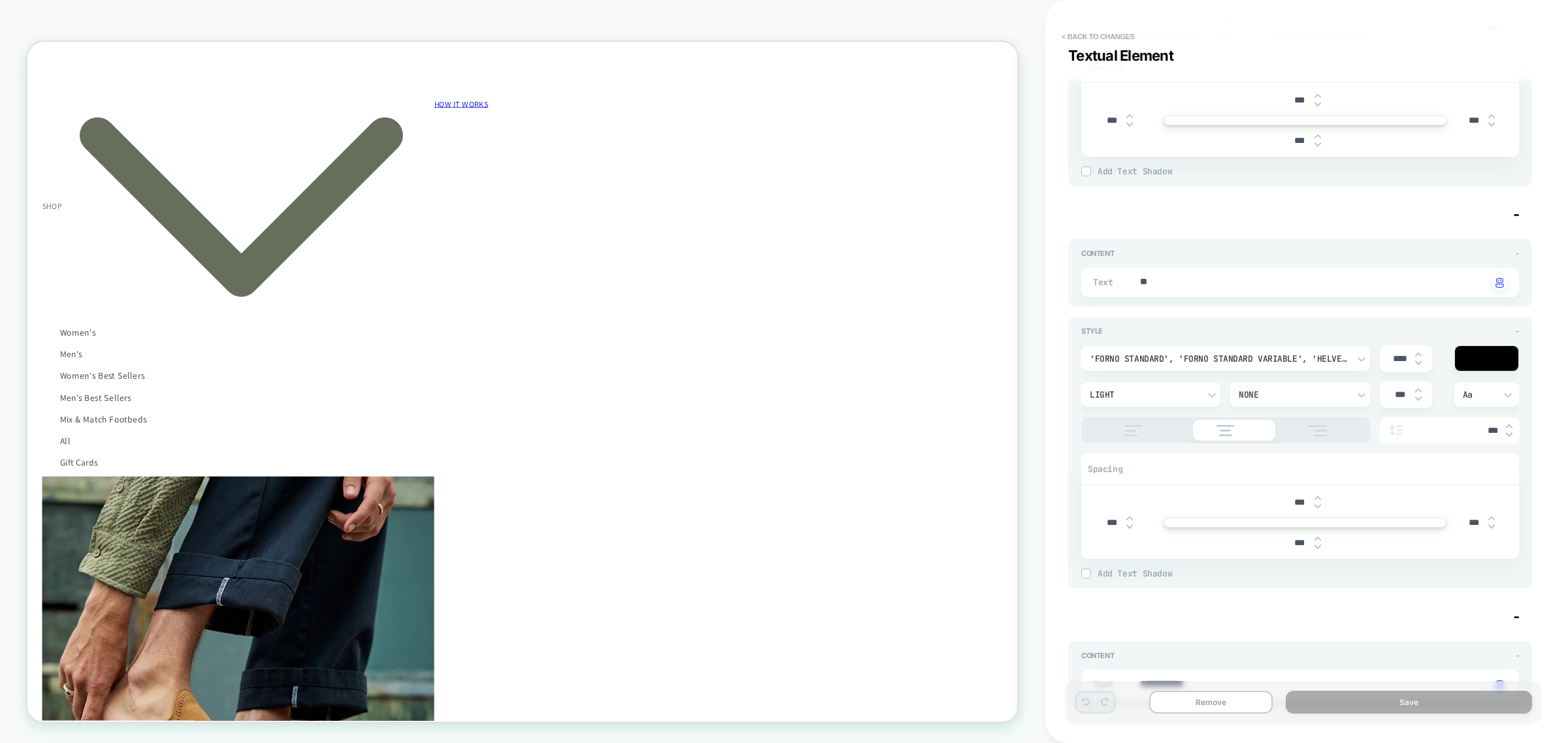
scroll to position [1143, 0]
type textarea "*"
click at [1253, 567] on button "Save" at bounding box center [1408, 702] width 246 height 23
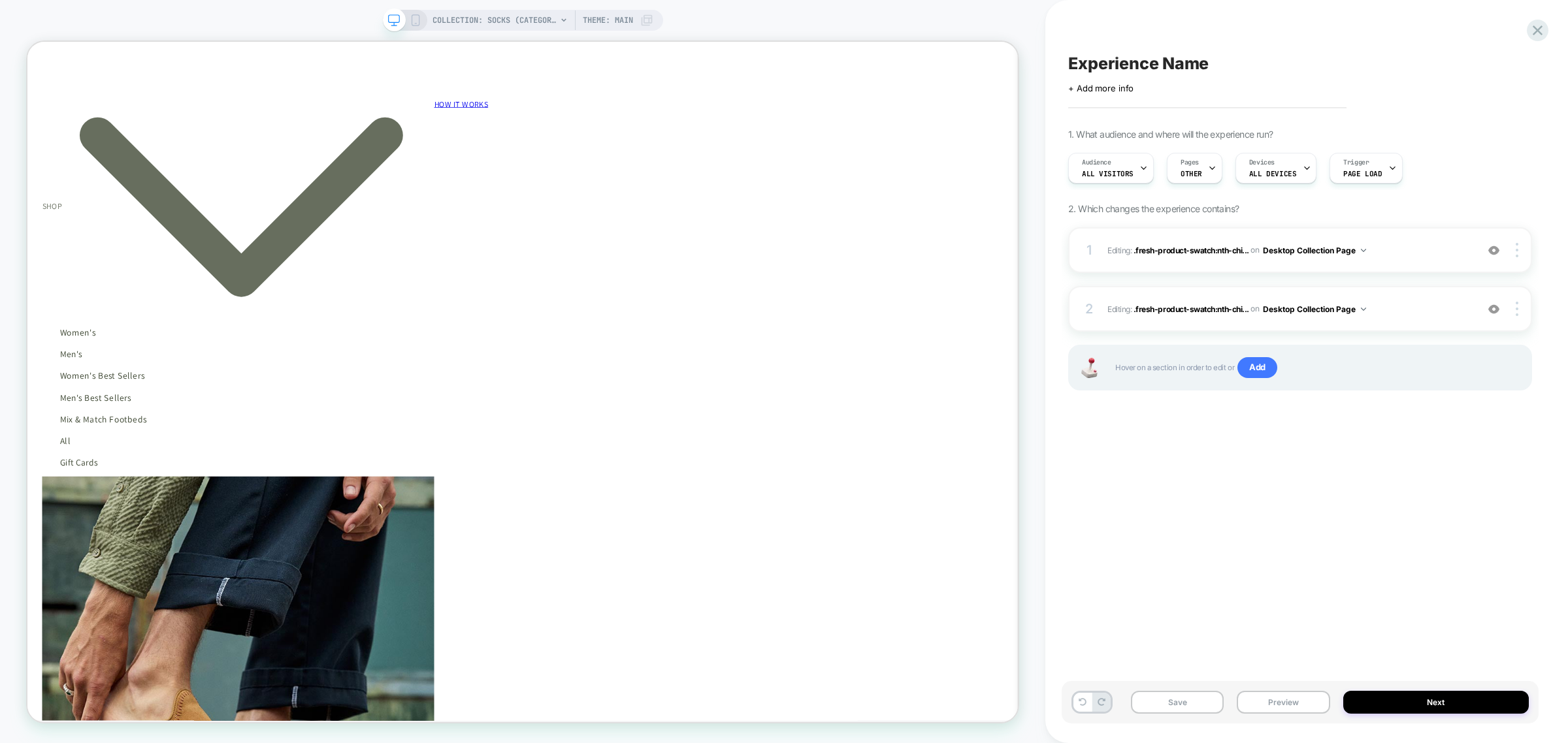
click at [1253, 567] on button "Next" at bounding box center [1436, 702] width 186 height 23
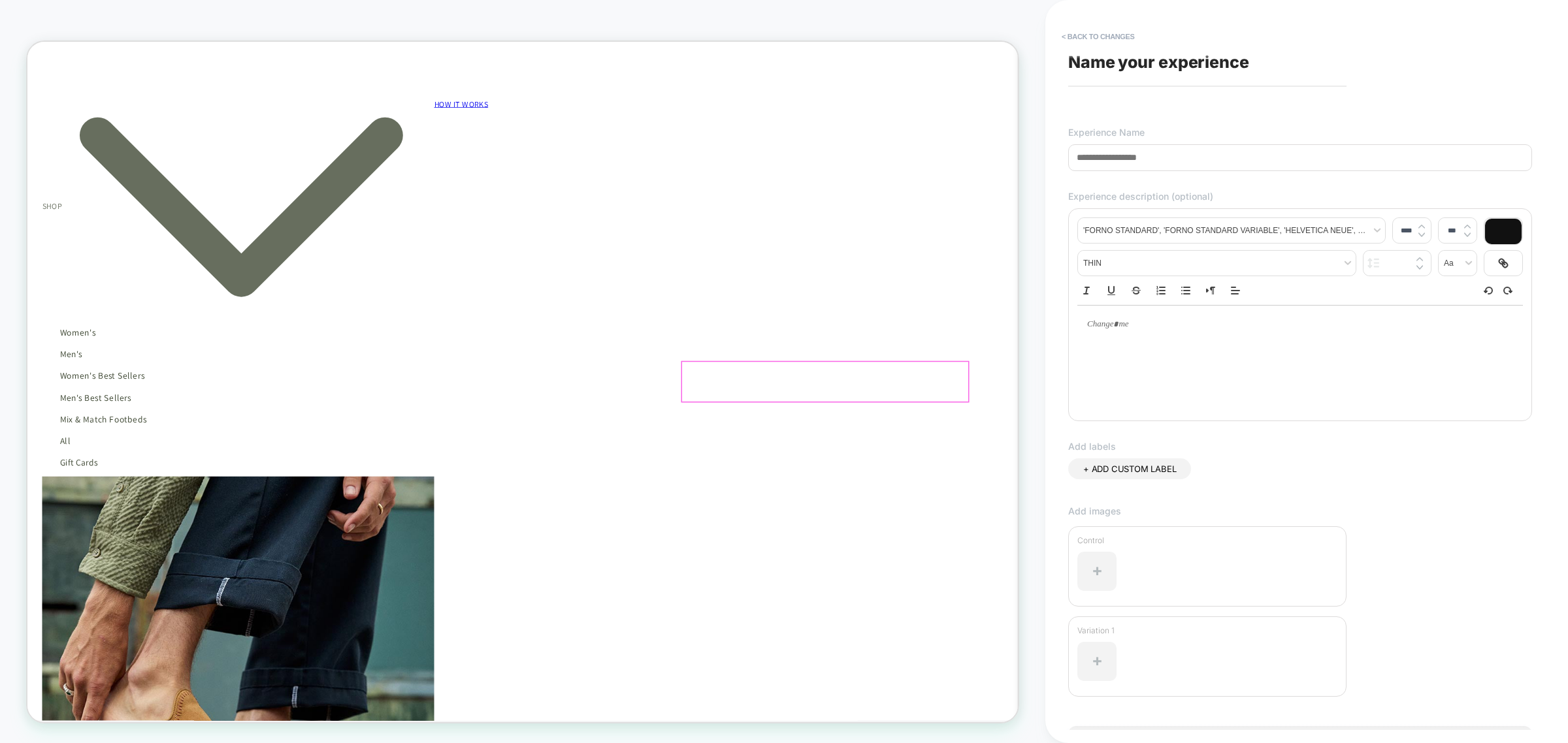
scroll to position [0, 1169]
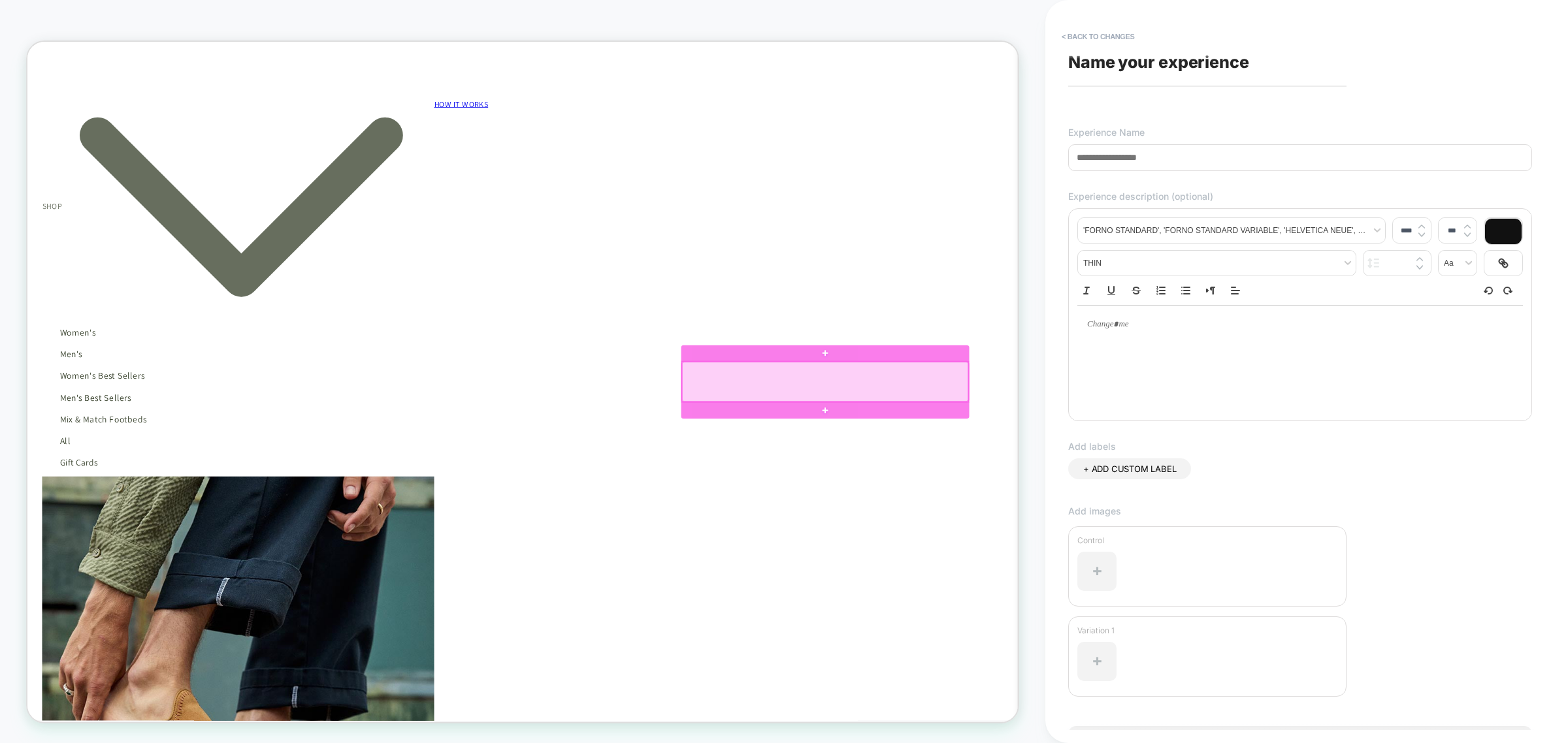
click at [1116, 507] on div at bounding box center [1090, 495] width 382 height 53
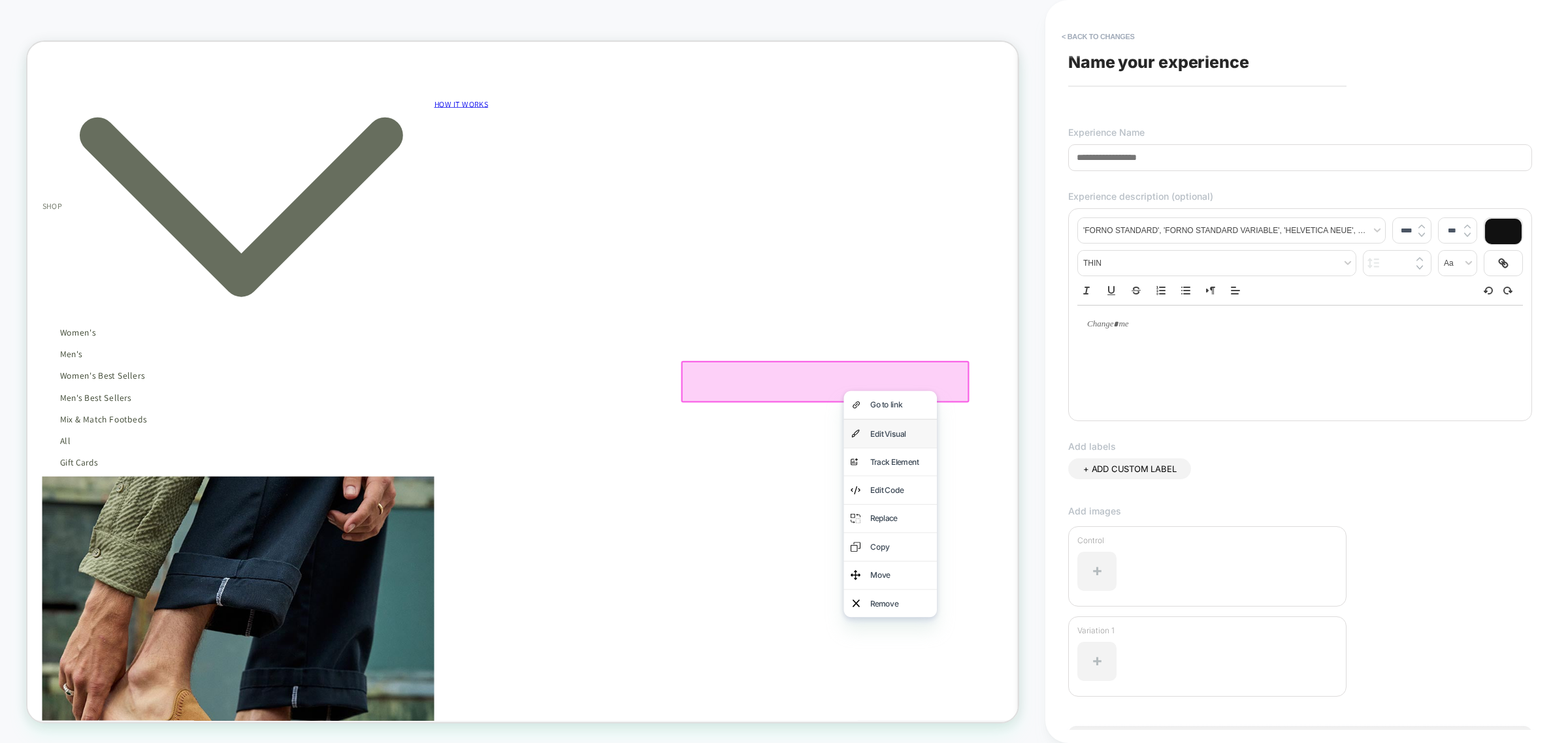
click at [1145, 557] on div "Edit Visual" at bounding box center [1178, 565] width 124 height 37
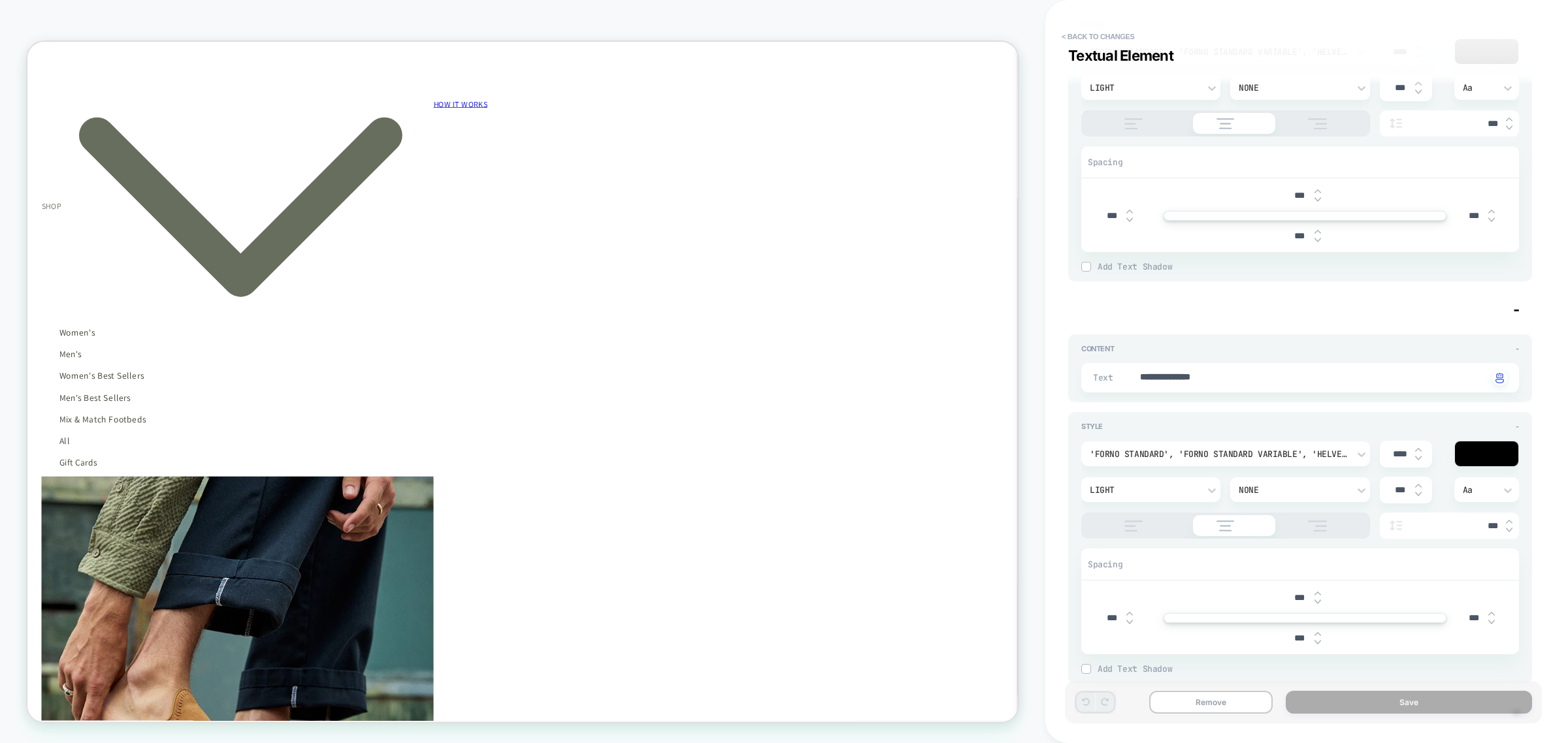
scroll to position [979, 0]
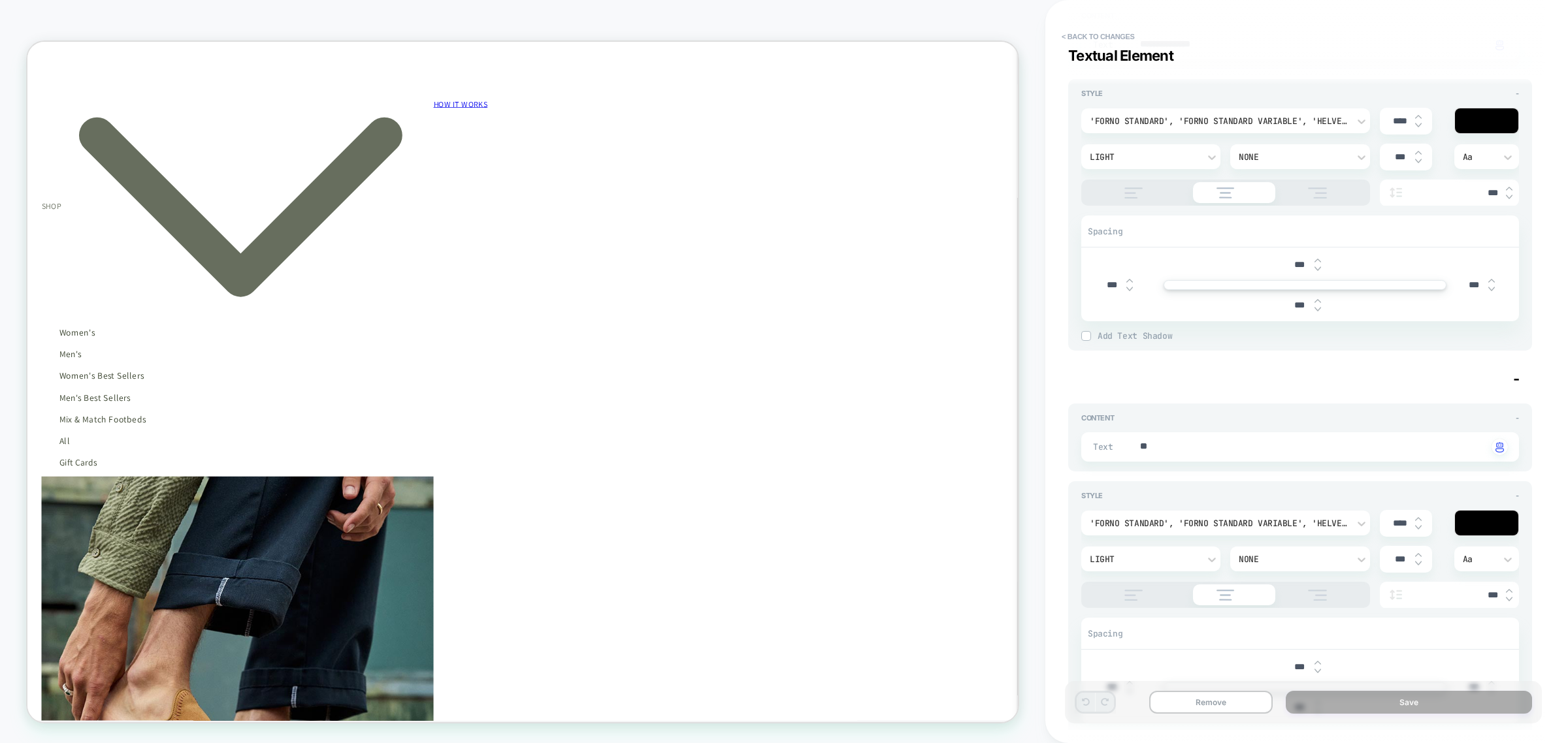
type textarea "*"
drag, startPoint x: 1195, startPoint y: 449, endPoint x: 1102, endPoint y: 454, distance: 93.1
type textarea "*"
click at [1253, 567] on button "Save" at bounding box center [1408, 702] width 246 height 23
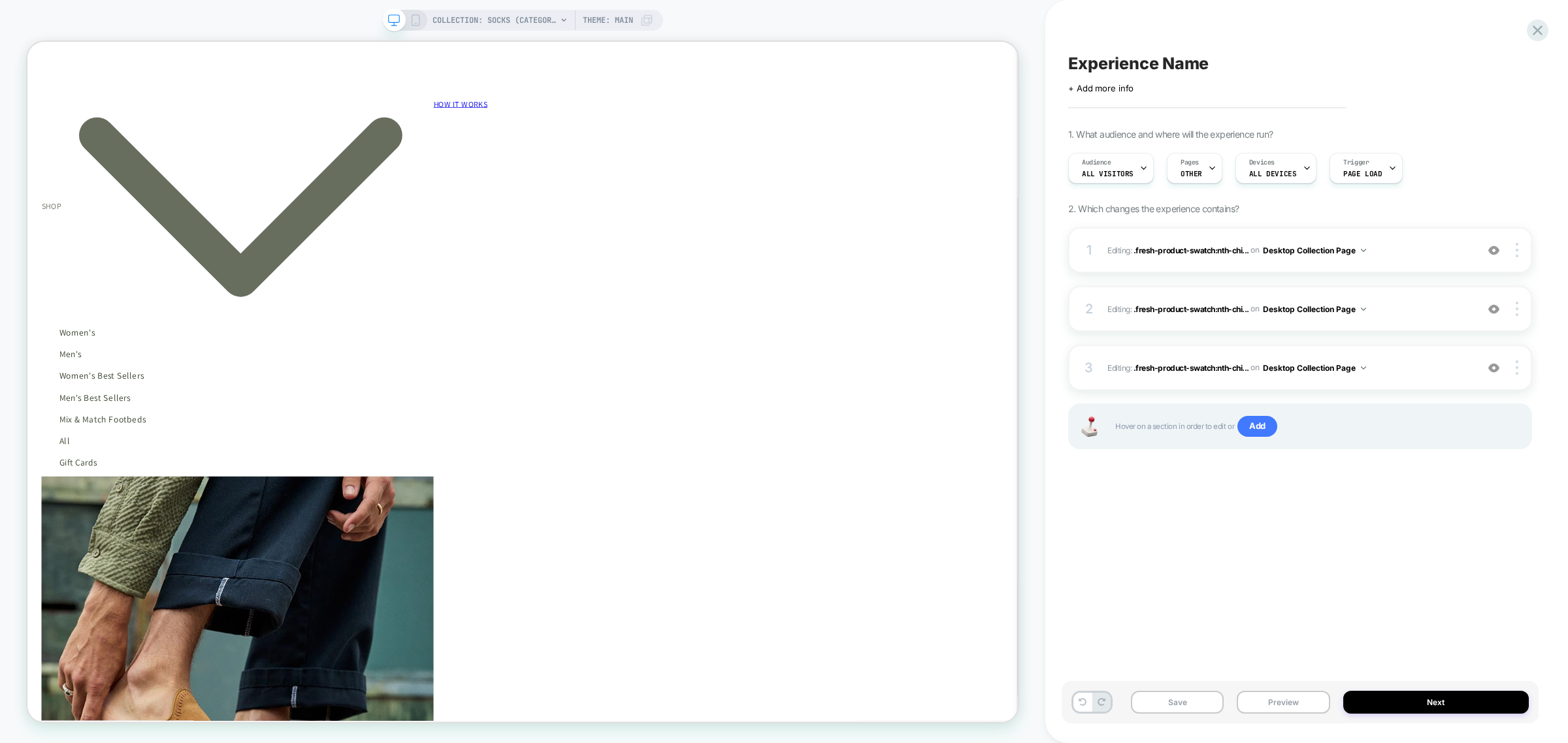
scroll to position [0, 1169]
drag, startPoint x: 1402, startPoint y: 707, endPoint x: 1263, endPoint y: 560, distance: 202.3
click at [1253, 560] on div "Experience Name Click to edit experience details + Add more info 1. What audien…" at bounding box center [1306, 371] width 477 height 743
click at [416, 25] on rect at bounding box center [415, 20] width 7 height 10
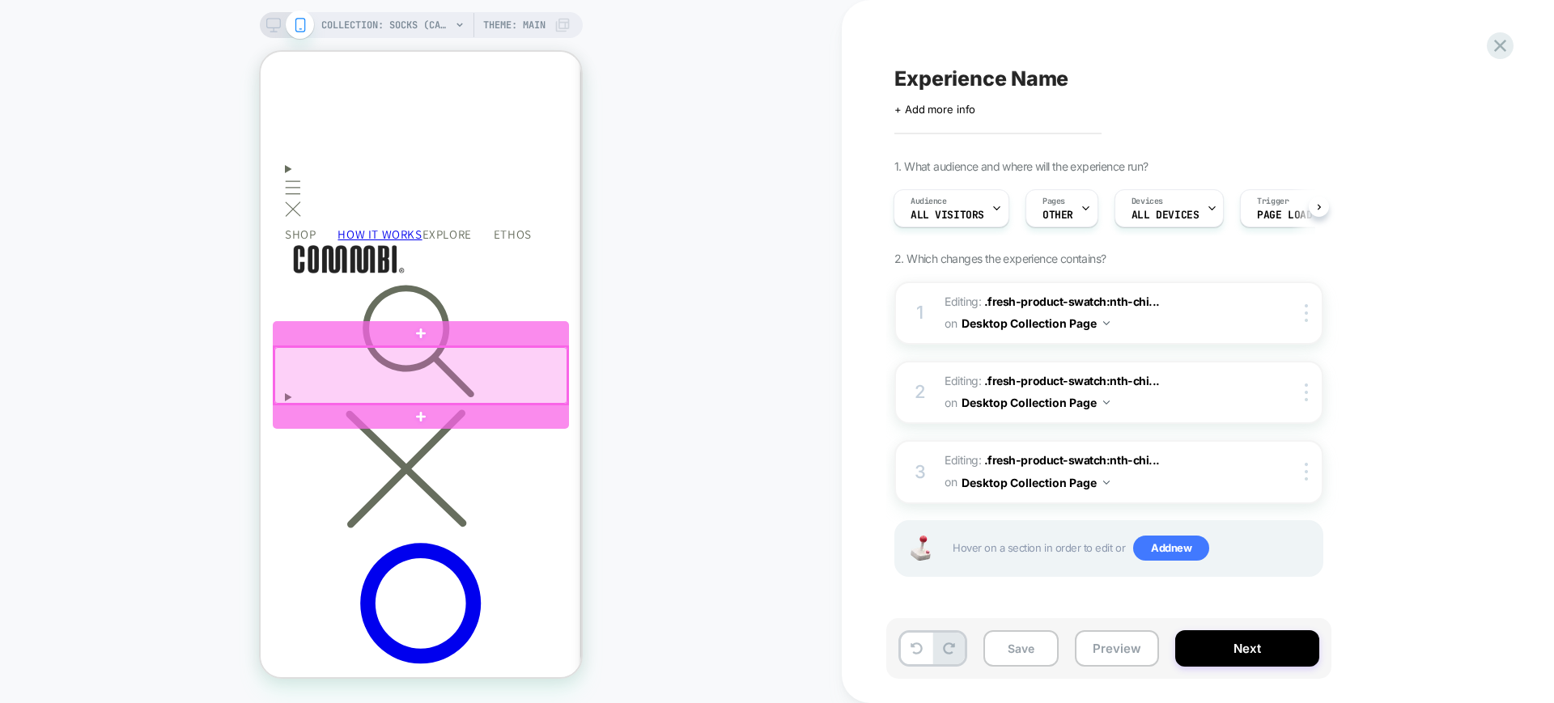
scroll to position [0, 473]
click at [423, 392] on div at bounding box center [420, 375] width 293 height 57
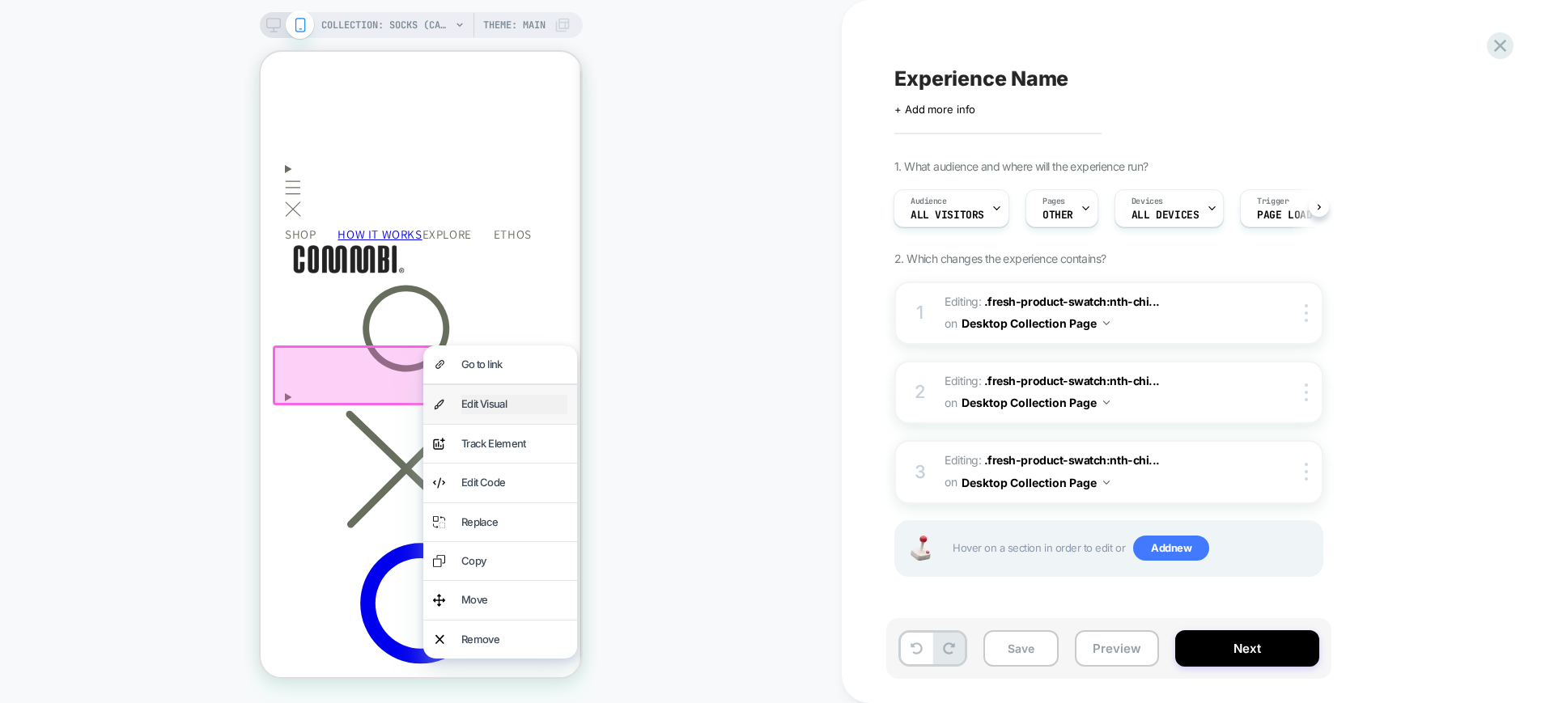
click at [497, 396] on div "Edit Visual" at bounding box center [514, 404] width 106 height 19
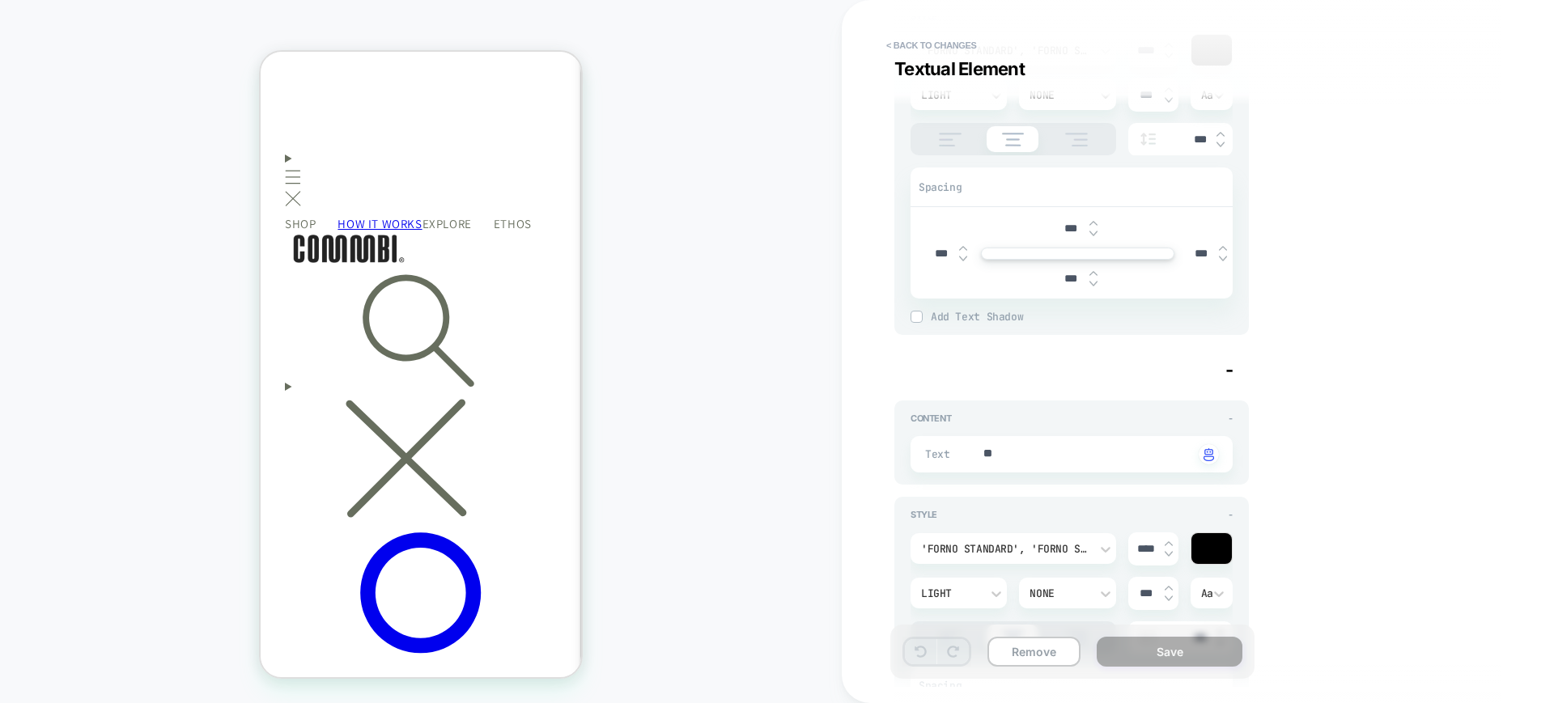
scroll to position [1315, 0]
drag, startPoint x: 1026, startPoint y: 458, endPoint x: 846, endPoint y: 429, distance: 182.8
type textarea "*"
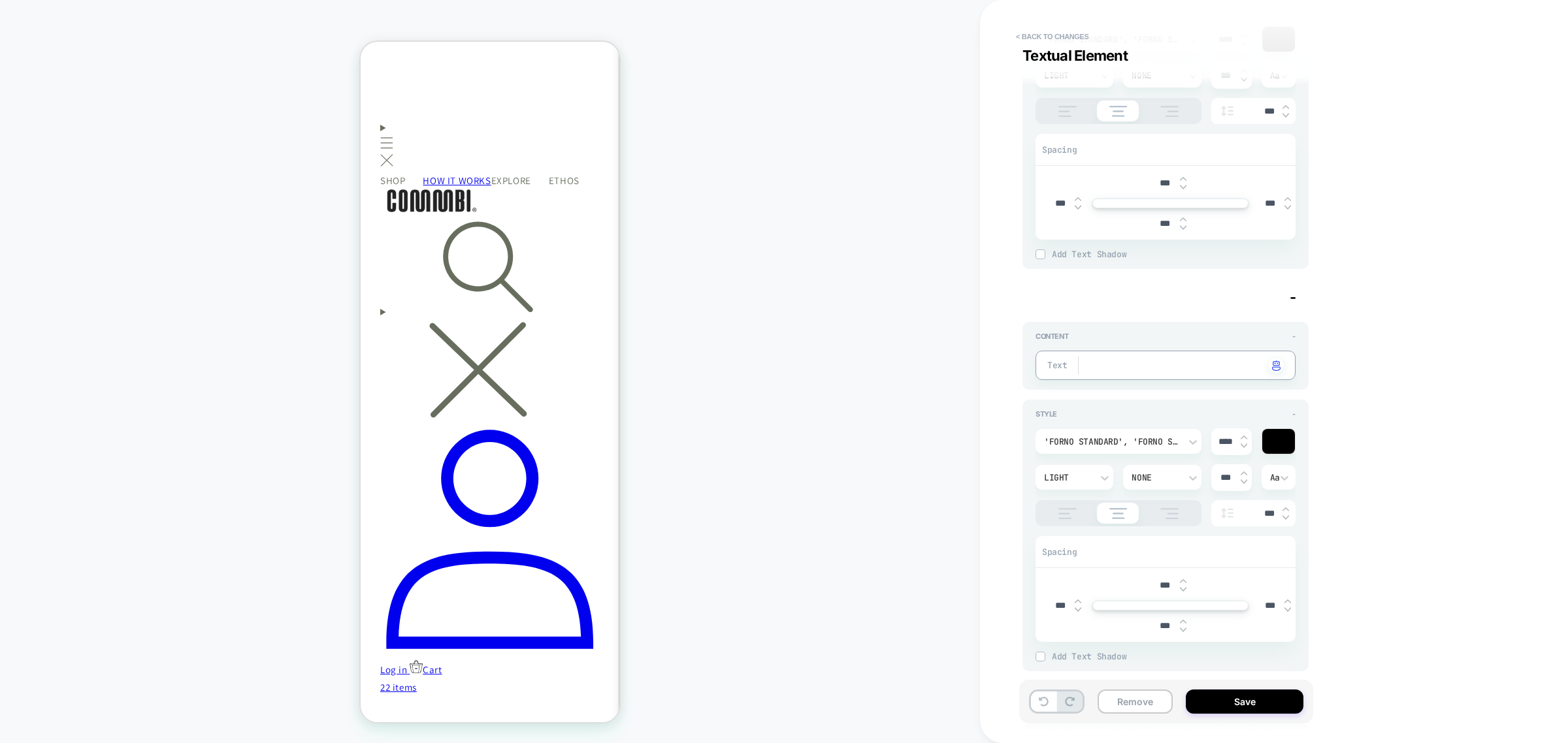
type textarea "*"
click at [1225, 567] on button "Save" at bounding box center [1244, 702] width 118 height 24
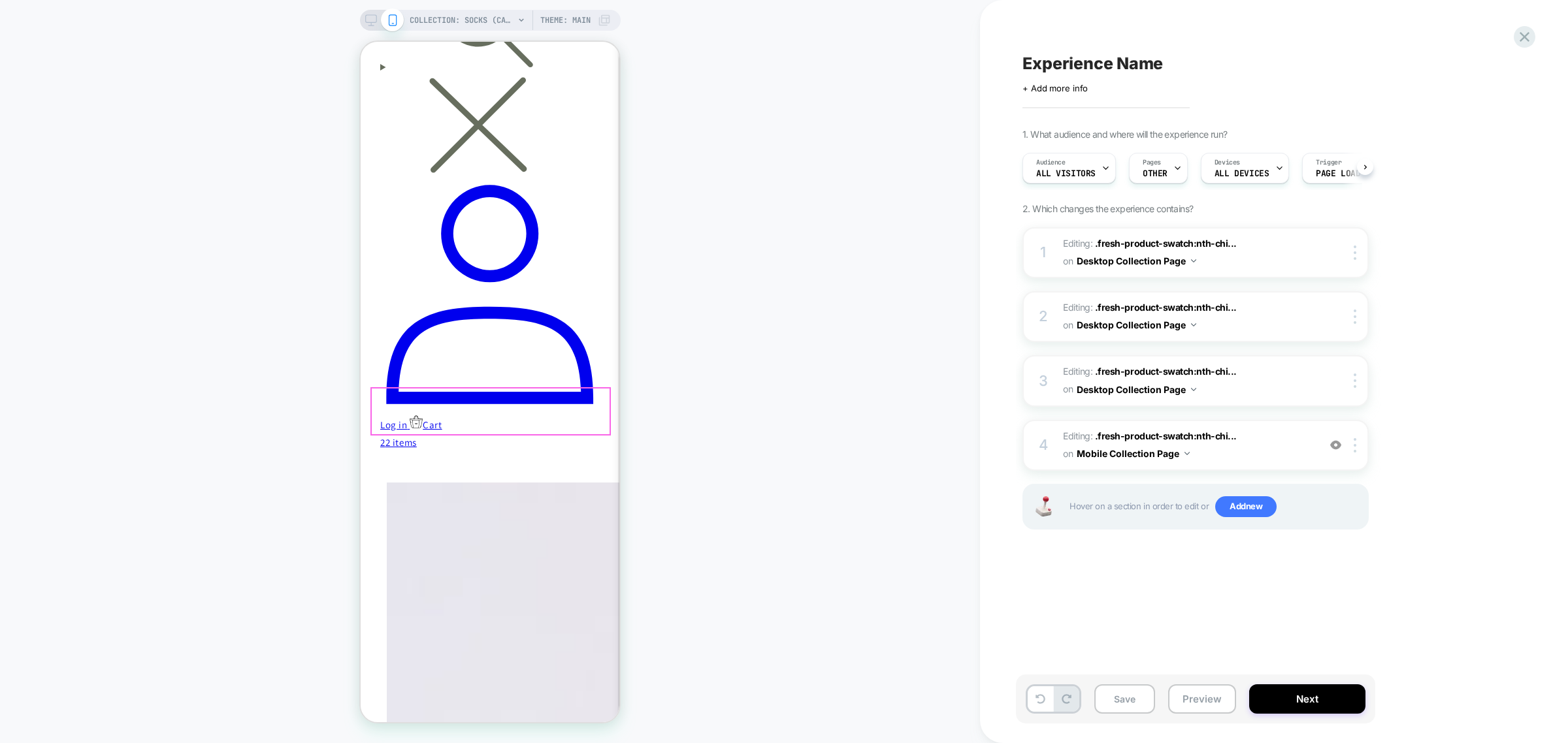
scroll to position [0, 0]
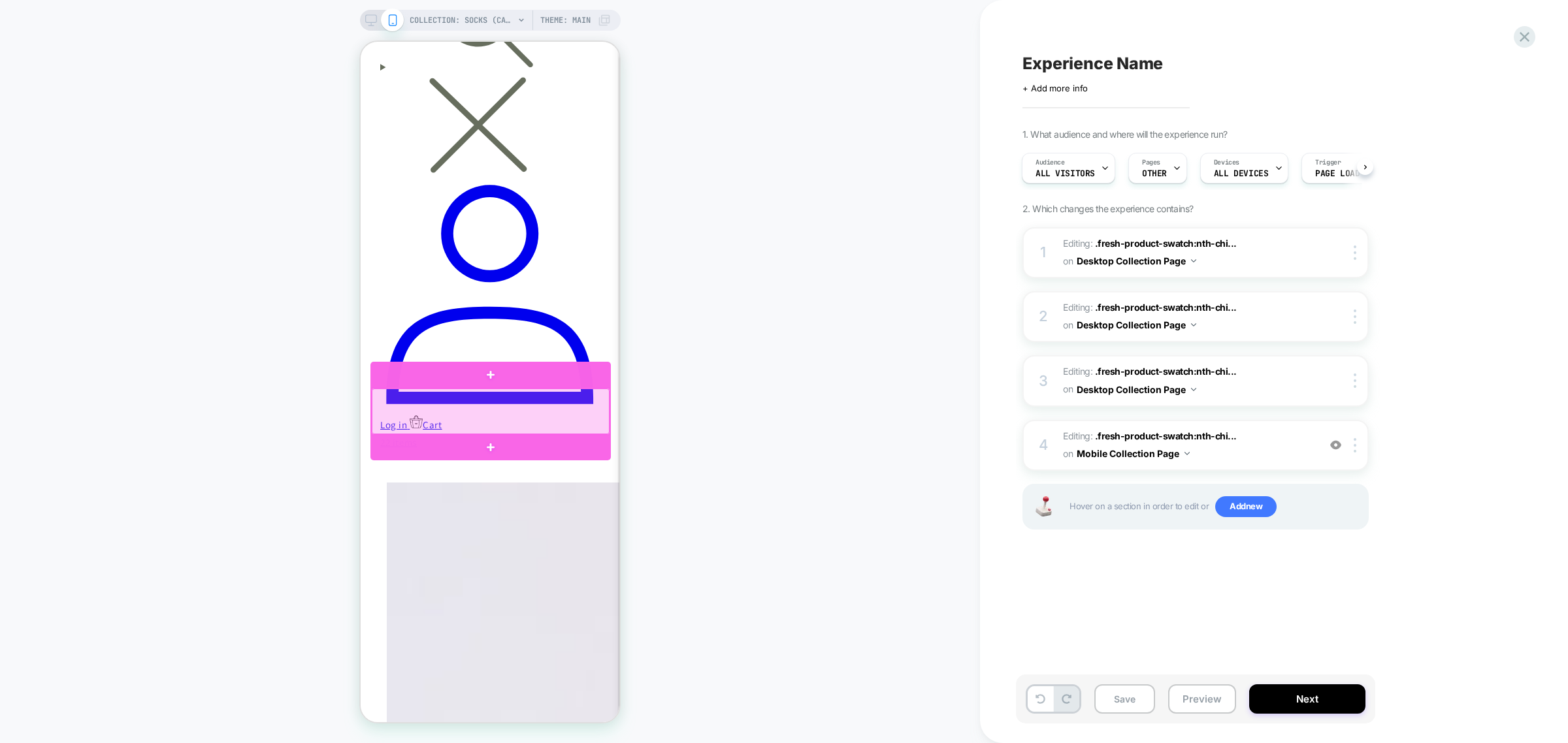
click at [525, 428] on div at bounding box center [491, 411] width 238 height 46
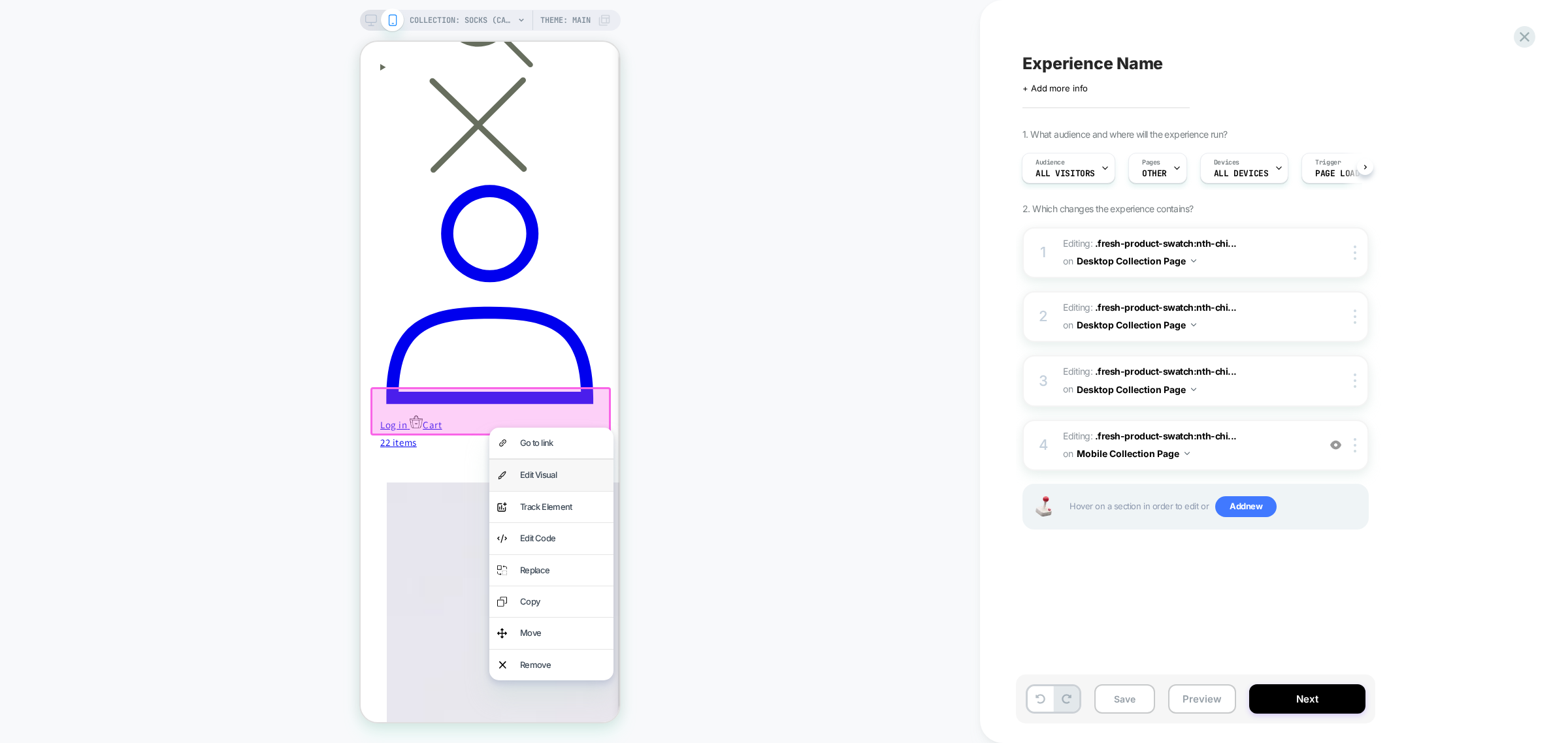
drag, startPoint x: 535, startPoint y: 443, endPoint x: 550, endPoint y: 481, distance: 40.9
click at [550, 481] on div "Go to link Edit Visual analytics-plus-line-svgrepo-com Track Element Edit Code …" at bounding box center [551, 553] width 124 height 253
click at [557, 477] on div "Edit Visual" at bounding box center [562, 475] width 86 height 15
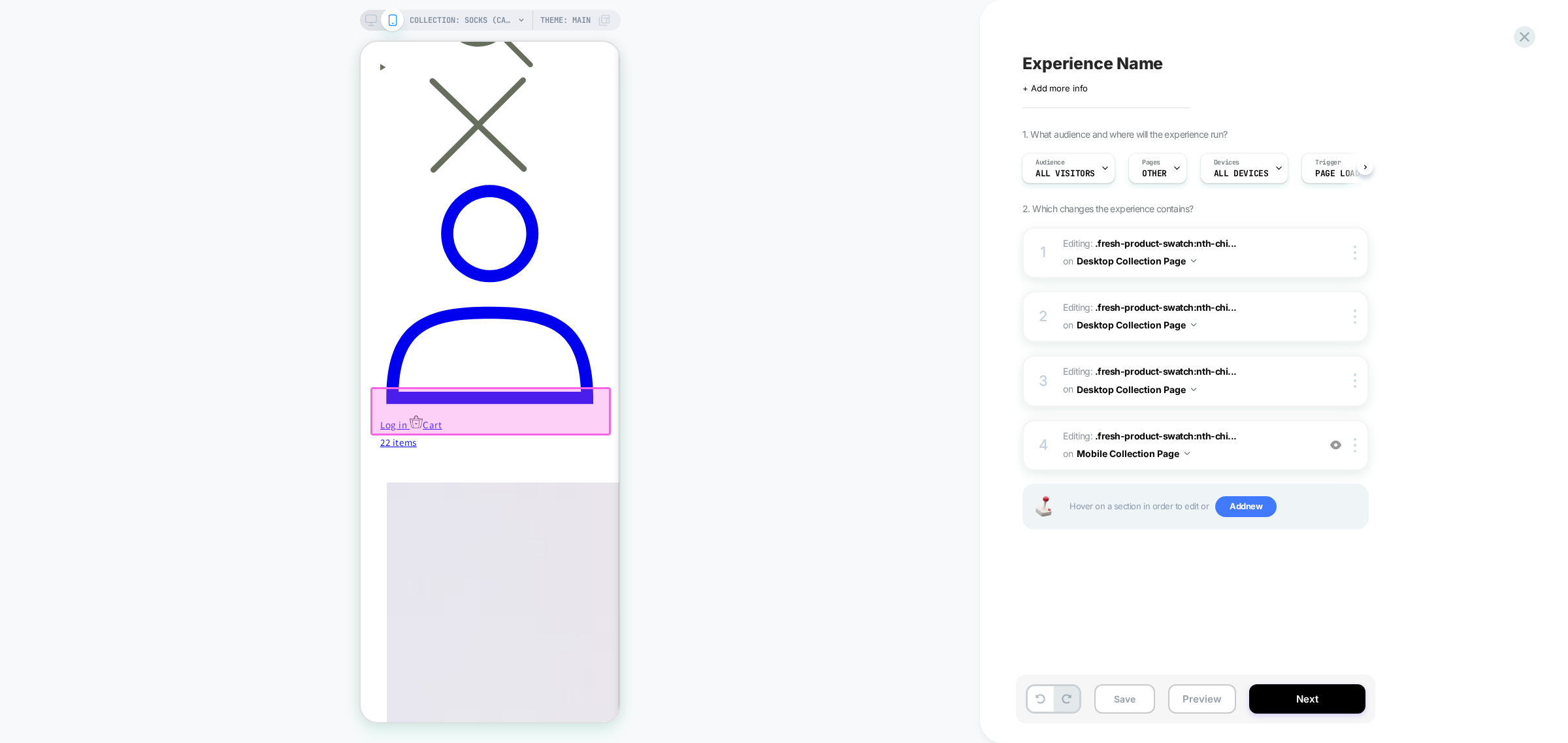
drag, startPoint x: 1348, startPoint y: 532, endPoint x: 539, endPoint y: 468, distance: 811.5
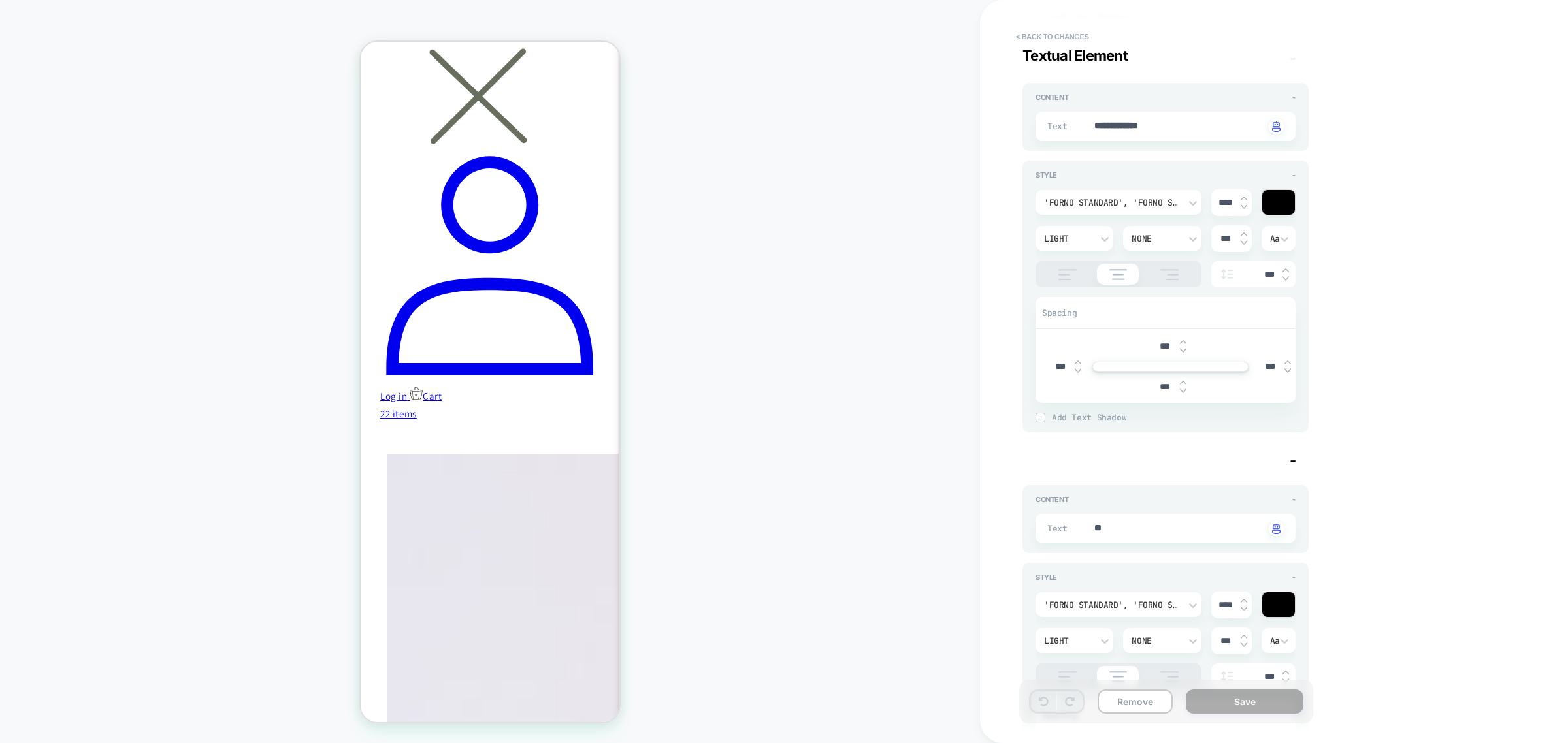
scroll to position [0, 383]
type textarea "*"
click at [1230, 567] on button "Save" at bounding box center [1244, 702] width 118 height 24
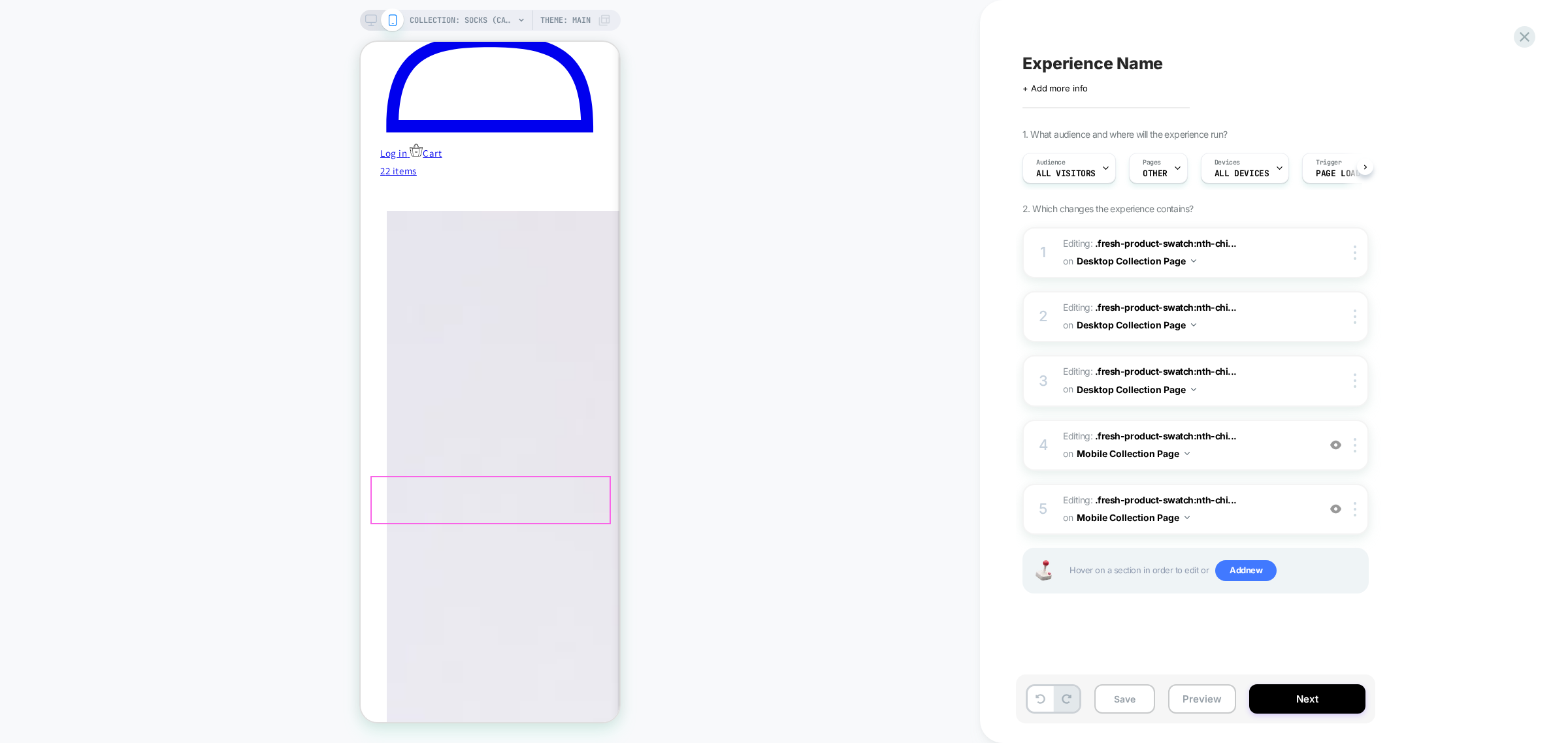
scroll to position [692, 0]
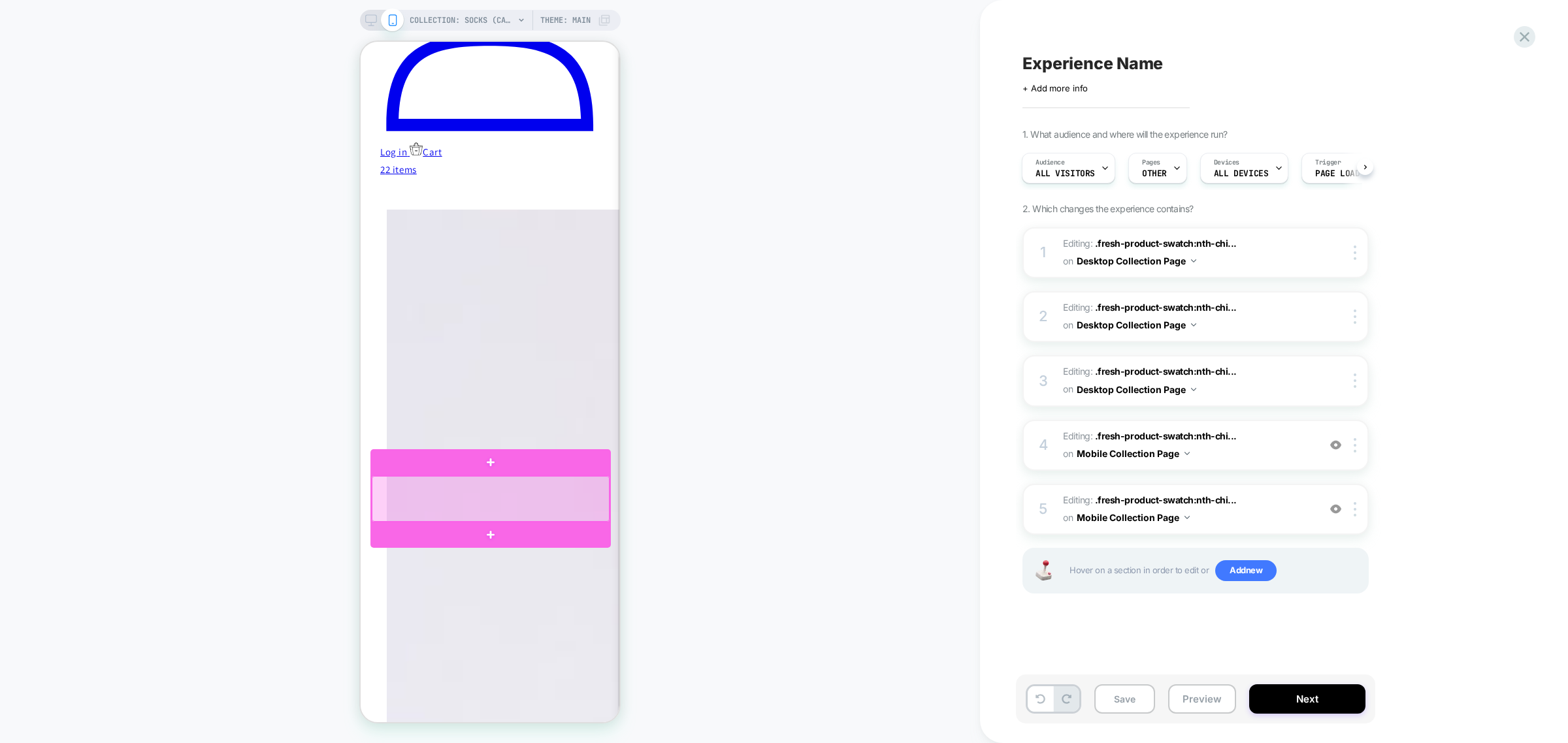
click at [529, 512] on div at bounding box center [491, 499] width 238 height 46
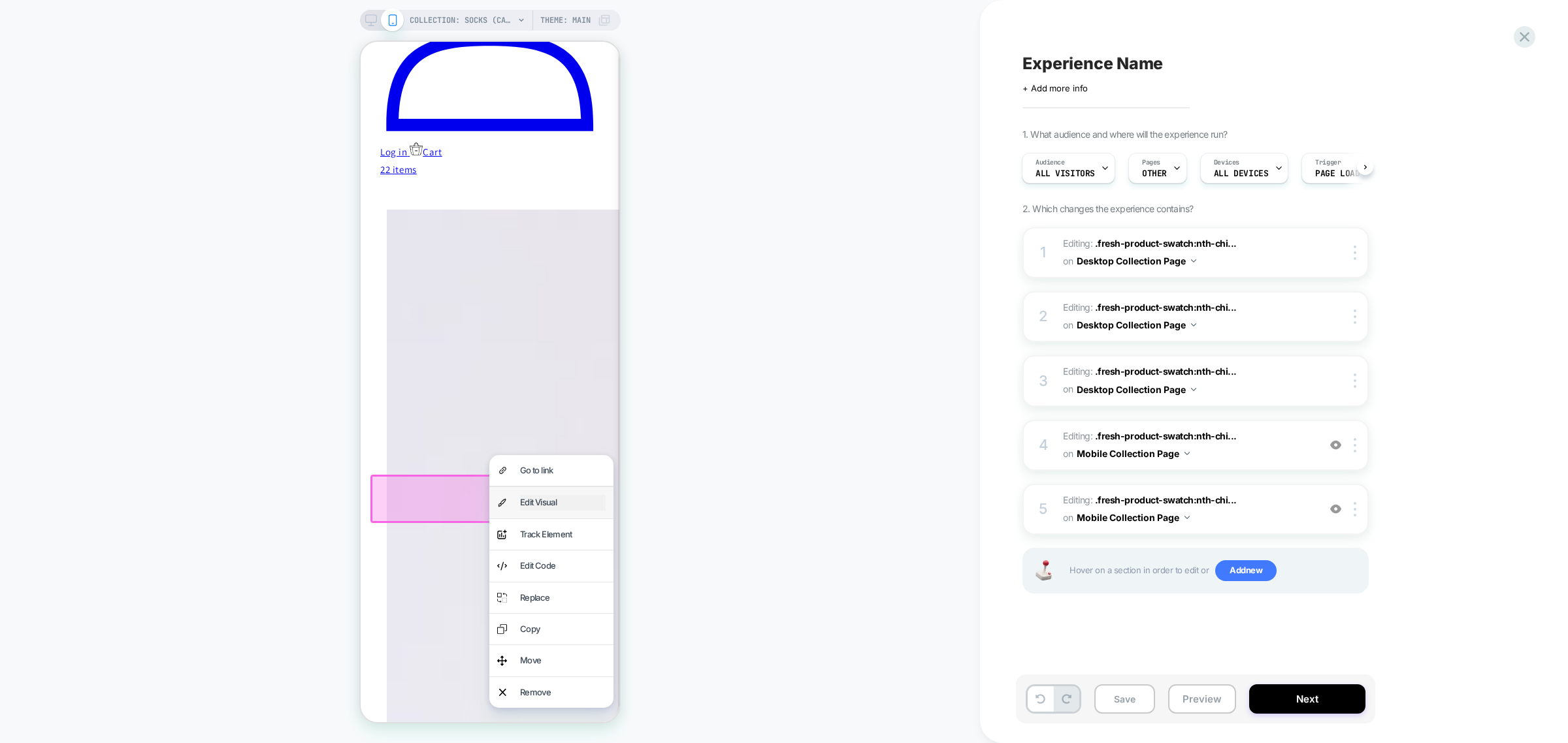
drag, startPoint x: 554, startPoint y: 496, endPoint x: 1639, endPoint y: 570, distance: 1087.5
click at [554, 496] on div "Edit Visual" at bounding box center [562, 503] width 86 height 15
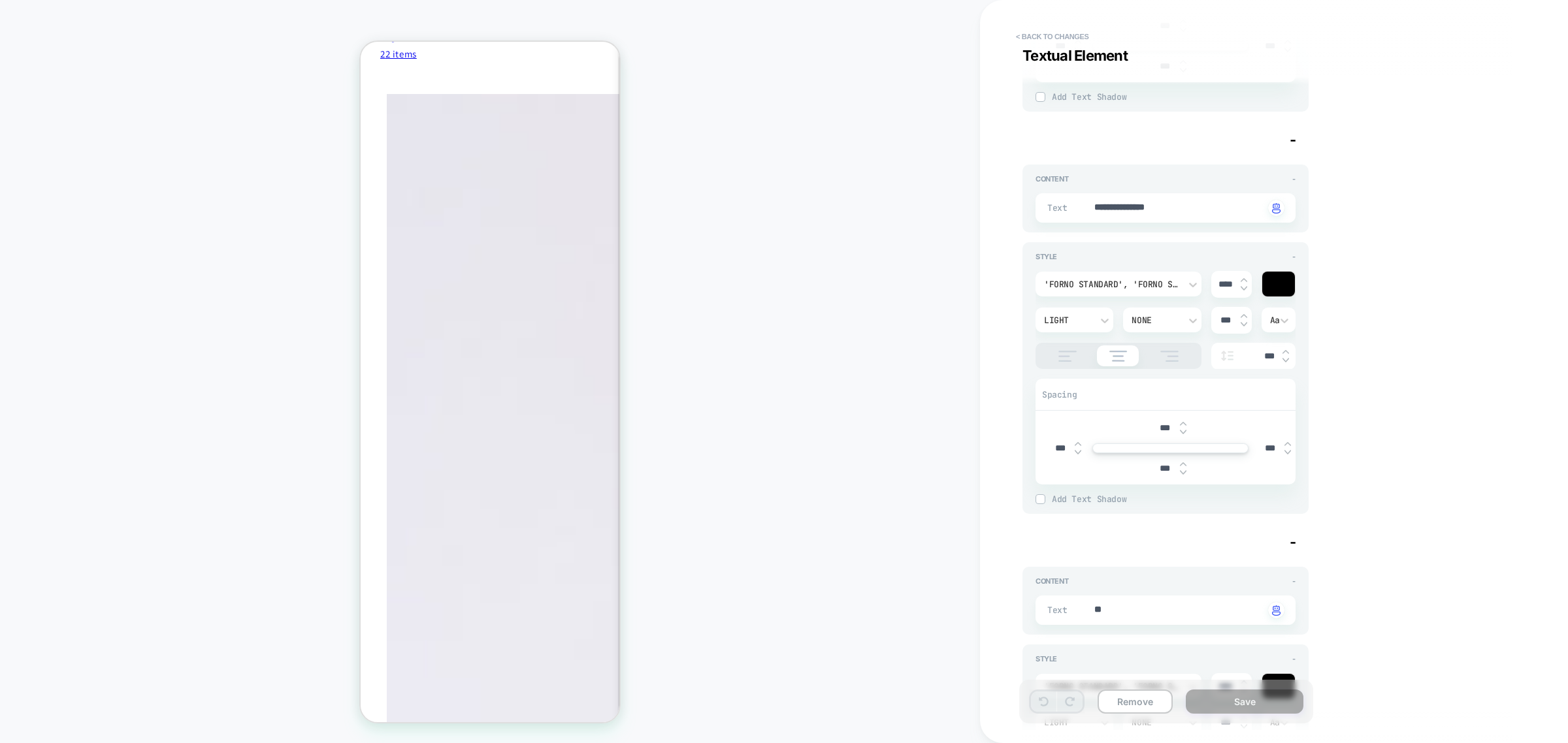
drag, startPoint x: 1133, startPoint y: 611, endPoint x: 1119, endPoint y: 621, distance: 17.2
type textarea "*"
click at [1233, 567] on button "Save" at bounding box center [1244, 702] width 118 height 24
type textarea "*"
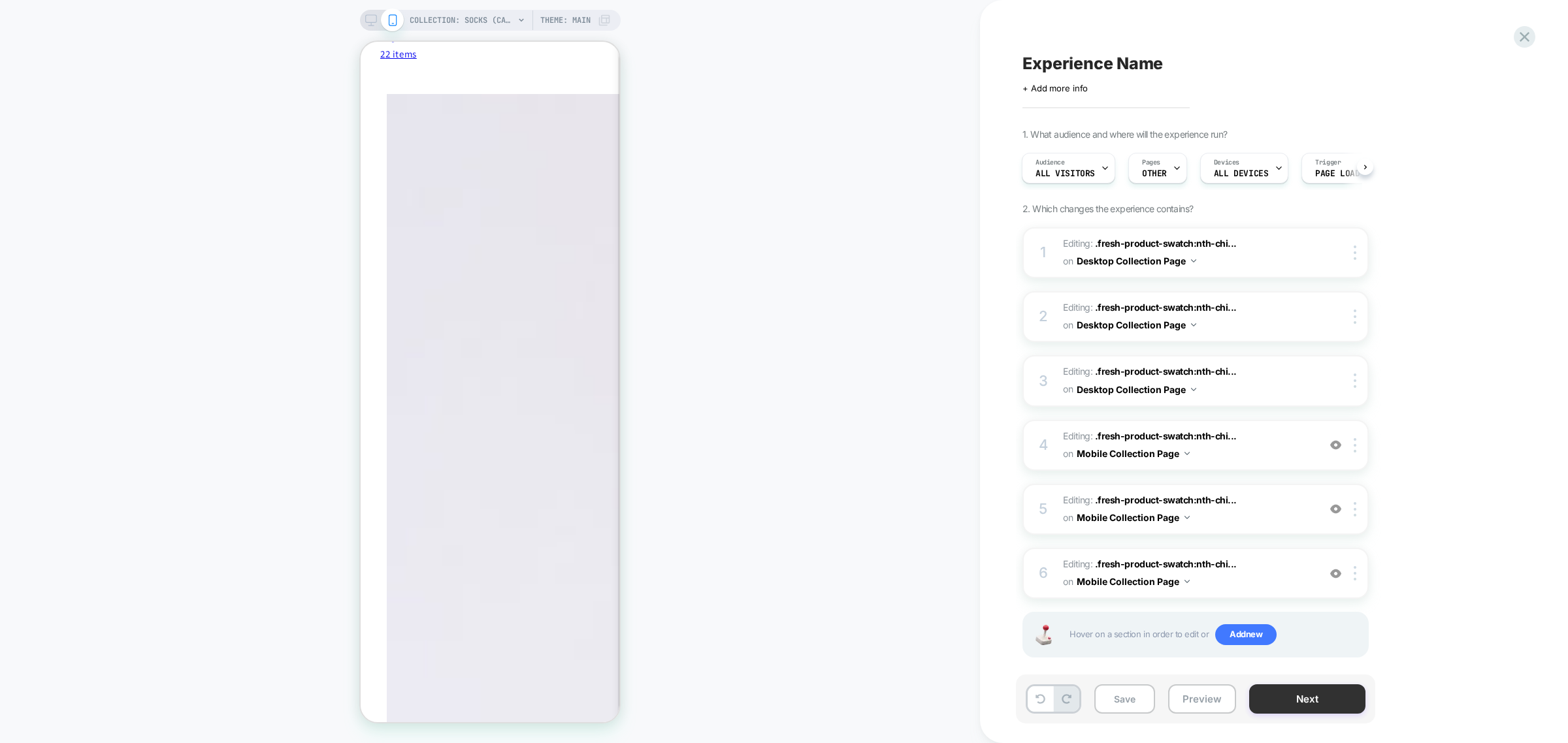
click at [1253, 567] on button "Next" at bounding box center [1307, 699] width 116 height 29
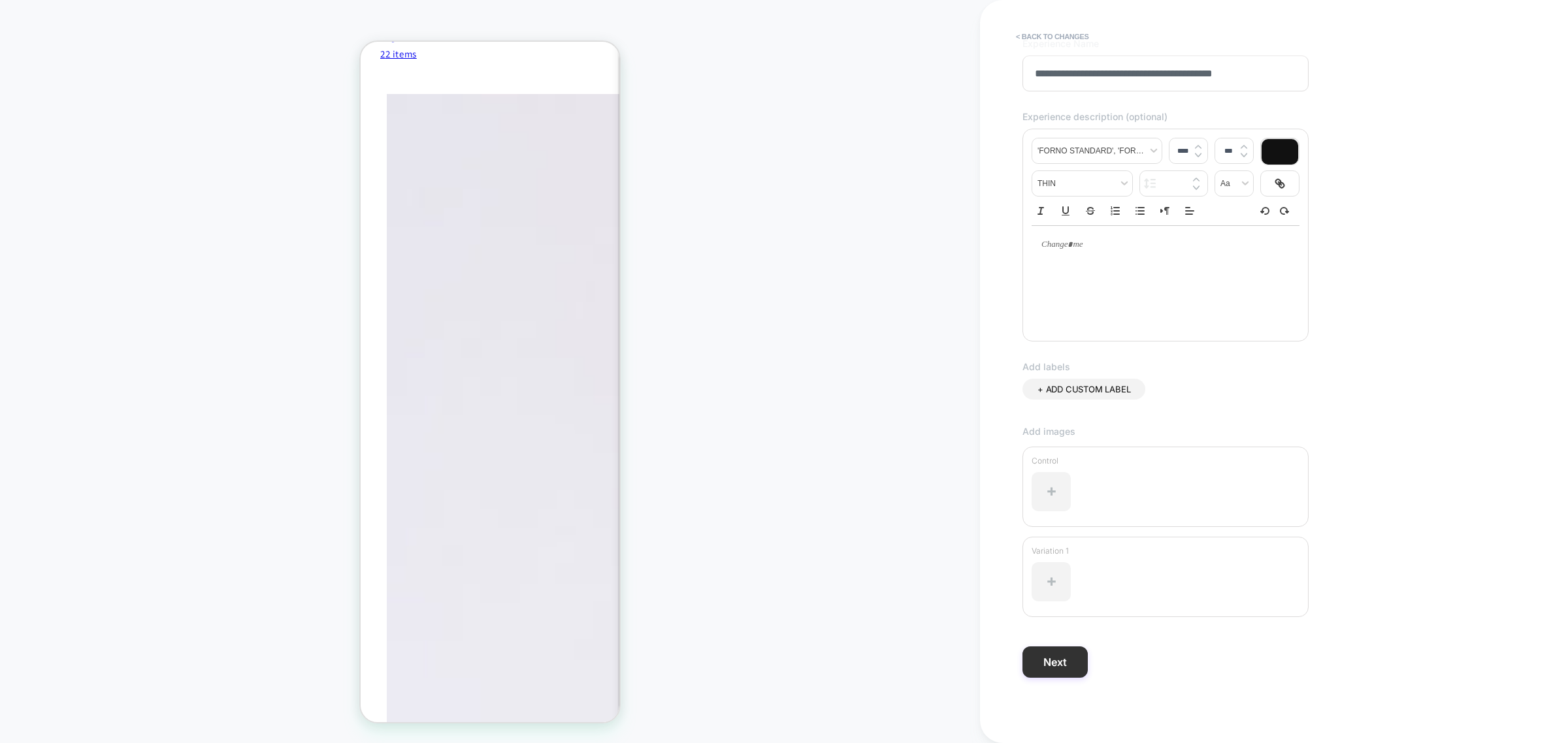
type input "**********"
click at [1061, 567] on button "Next" at bounding box center [1055, 662] width 65 height 31
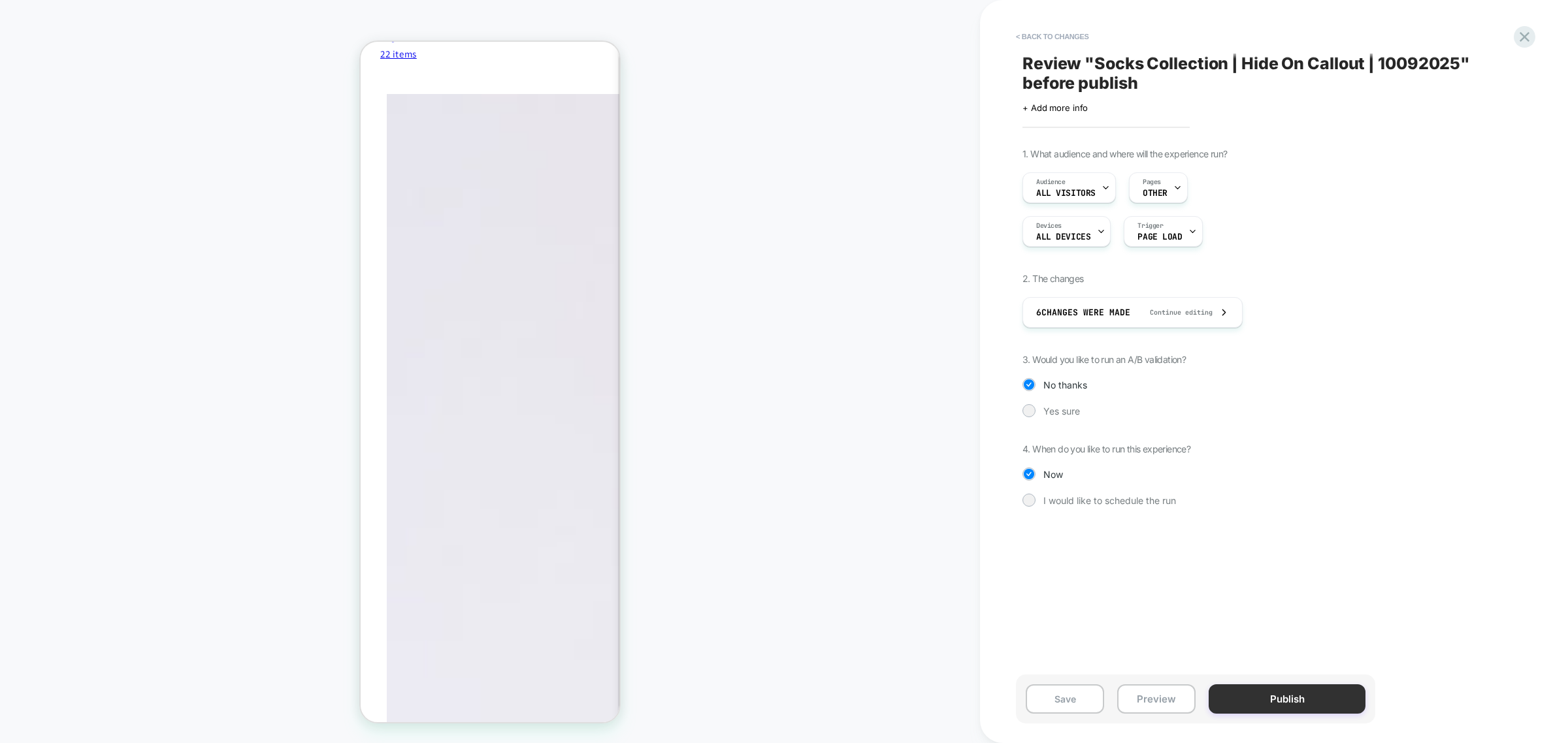
click at [1253, 567] on button "Publish" at bounding box center [1286, 699] width 157 height 29
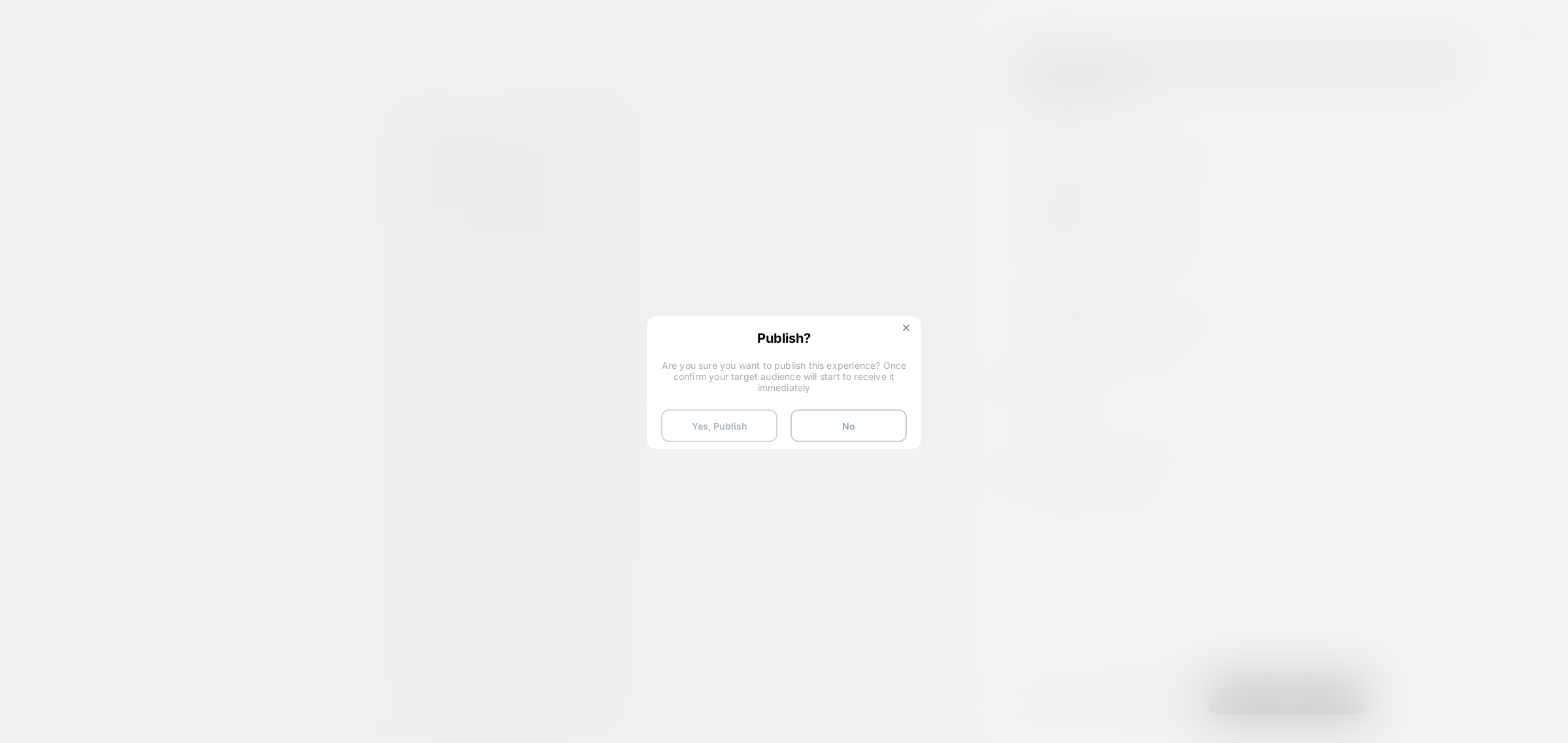
click at [742, 431] on button "Yes, Publish" at bounding box center [719, 426] width 116 height 32
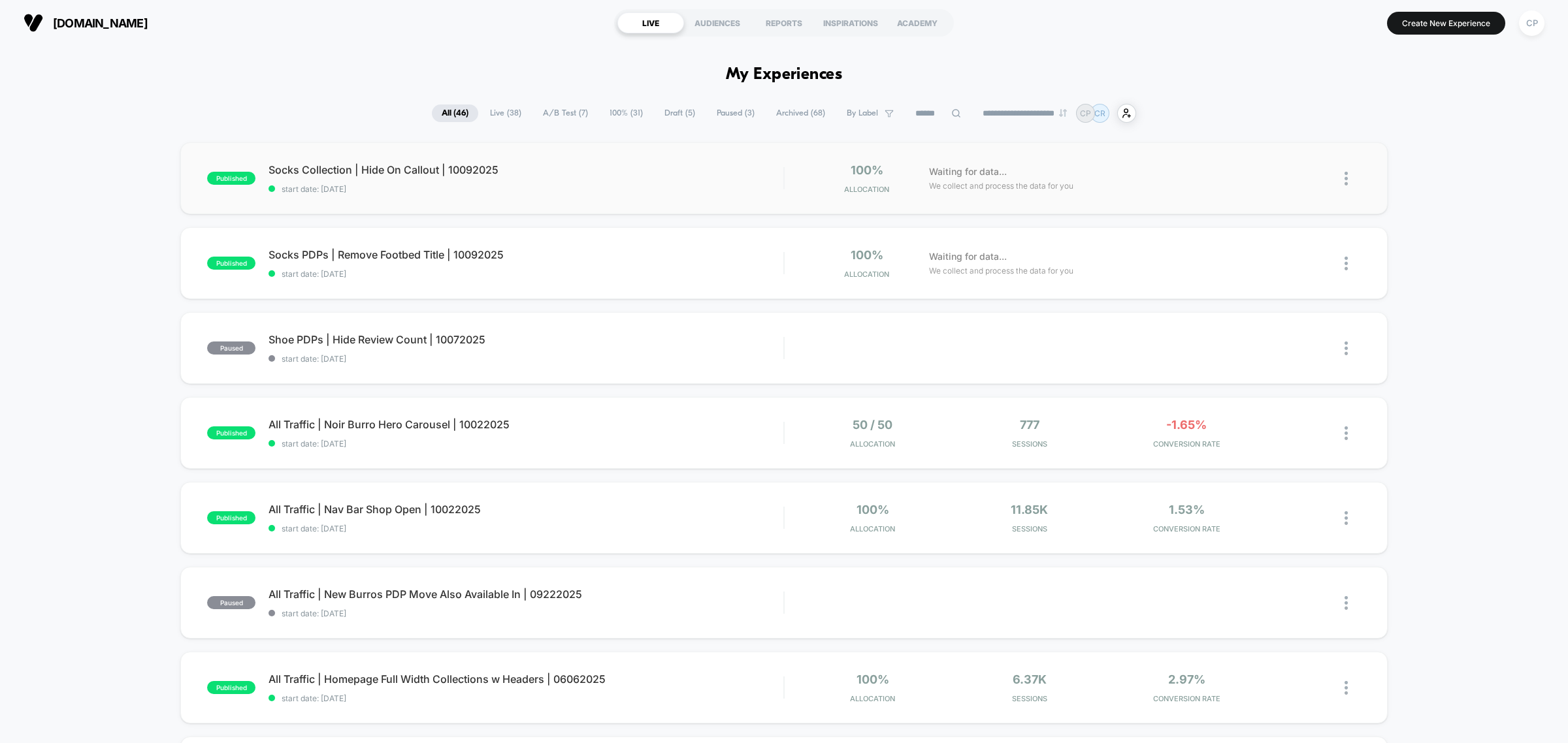
click at [372, 162] on div "published Socks Collection | Hide On Callout | 10092025 start date: [DATE] 100%…" at bounding box center [784, 177] width 1207 height 72
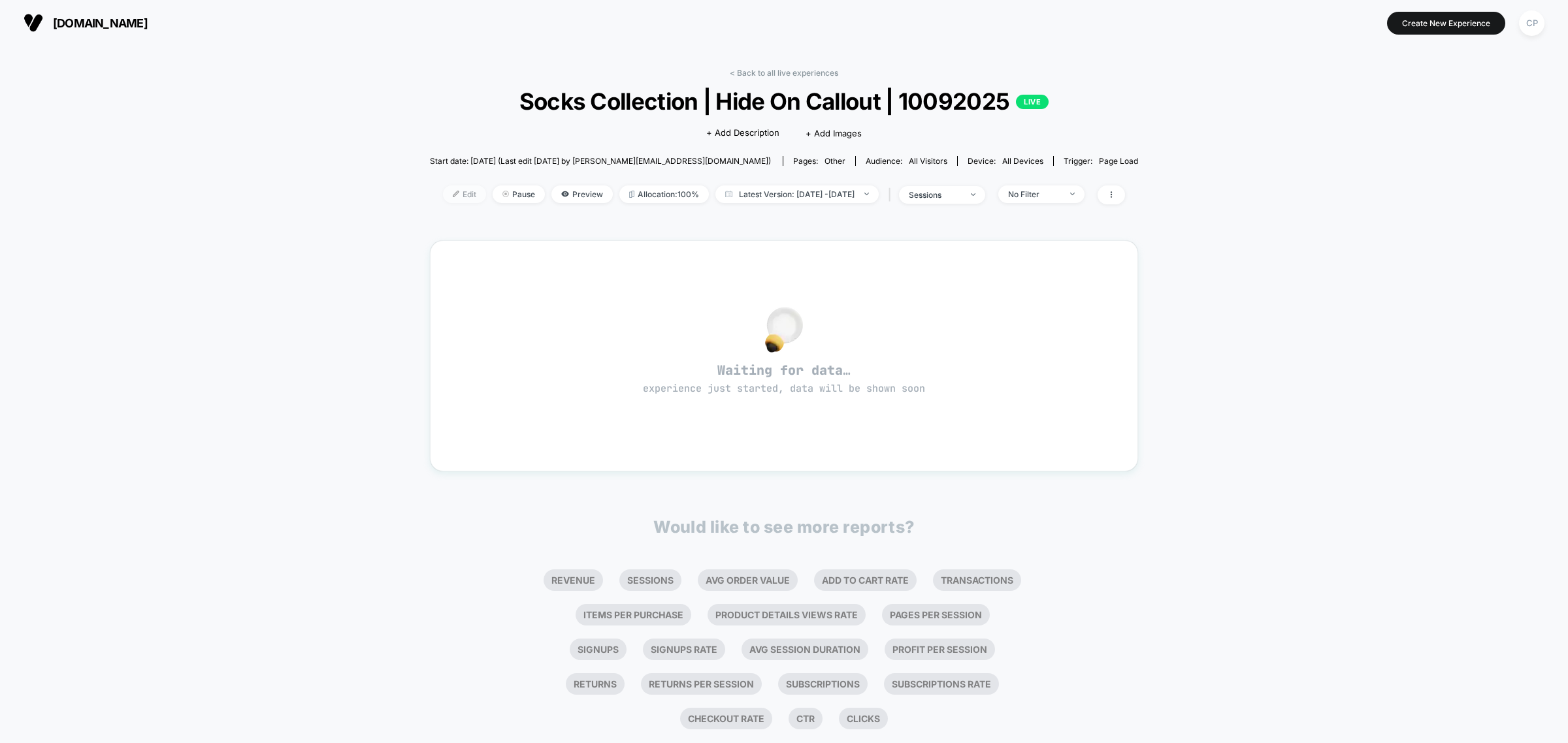
click at [453, 190] on img at bounding box center [456, 194] width 6 height 6
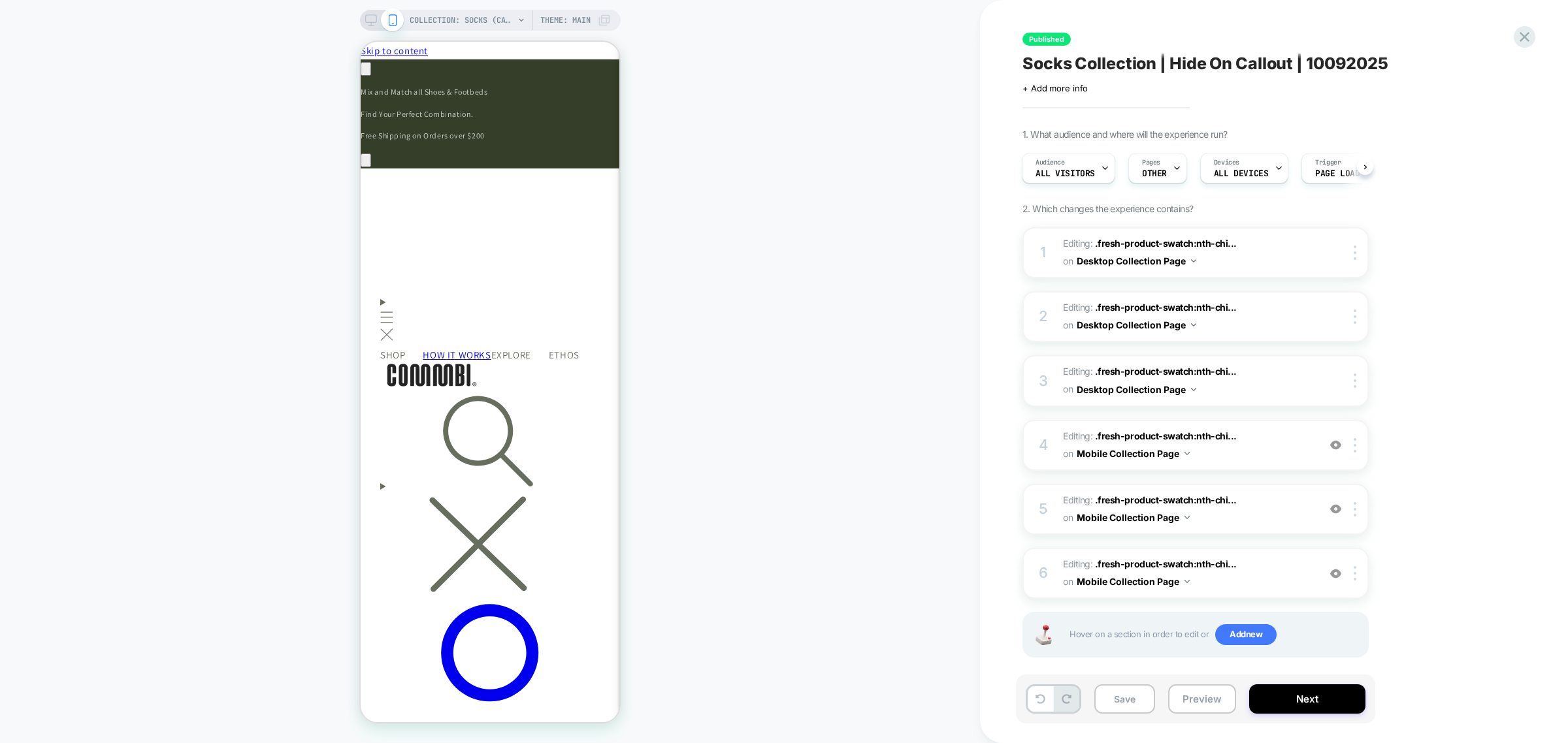
scroll to position [0, 191]
click at [369, 22] on icon at bounding box center [370, 20] width 12 height 12
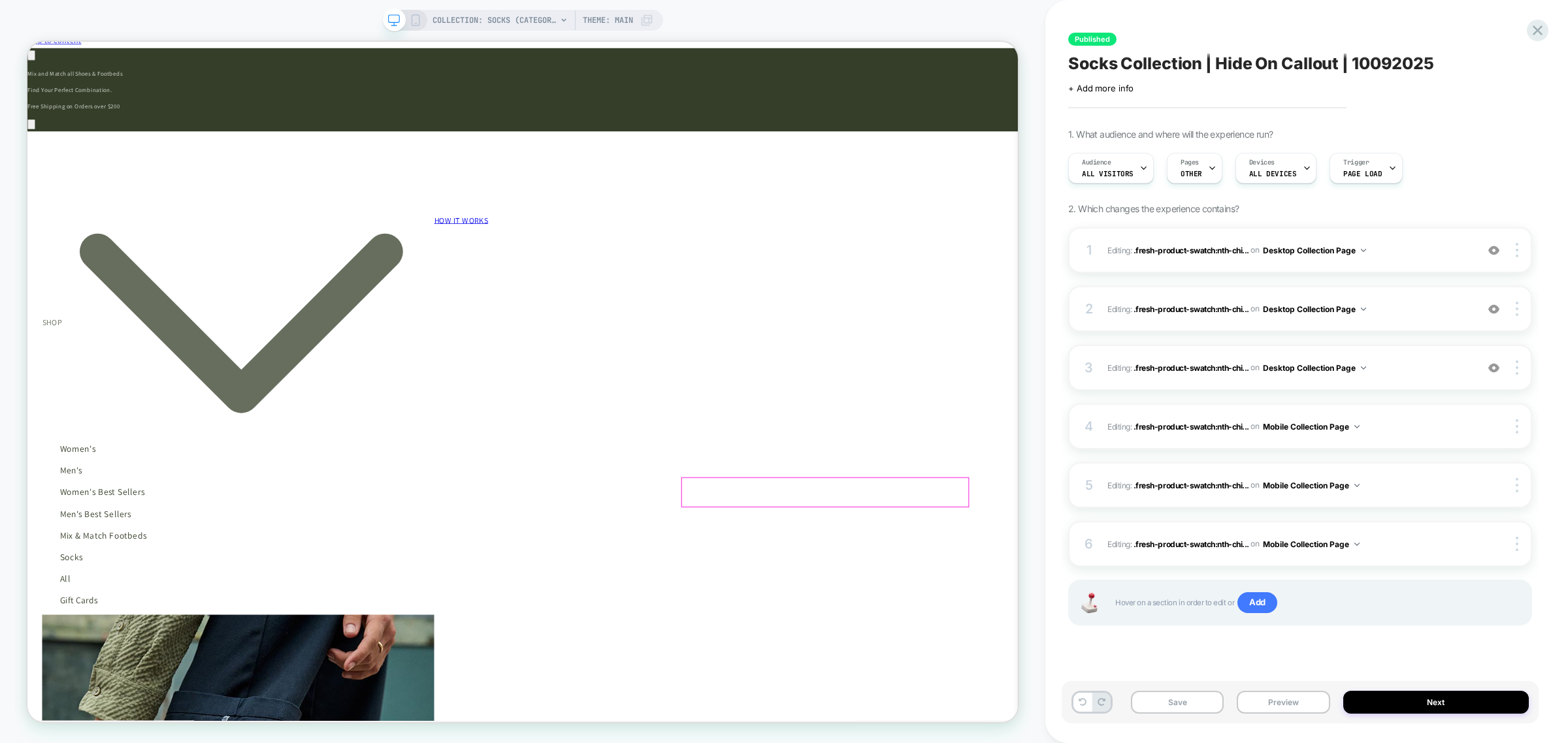
scroll to position [0, 1169]
click at [1187, 174] on span "OTHER" at bounding box center [1191, 173] width 22 height 9
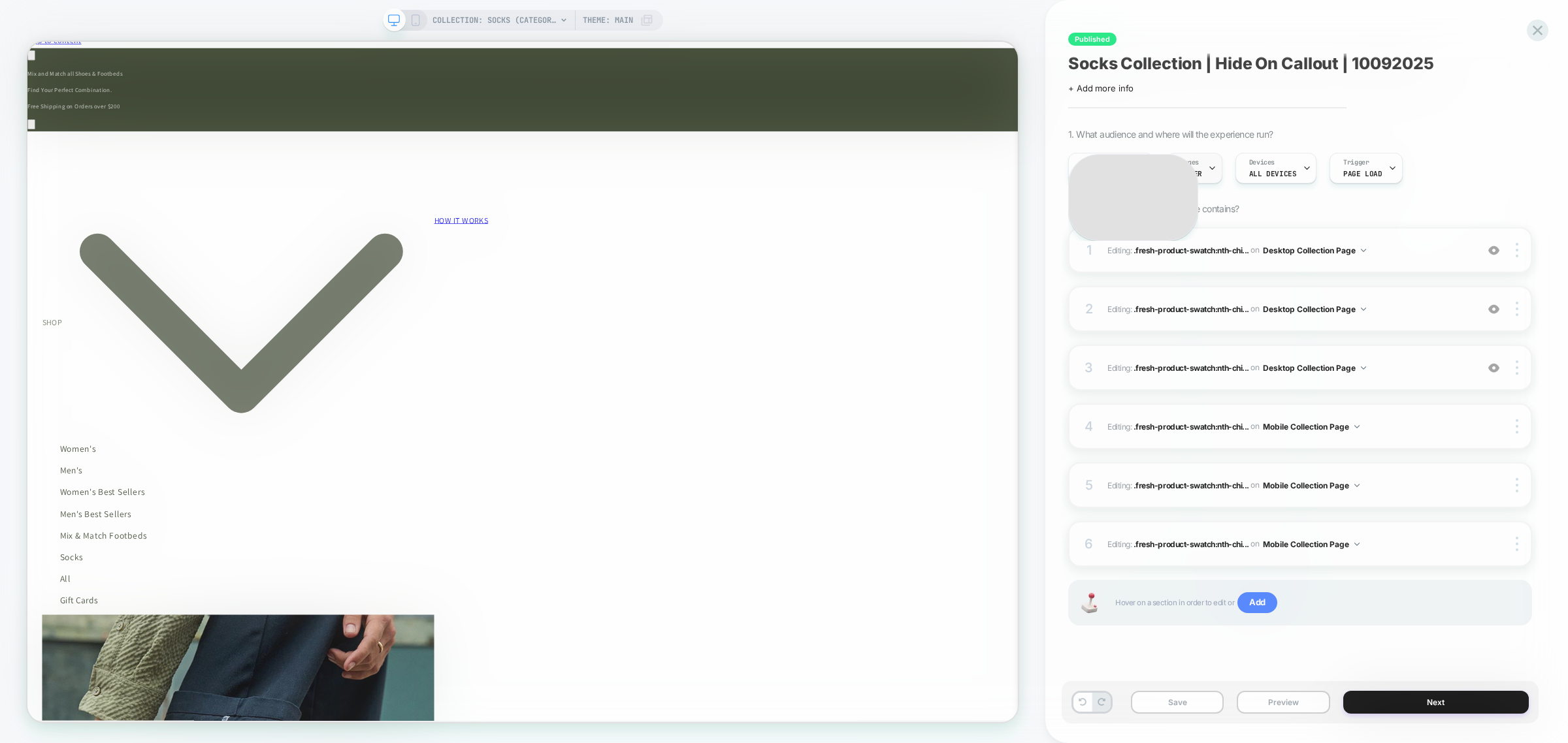
scroll to position [0, 2339]
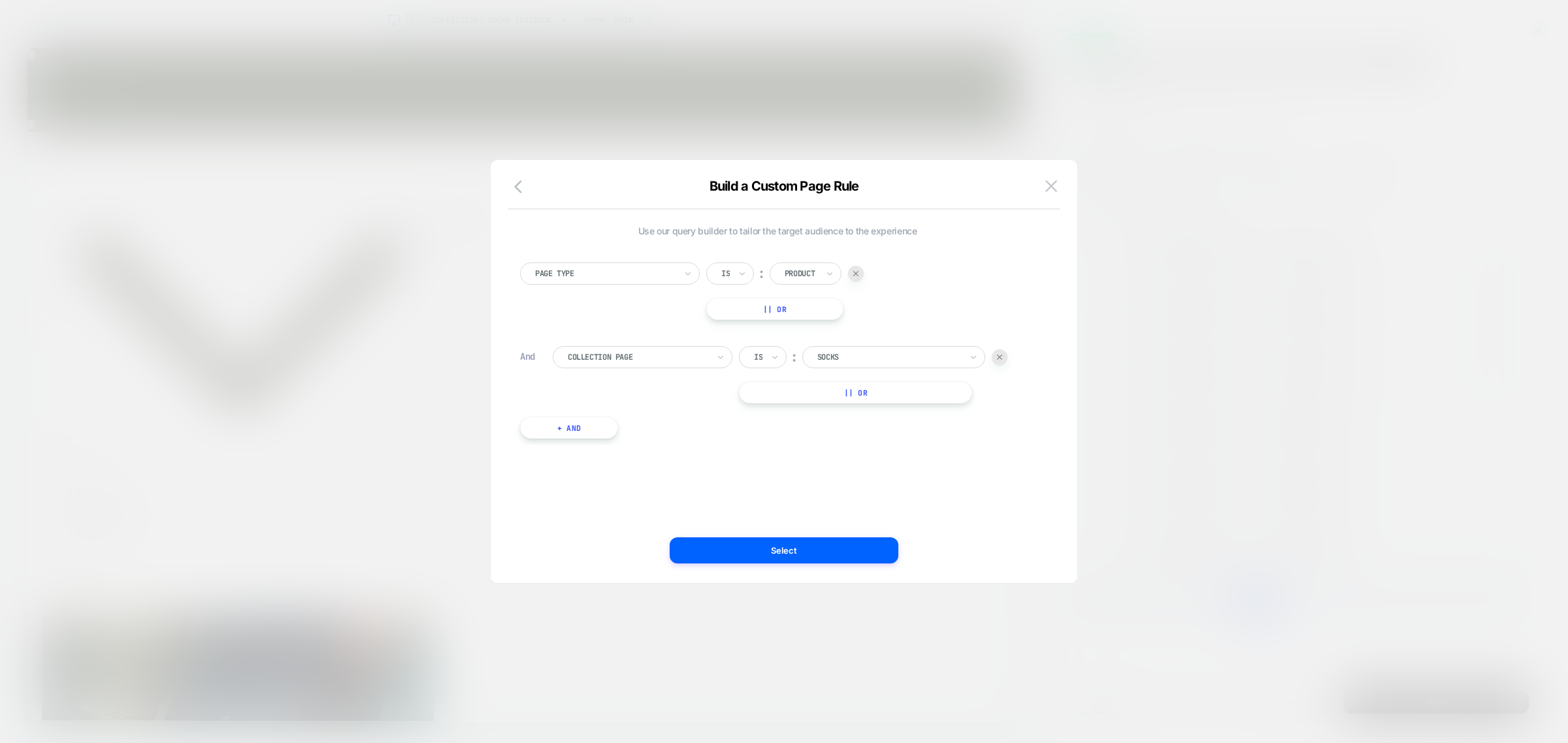
click at [785, 269] on input "text" at bounding box center [787, 273] width 5 height 12
click at [814, 348] on div "Collection" at bounding box center [826, 352] width 85 height 21
drag, startPoint x: 796, startPoint y: 552, endPoint x: 765, endPoint y: 472, distance: 85.8
click at [765, 472] on div "Build a Custom Page Rule Use our query builder to tailor the target audience to…" at bounding box center [784, 378] width 587 height 410
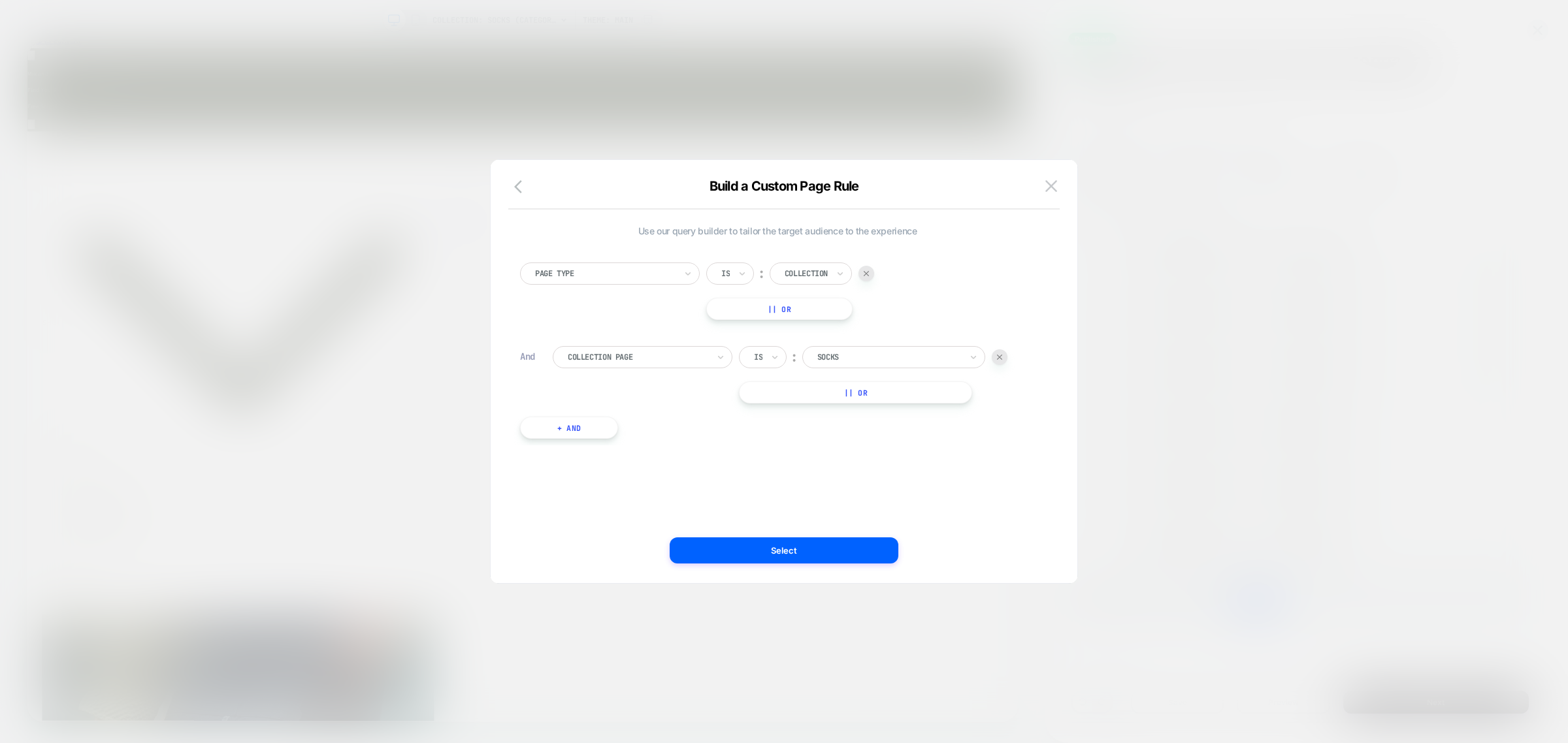
click at [869, 271] on img at bounding box center [866, 273] width 5 height 5
click at [778, 539] on button "Select" at bounding box center [784, 550] width 228 height 26
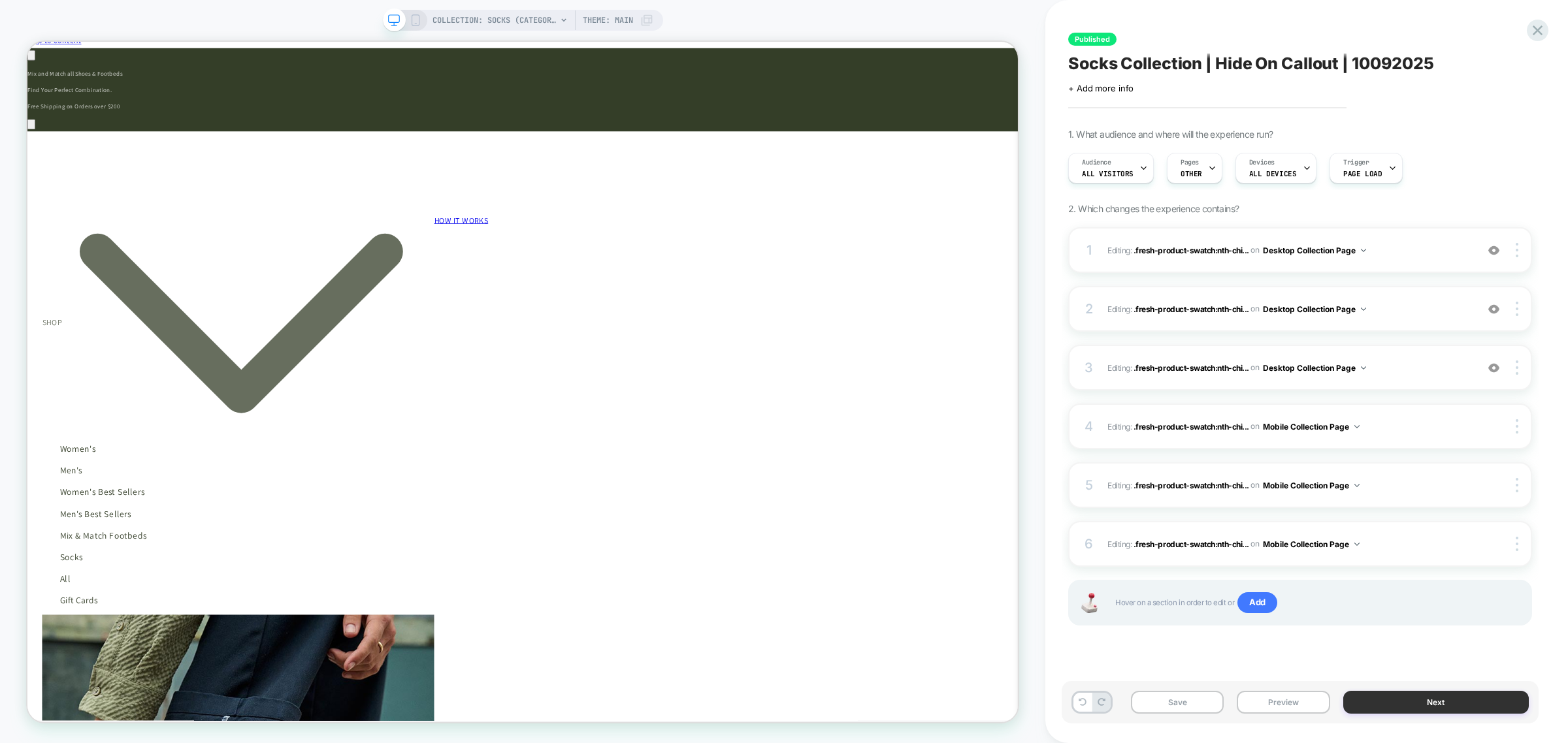
click at [1253, 567] on button "Next" at bounding box center [1436, 702] width 186 height 23
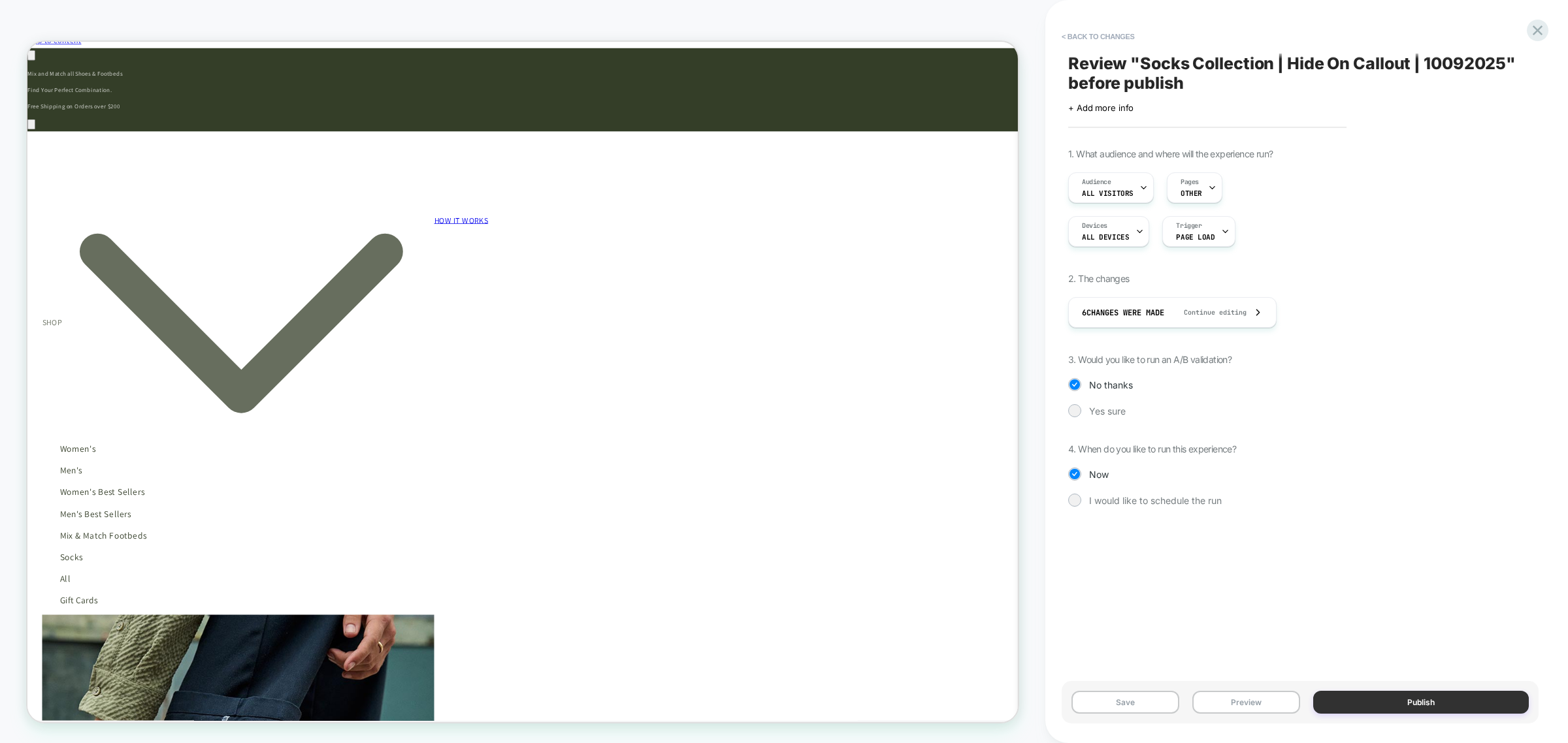
scroll to position [0, 2339]
click at [1253, 567] on button "Publish" at bounding box center [1420, 702] width 215 height 23
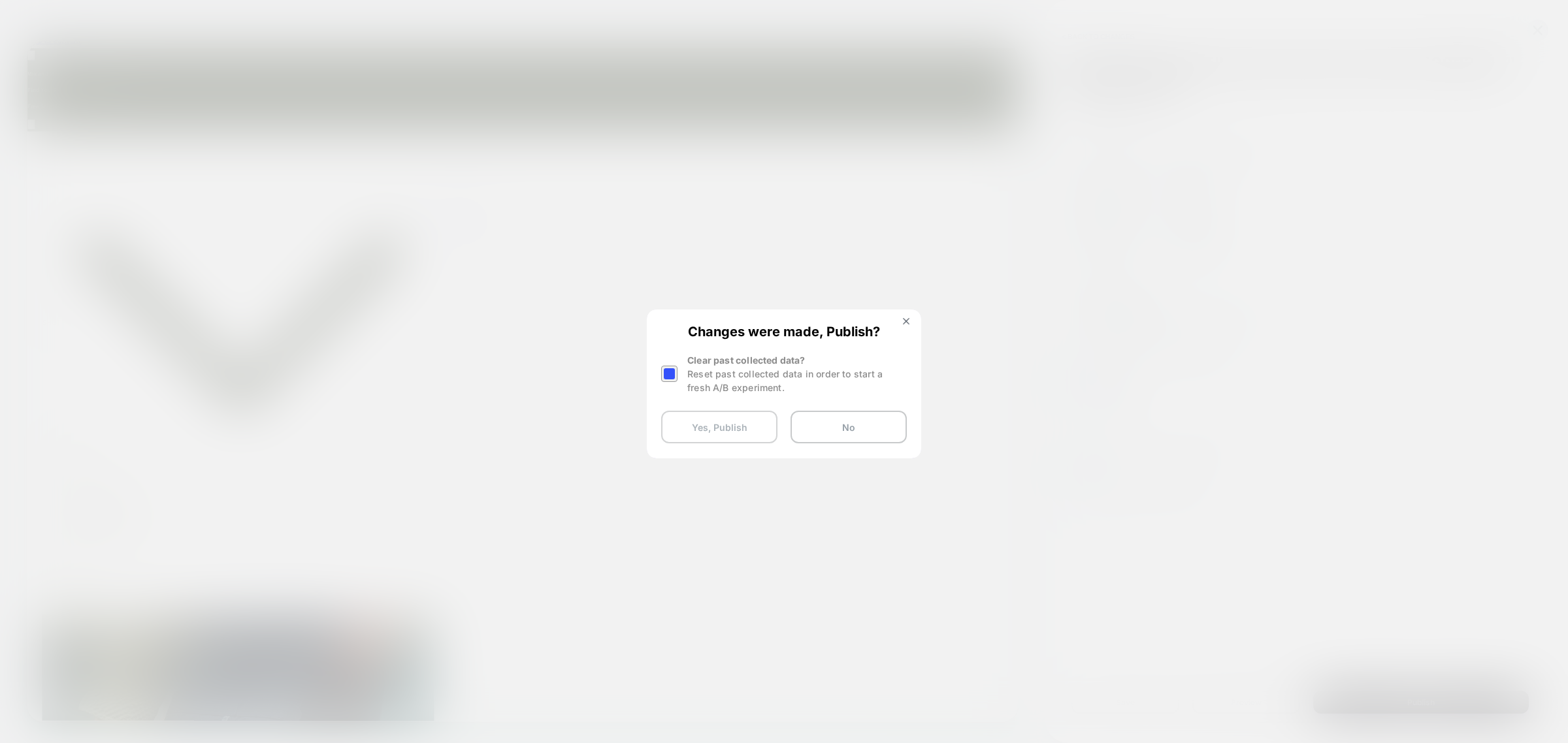
click at [721, 428] on button "Yes, Publish" at bounding box center [719, 427] width 116 height 32
